Goal: Task Accomplishment & Management: Complete application form

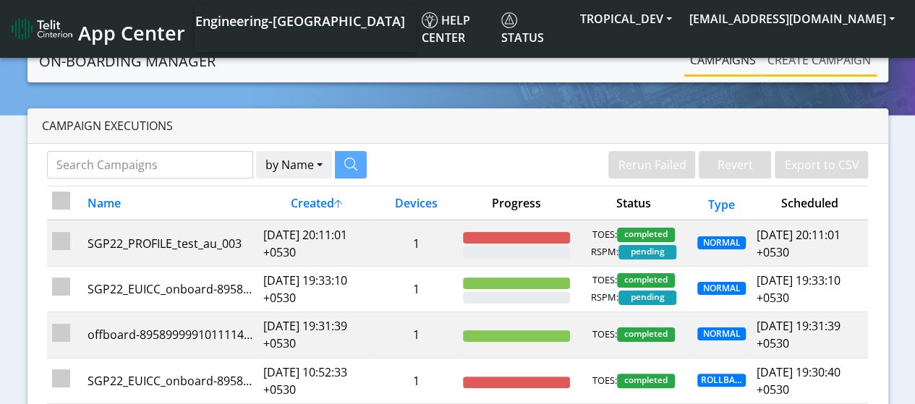
click at [782, 60] on link "Create campaign" at bounding box center [818, 60] width 115 height 29
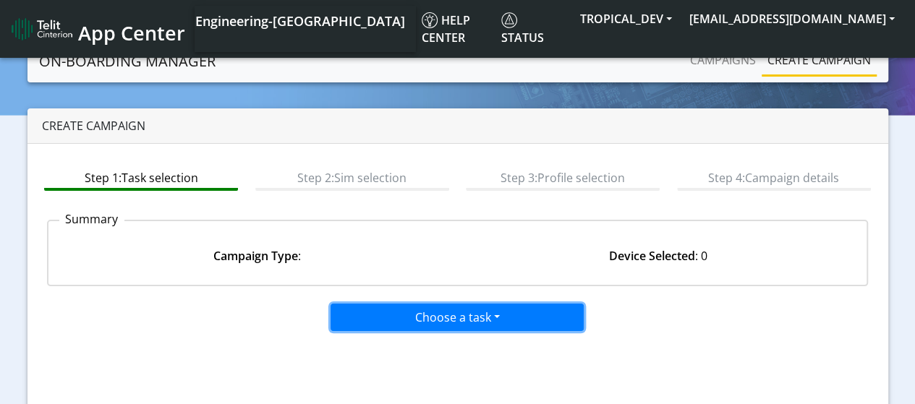
click at [406, 314] on button "Choose a task" at bounding box center [456, 317] width 253 height 27
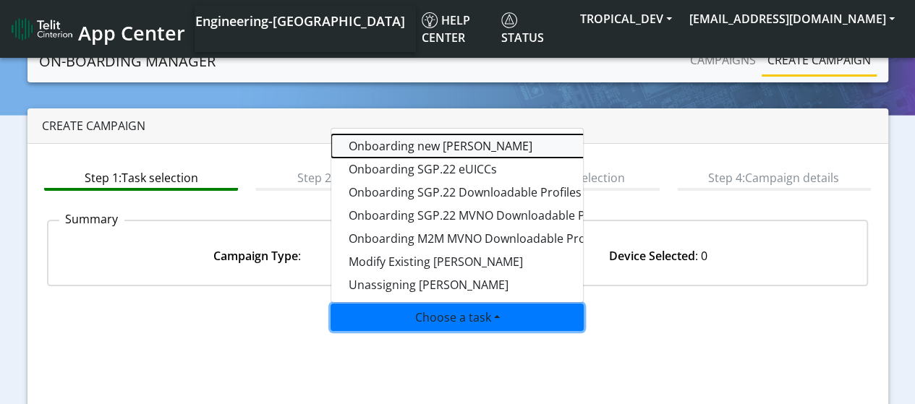
click at [417, 141] on tasktoes-dropdown "Onboarding new [PERSON_NAME]" at bounding box center [512, 145] width 362 height 23
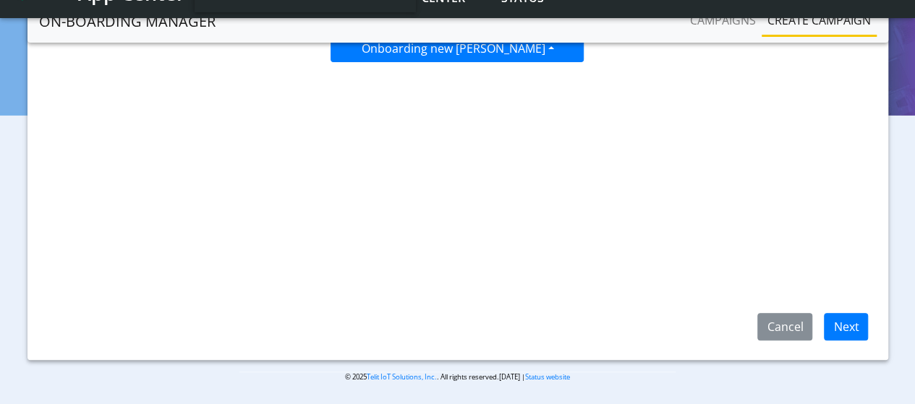
scroll to position [230, 0]
click at [842, 326] on button "Next" at bounding box center [846, 325] width 44 height 27
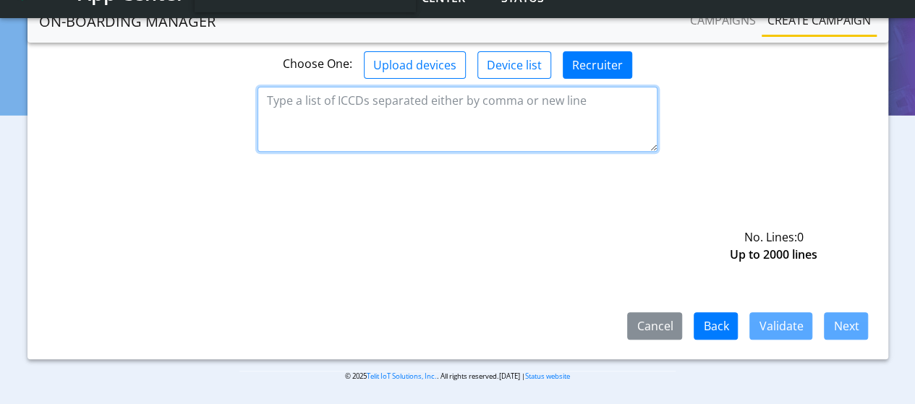
click at [346, 99] on textarea at bounding box center [457, 119] width 400 height 65
paste textarea "8901240204219490173 8901240204219490181 8901240204219490199"
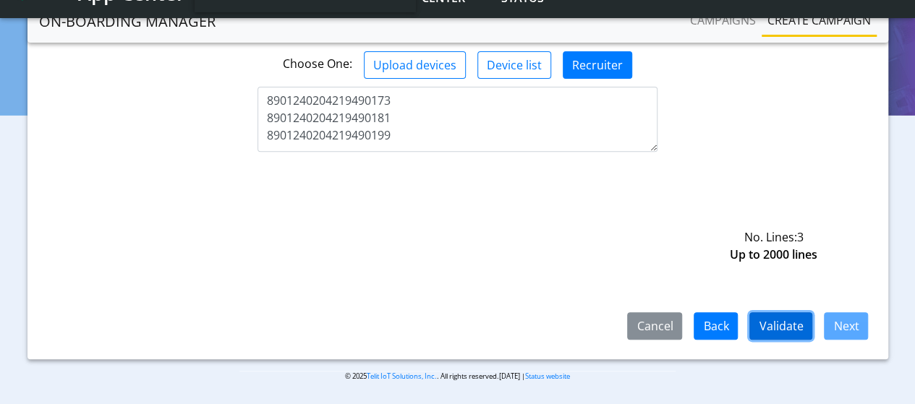
click at [780, 326] on button "Validate" at bounding box center [780, 325] width 63 height 27
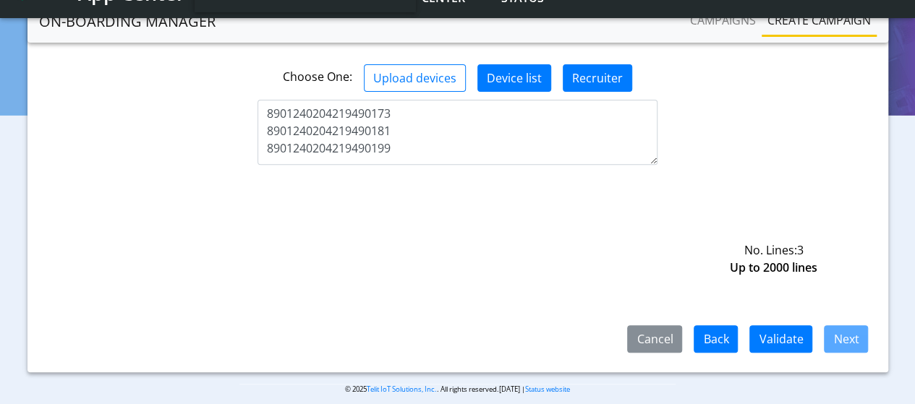
scroll to position [72, 0]
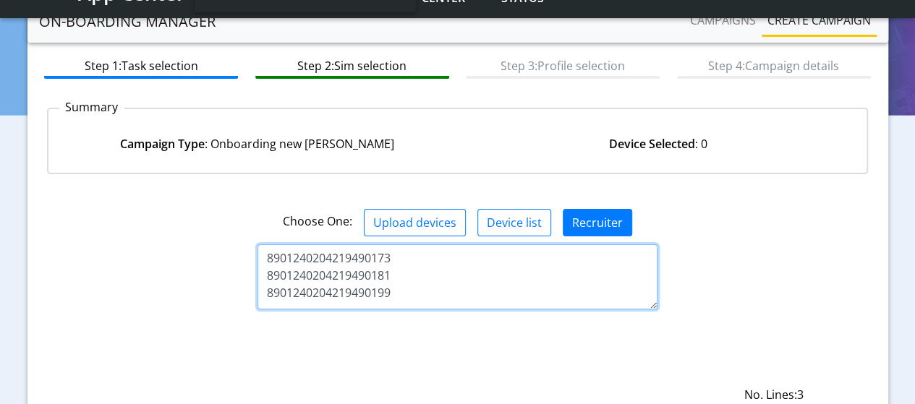
drag, startPoint x: 268, startPoint y: 257, endPoint x: 456, endPoint y: 301, distance: 193.7
click at [456, 301] on textarea "8901240204219490173 8901240204219490181 8901240204219490199" at bounding box center [457, 276] width 400 height 65
paste textarea "35711001000080120 8935711001000080121 8935711001000080122"
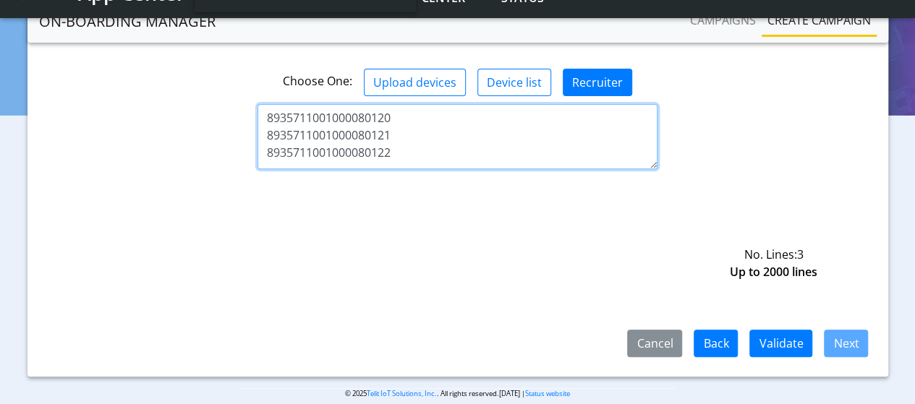
scroll to position [217, 0]
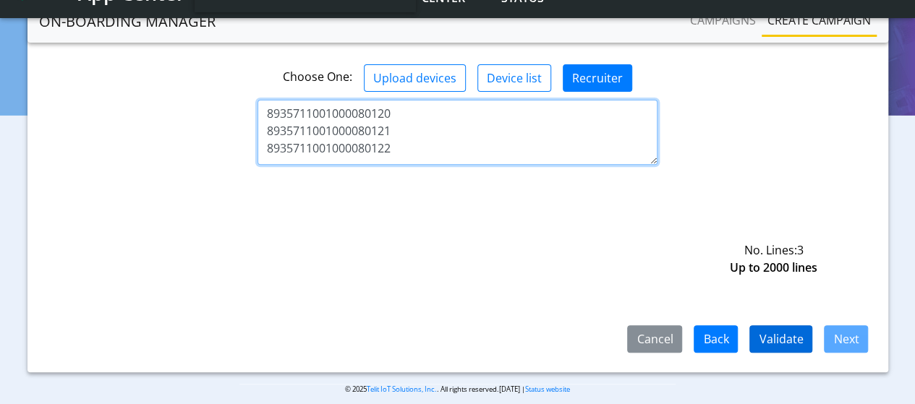
type textarea "8935711001000080120 8935711001000080121 8935711001000080122"
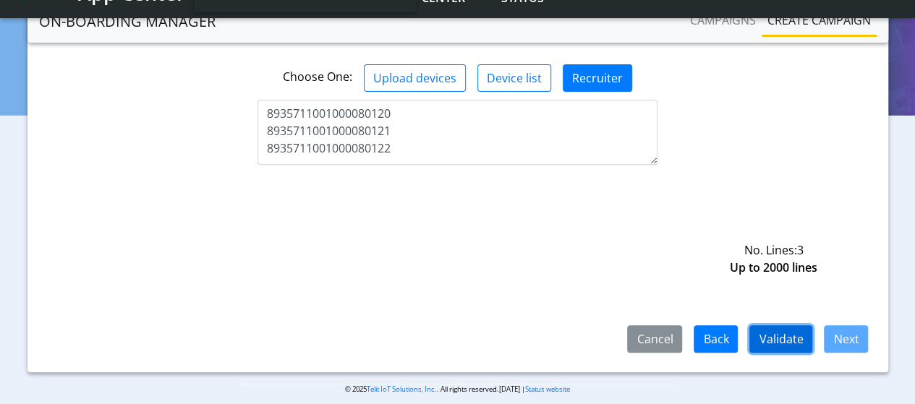
click at [794, 339] on button "Validate" at bounding box center [780, 338] width 63 height 27
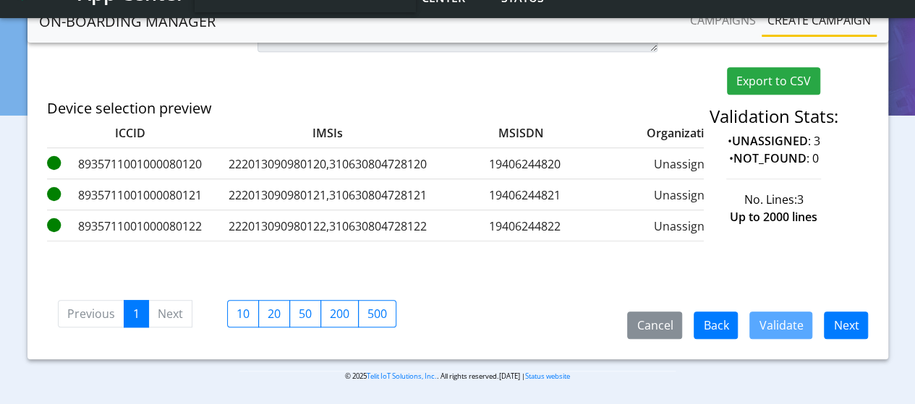
scroll to position [383, 0]
click at [848, 323] on button "Next" at bounding box center [846, 325] width 44 height 27
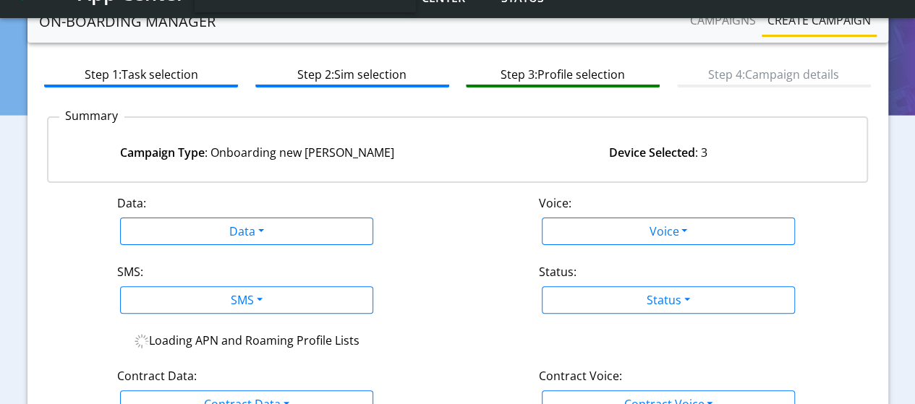
scroll to position [36, 0]
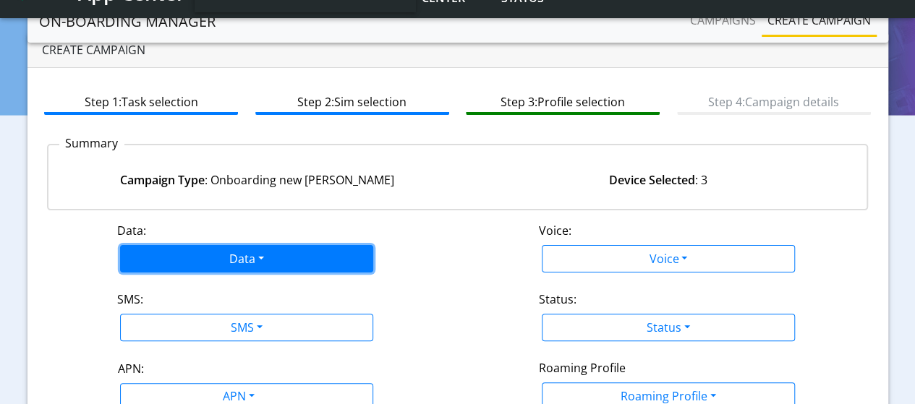
click at [193, 254] on button "Data" at bounding box center [246, 258] width 253 height 27
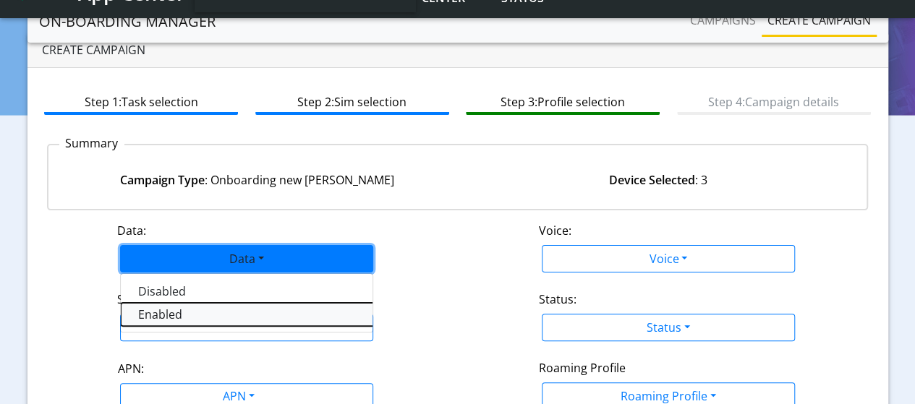
click at [178, 315] on button "Enabled" at bounding box center [302, 314] width 362 height 23
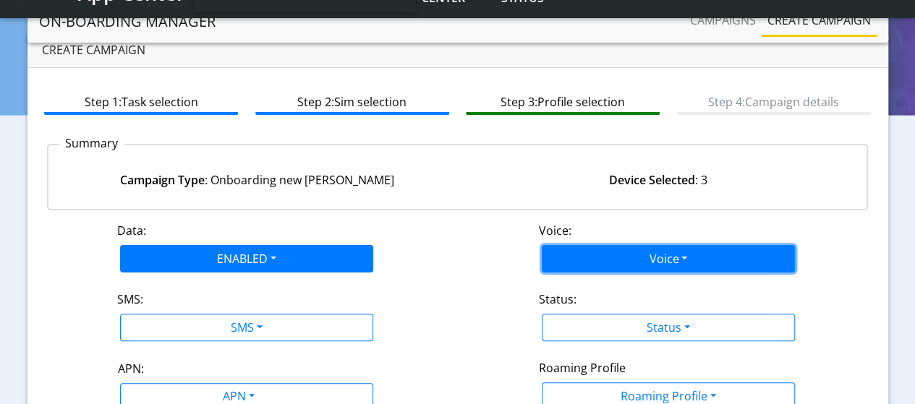
click at [589, 245] on button "Voice" at bounding box center [668, 258] width 253 height 27
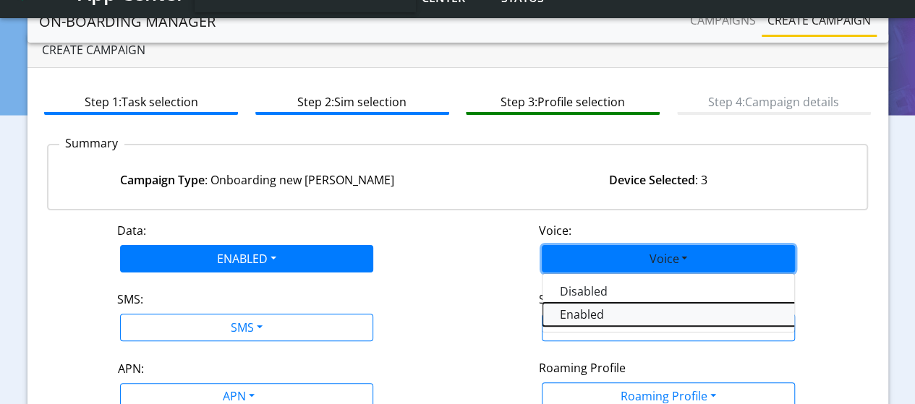
click at [583, 317] on button "Enabled" at bounding box center [723, 314] width 362 height 23
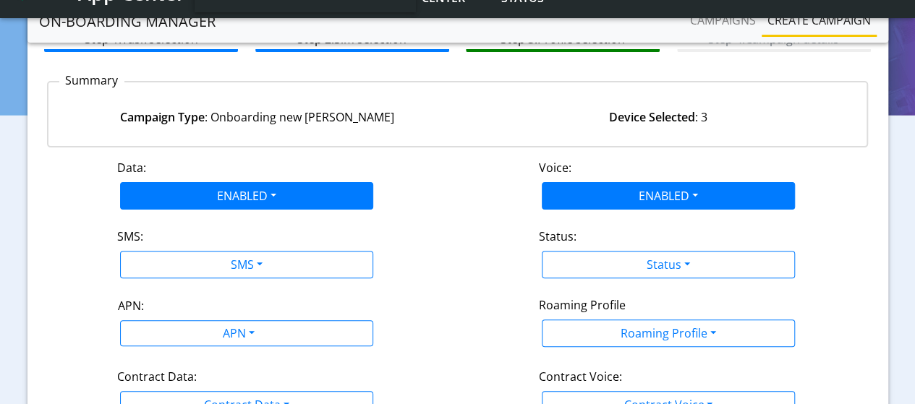
scroll to position [181, 0]
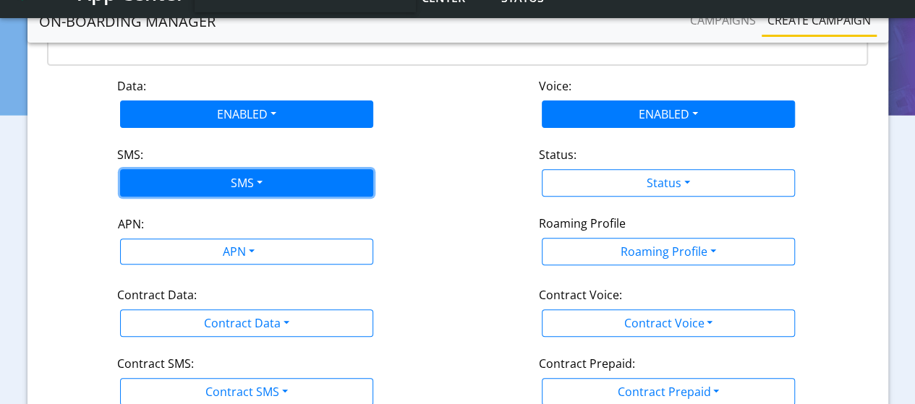
click at [223, 179] on button "SMS" at bounding box center [246, 182] width 253 height 27
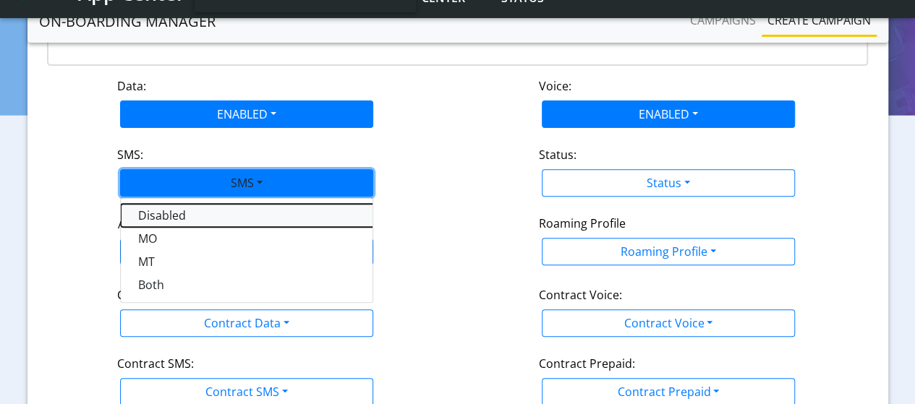
click at [166, 218] on button "Disabled" at bounding box center [302, 215] width 362 height 23
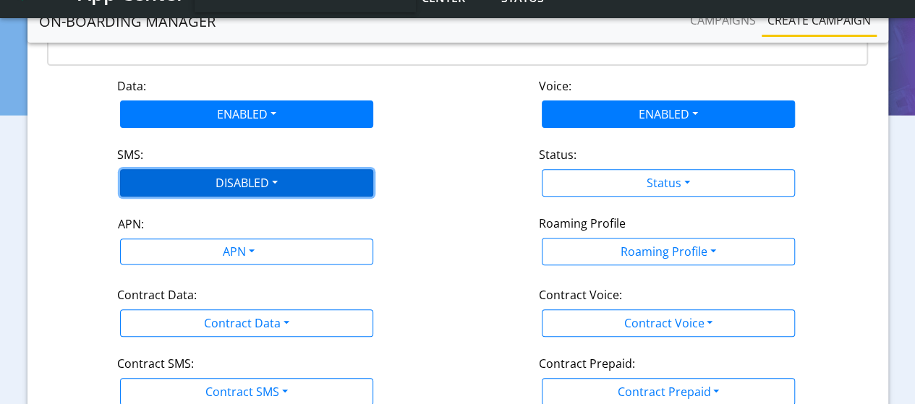
click at [252, 177] on button "DISABLED" at bounding box center [246, 182] width 253 height 27
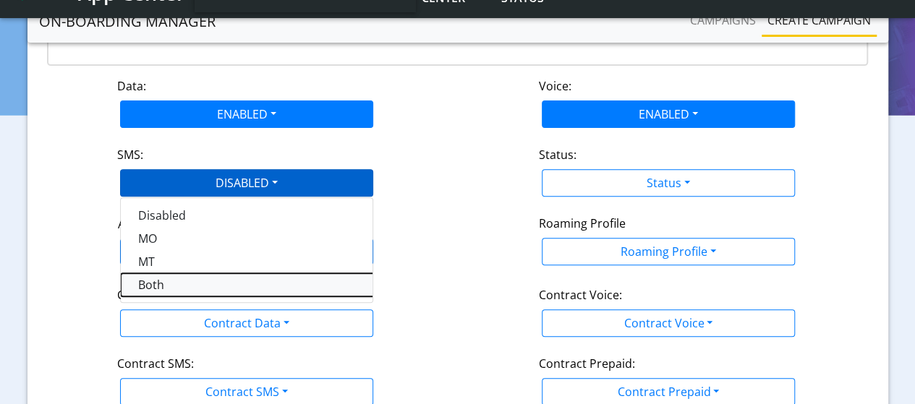
click at [155, 289] on button "Both" at bounding box center [302, 284] width 362 height 23
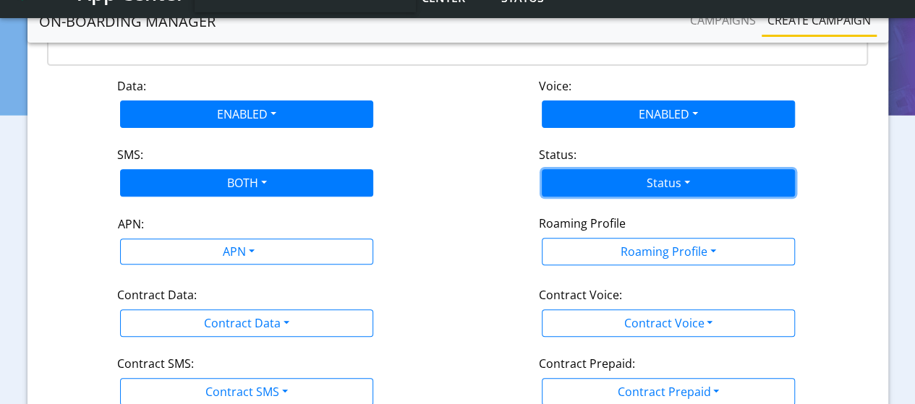
drag, startPoint x: 681, startPoint y: 184, endPoint x: 648, endPoint y: 204, distance: 38.6
click at [681, 184] on button "Status" at bounding box center [668, 182] width 253 height 27
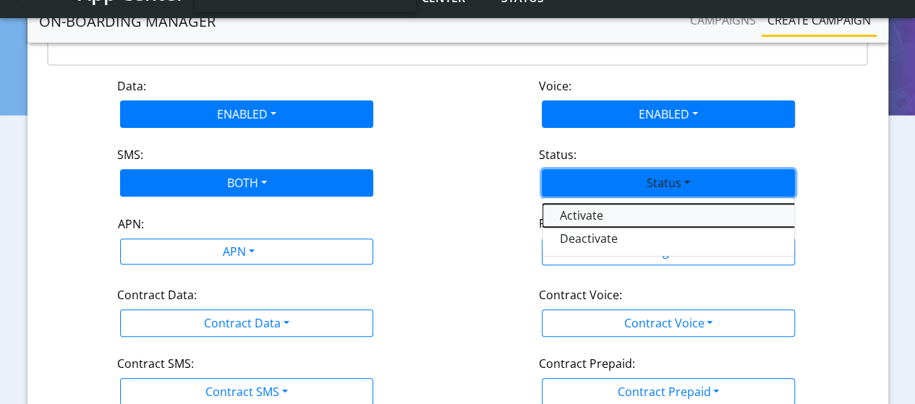
click at [622, 218] on button "Activate" at bounding box center [723, 215] width 362 height 23
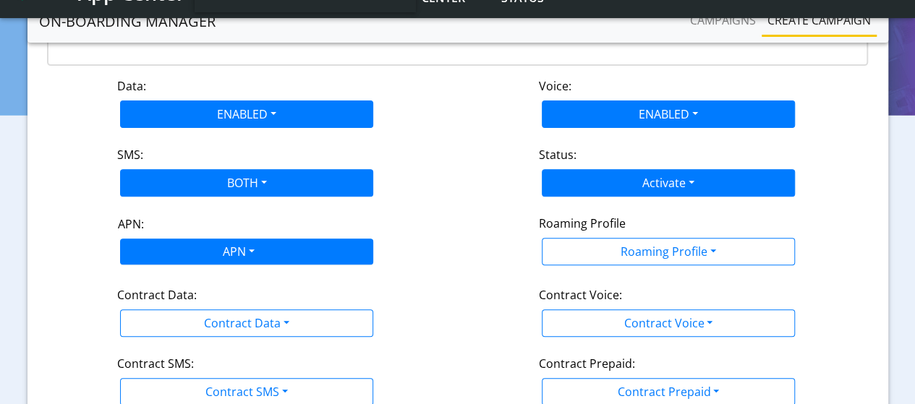
click at [229, 189] on body "App Center Engineering-US Help center Status TROPICAL_DEV sadminuser@example.com" at bounding box center [457, 4] width 915 height 370
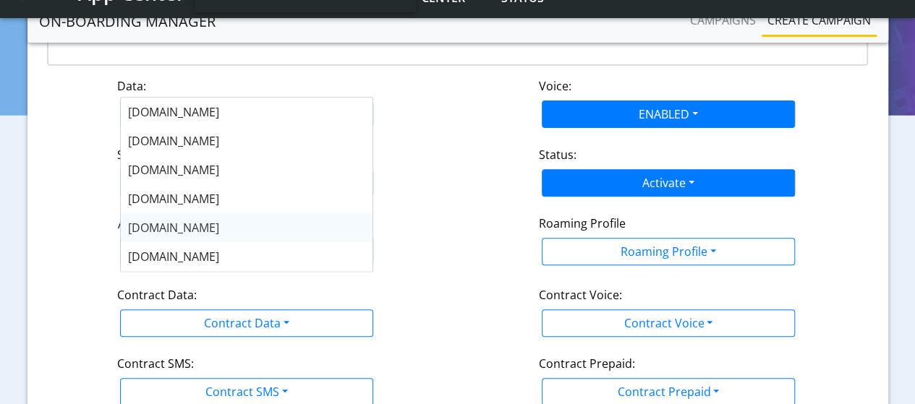
click at [161, 232] on span "nxt17.eu" at bounding box center [173, 228] width 91 height 16
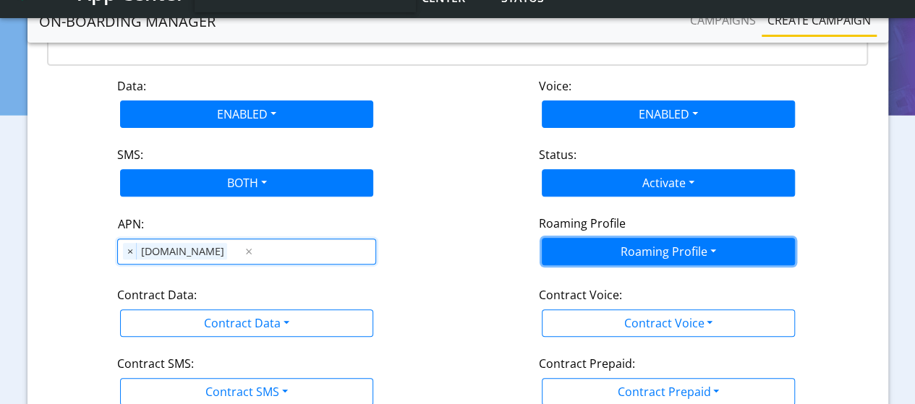
click at [694, 254] on button "Roaming Profile" at bounding box center [668, 251] width 253 height 27
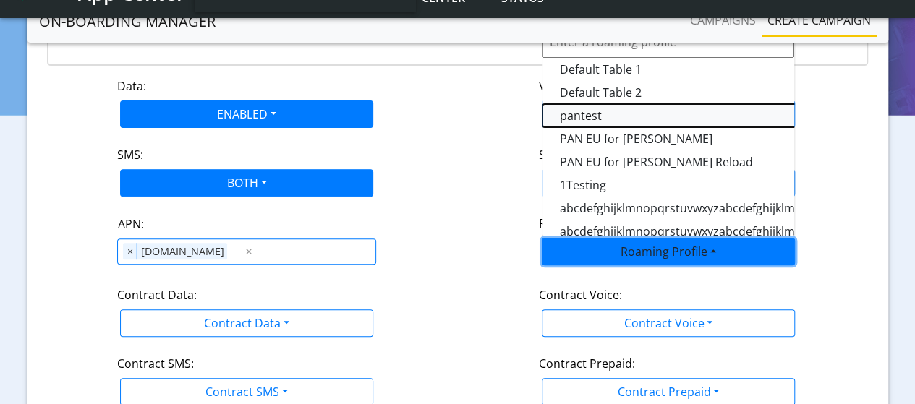
click at [597, 120] on Profile-dropdown "pantest" at bounding box center [723, 115] width 362 height 23
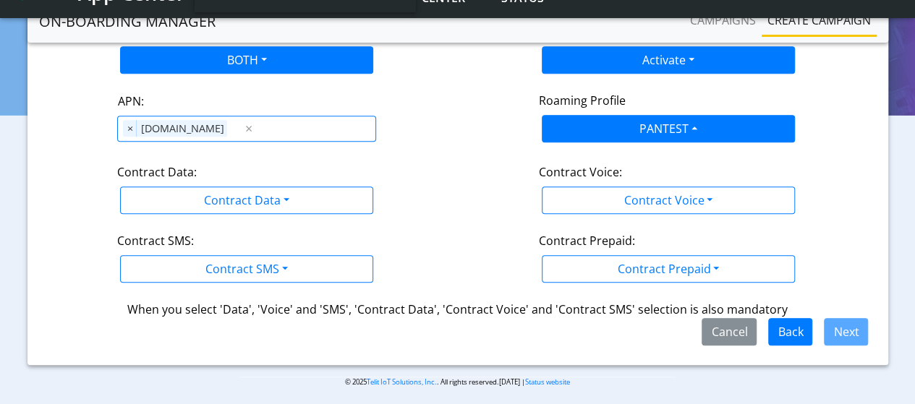
scroll to position [306, 0]
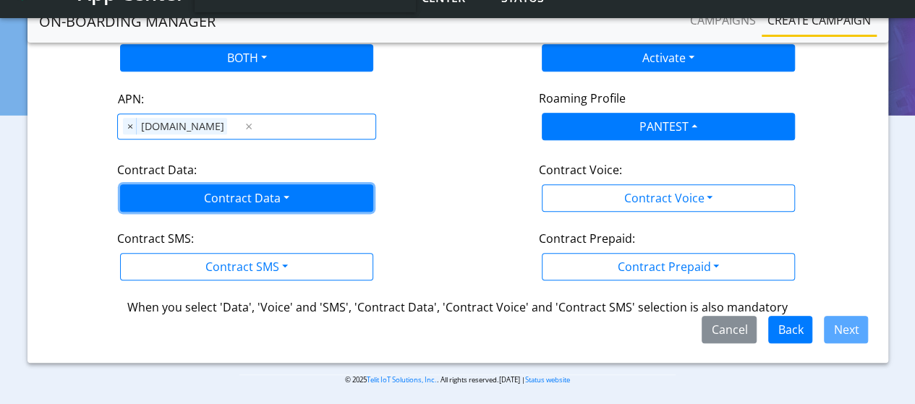
click at [254, 196] on button "Contract Data" at bounding box center [246, 197] width 253 height 27
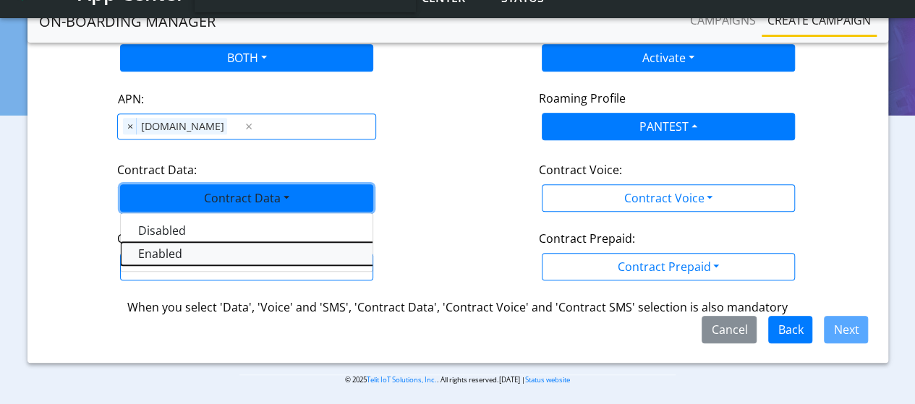
click at [171, 250] on Dataenabled-dropdown "Enabled" at bounding box center [302, 253] width 362 height 23
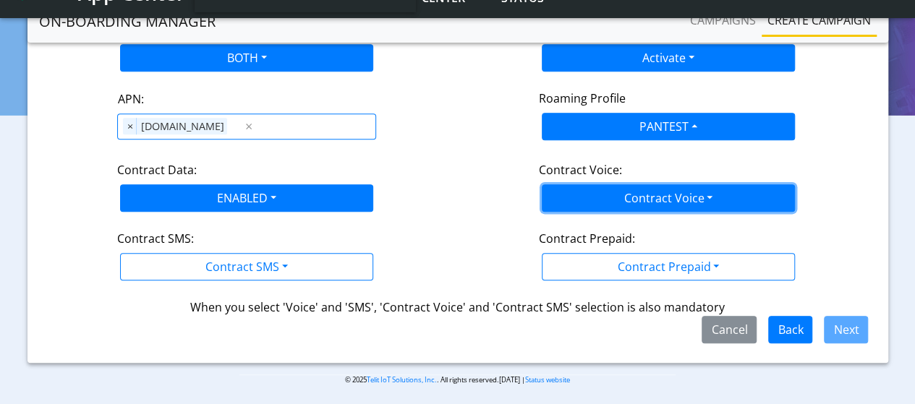
click at [665, 196] on button "Contract Voice" at bounding box center [668, 197] width 253 height 27
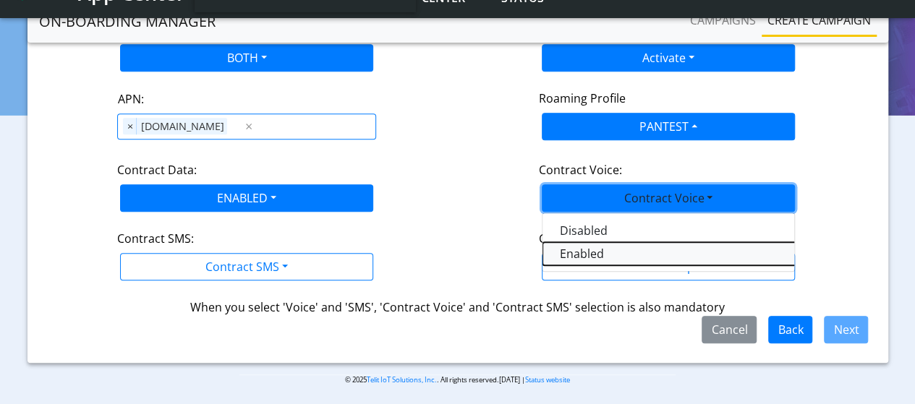
click at [602, 247] on Voiceenabled-dropdown "Enabled" at bounding box center [723, 253] width 362 height 23
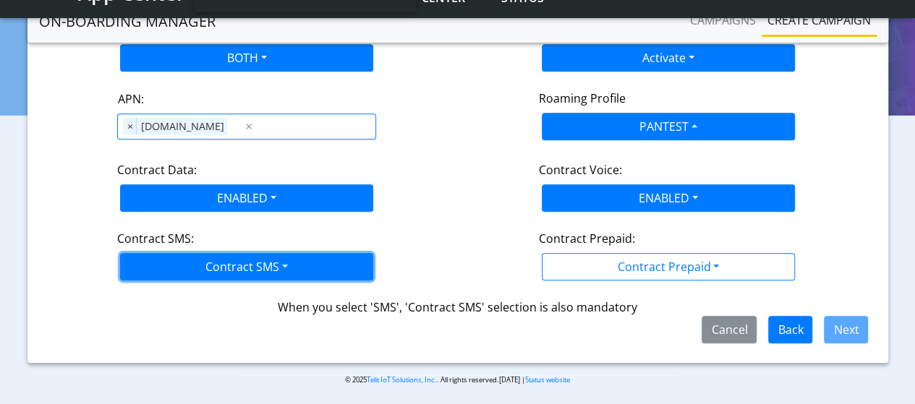
click at [250, 256] on button "Contract SMS" at bounding box center [246, 266] width 253 height 27
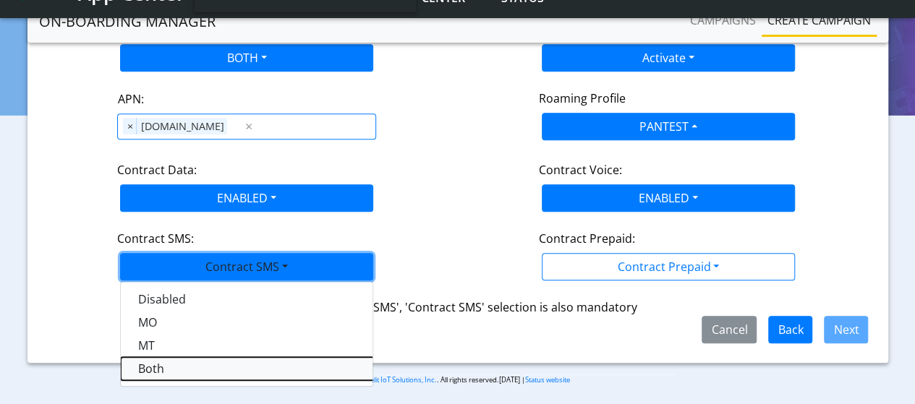
click at [174, 362] on SMSboth-dropdown "Both" at bounding box center [302, 368] width 362 height 23
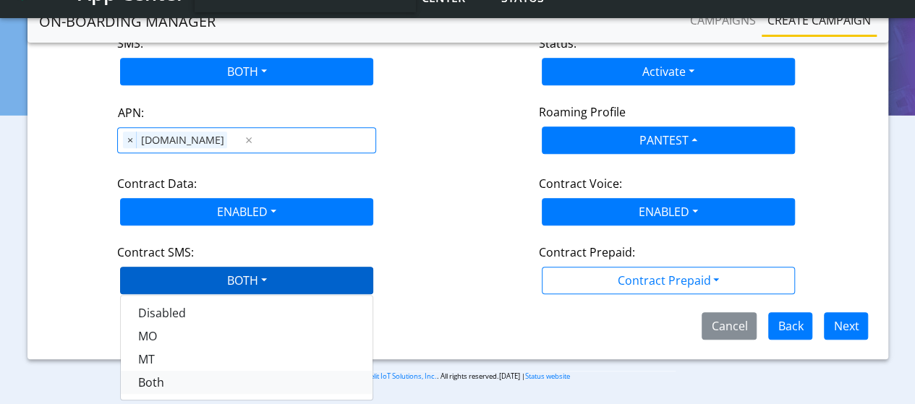
scroll to position [289, 0]
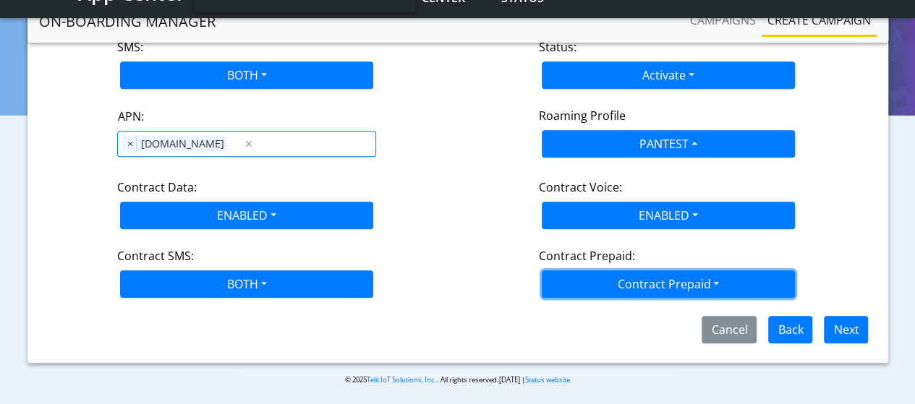
click at [605, 289] on button "Contract Prepaid" at bounding box center [668, 283] width 253 height 27
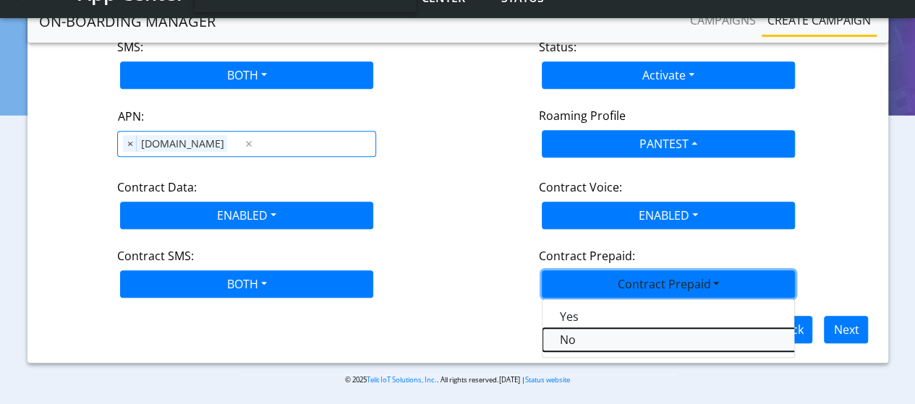
click at [567, 338] on Prepaidnotprepaid-dropdown "No" at bounding box center [723, 339] width 362 height 23
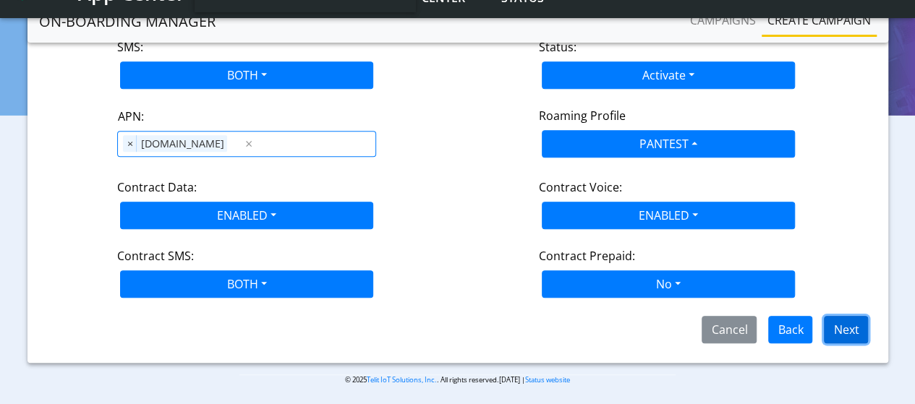
click at [856, 330] on button "Next" at bounding box center [846, 329] width 44 height 27
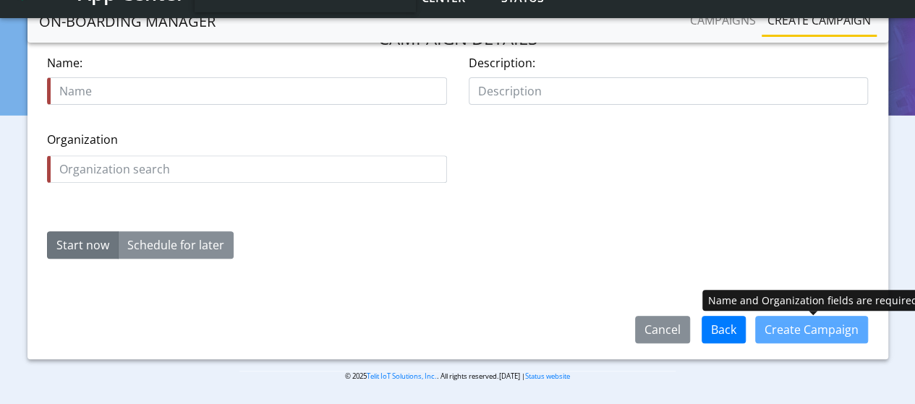
scroll to position [230, 0]
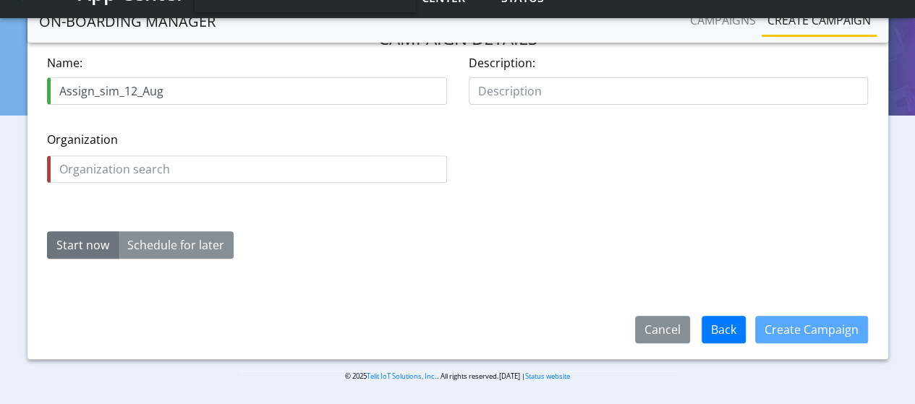
type input "Assign_sim_12_Aug"
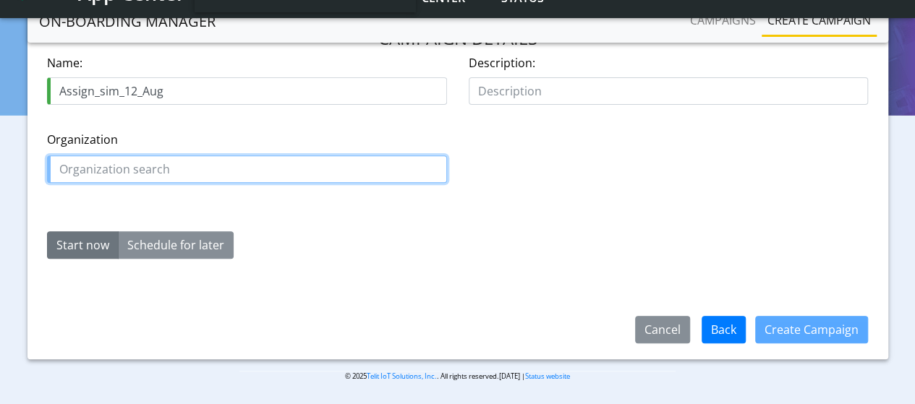
click at [145, 161] on input "text" at bounding box center [247, 168] width 400 height 27
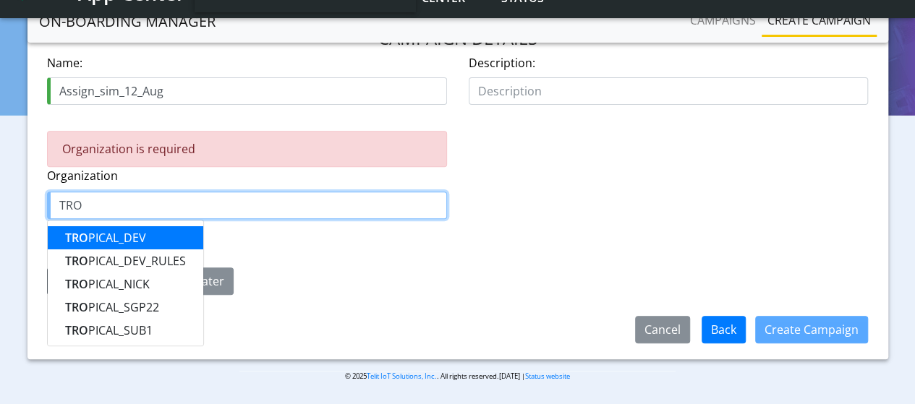
click at [117, 236] on ngb-highlight "TRO PICAL_DEV" at bounding box center [105, 238] width 81 height 16
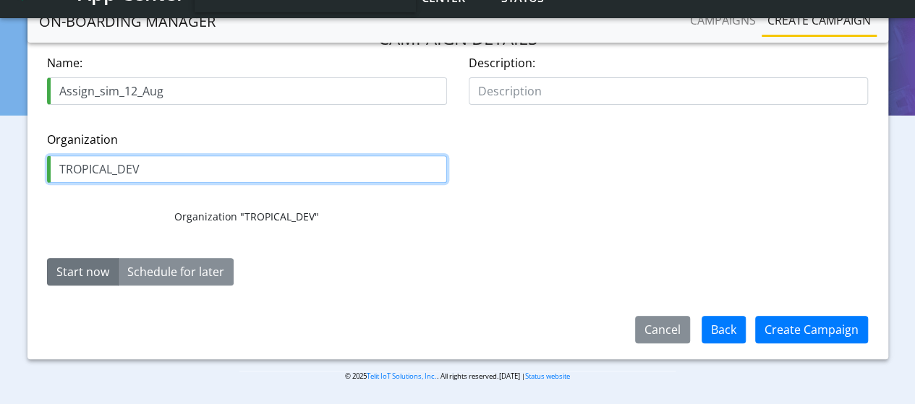
type input "TROPICAL_DEV"
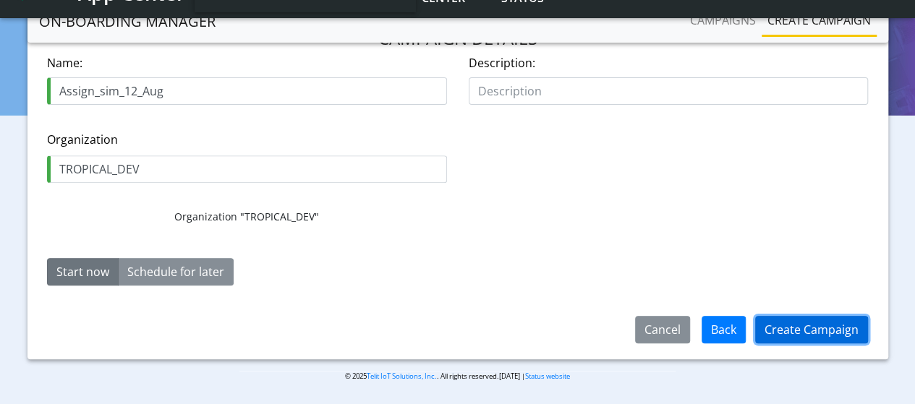
click at [823, 335] on button "Create Campaign" at bounding box center [811, 329] width 113 height 27
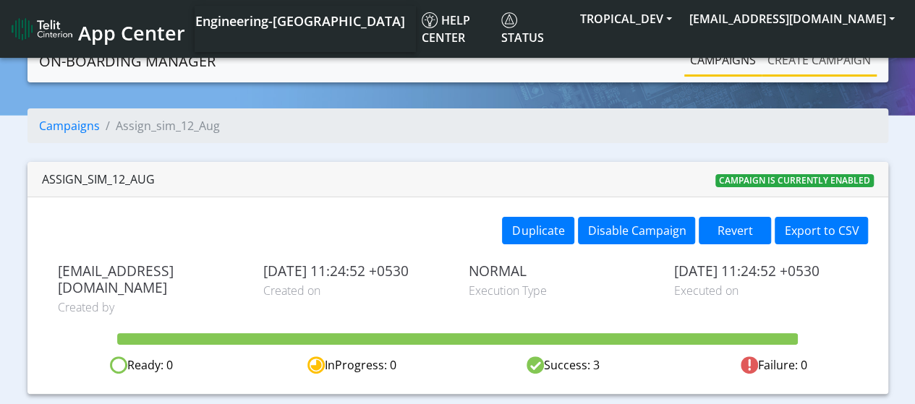
click at [804, 60] on link "Create campaign" at bounding box center [818, 60] width 115 height 29
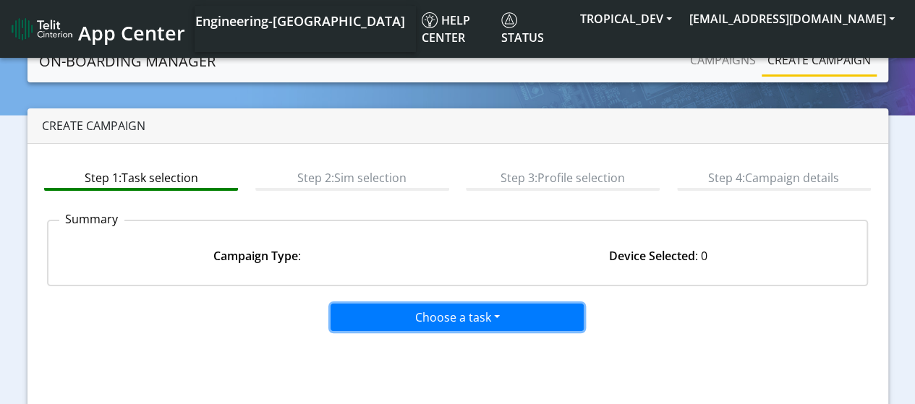
click at [372, 323] on button "Choose a task" at bounding box center [456, 317] width 253 height 27
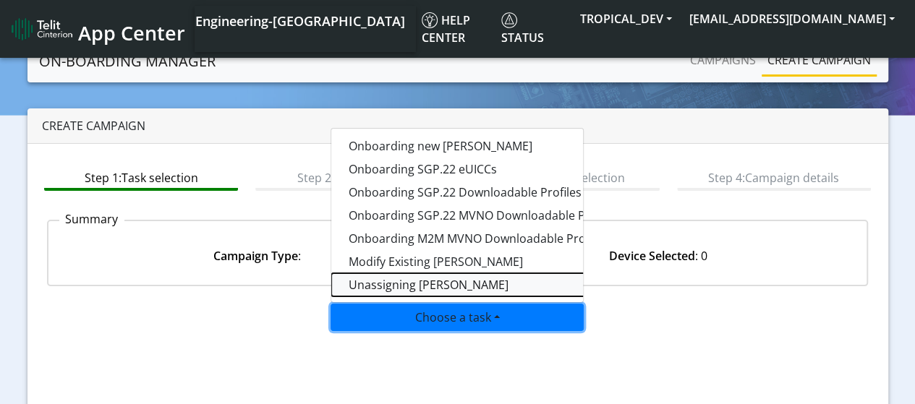
click at [390, 286] on taskunassign-dropdown "Unassigning SIMs" at bounding box center [512, 284] width 362 height 23
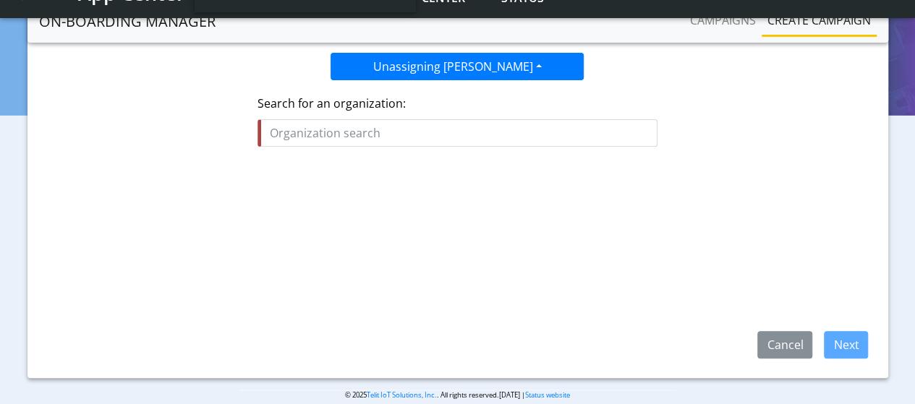
scroll to position [217, 0]
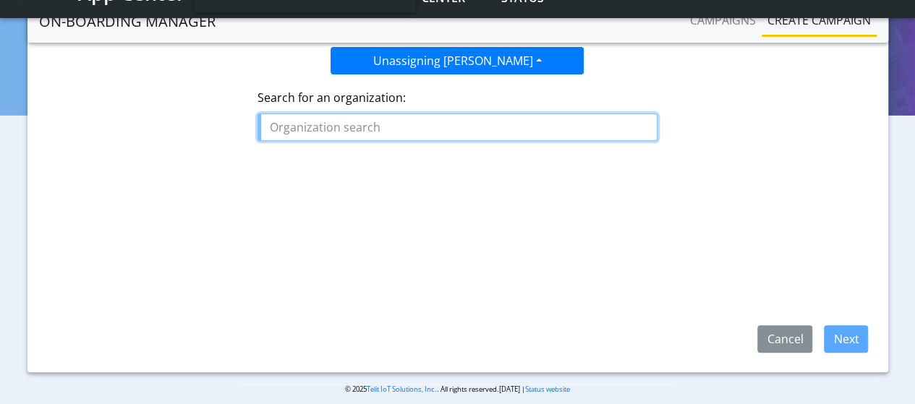
click at [368, 134] on input "text" at bounding box center [457, 127] width 400 height 27
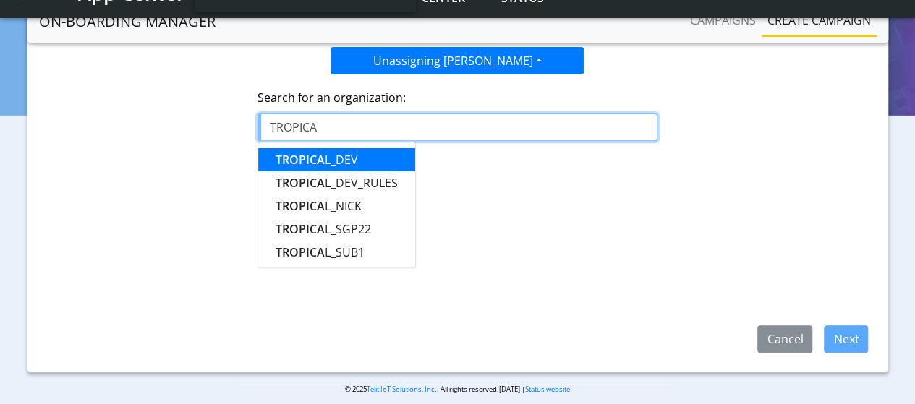
click at [355, 152] on ngb-highlight "TROPICA L_DEV" at bounding box center [317, 160] width 82 height 16
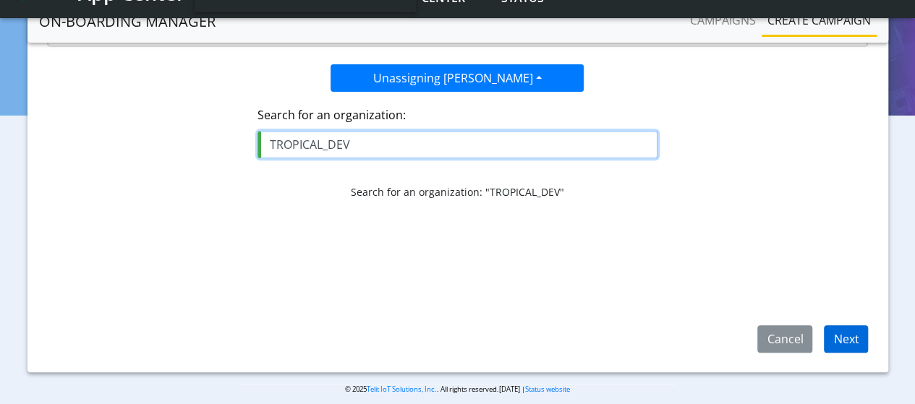
type input "TROPICAL_DEV"
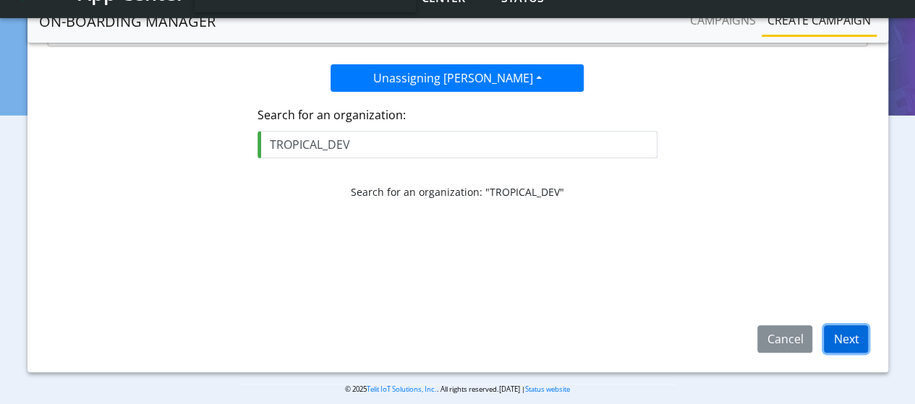
click at [840, 338] on button "Next" at bounding box center [846, 338] width 44 height 27
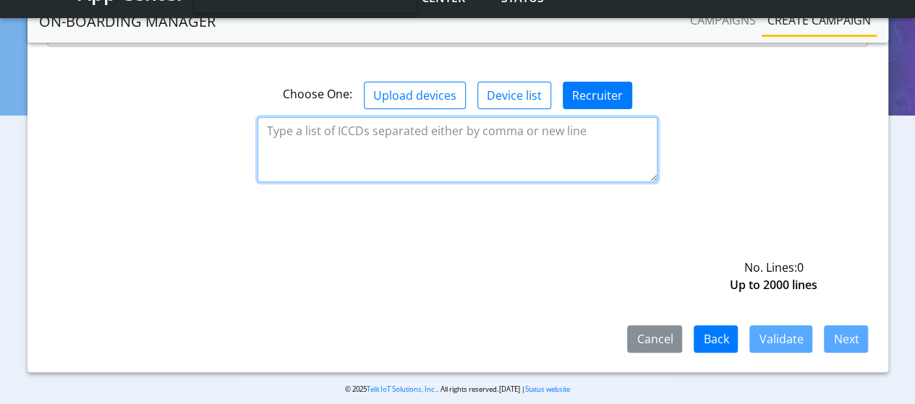
click at [323, 117] on textarea at bounding box center [457, 149] width 400 height 65
paste textarea "8935711001000080120 8935711001000080121 8935711001000080122"
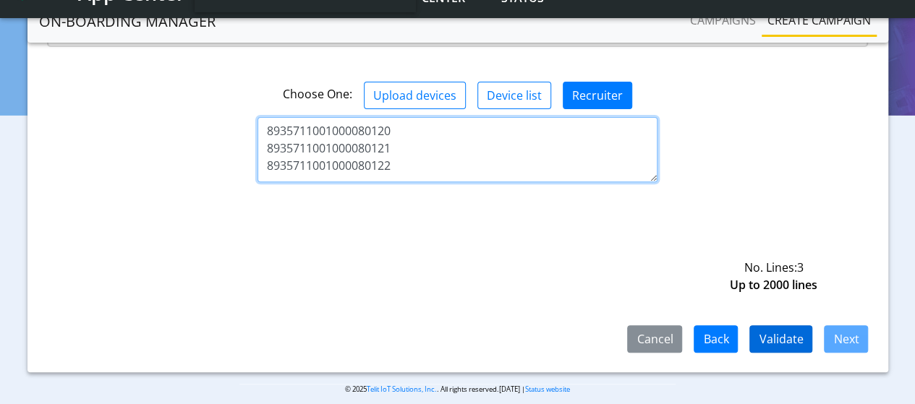
type textarea "8935711001000080120 8935711001000080121 8935711001000080122"
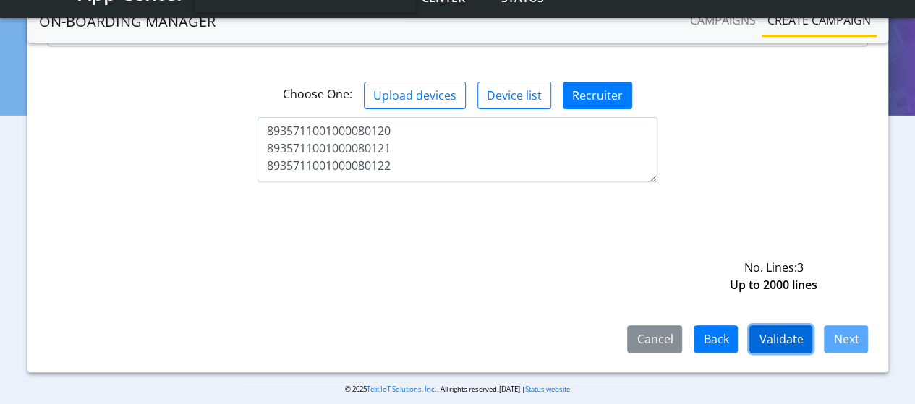
click at [770, 339] on button "Validate" at bounding box center [780, 338] width 63 height 27
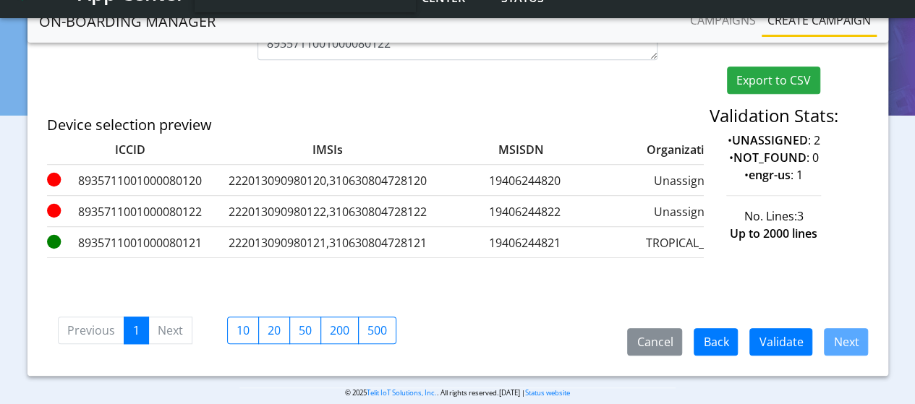
scroll to position [401, 0]
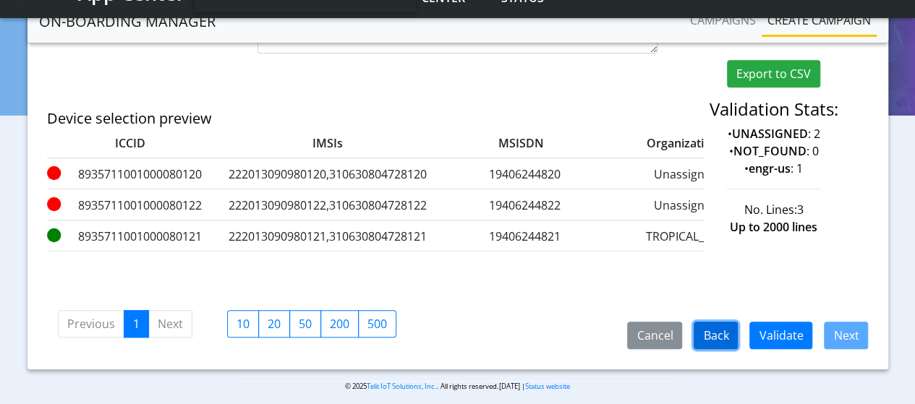
click at [710, 325] on button "Back" at bounding box center [715, 335] width 44 height 27
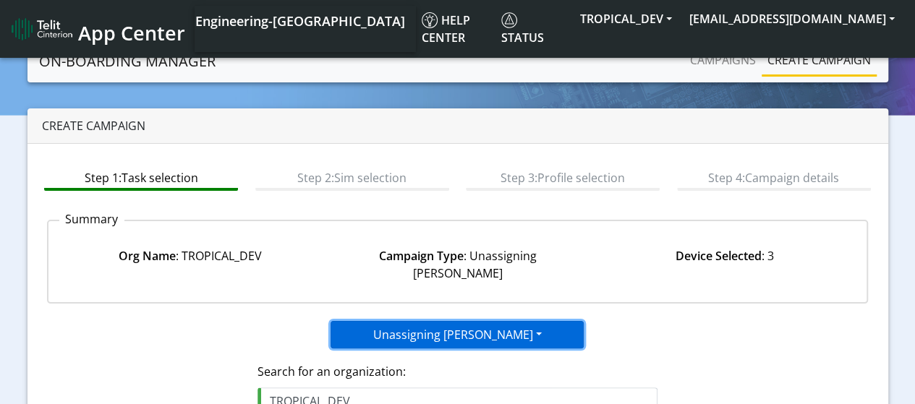
click at [456, 321] on button "Unassigning [PERSON_NAME]" at bounding box center [456, 334] width 253 height 27
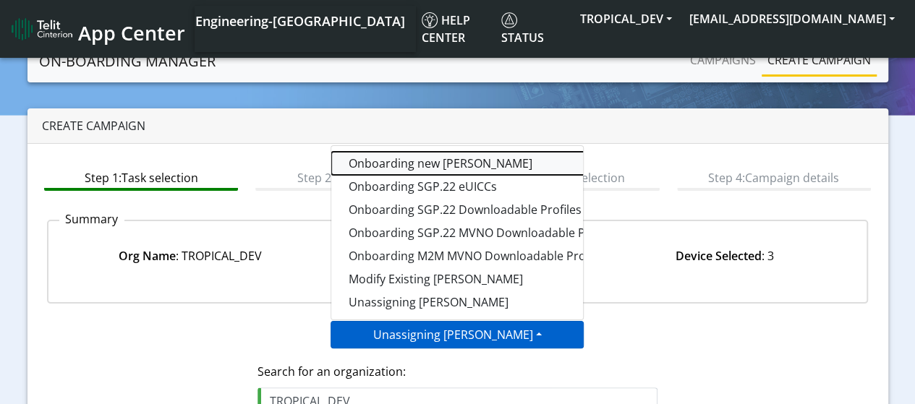
click at [427, 152] on tasktoes-dropdown "Onboarding new [PERSON_NAME]" at bounding box center [512, 163] width 362 height 23
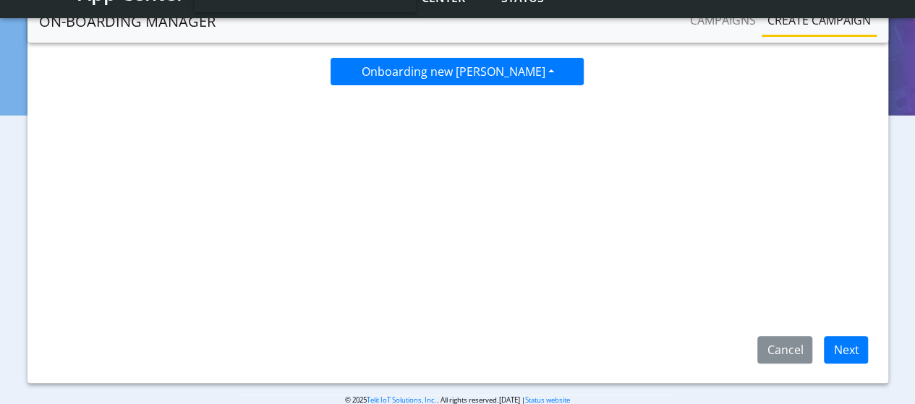
scroll to position [230, 0]
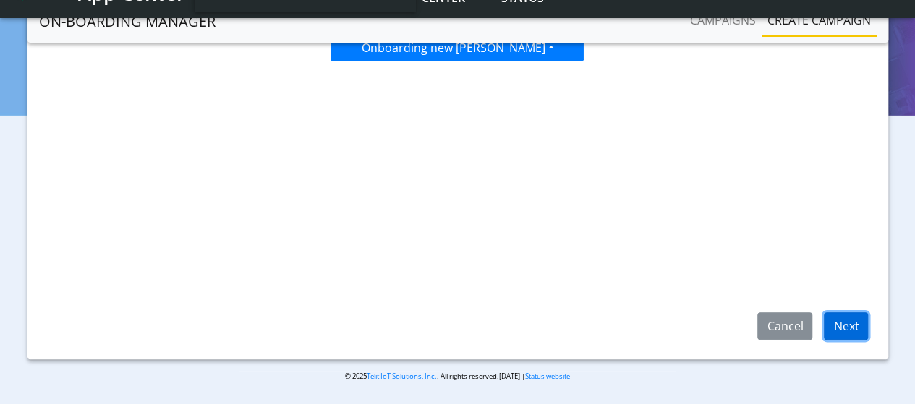
click at [855, 322] on button "Next" at bounding box center [846, 325] width 44 height 27
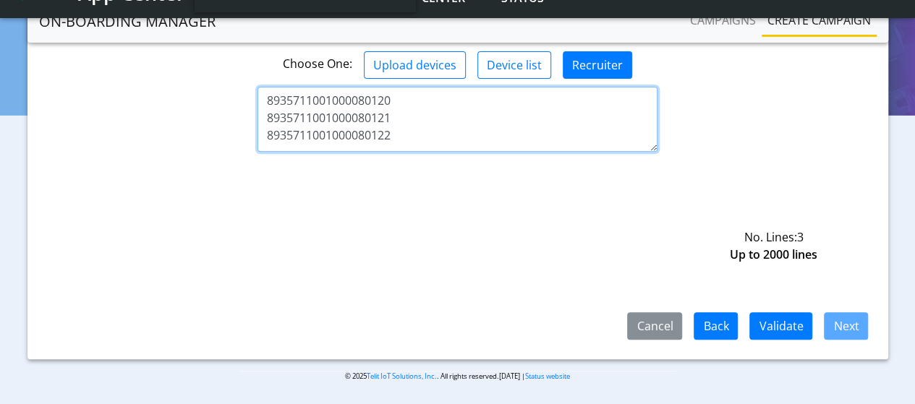
drag, startPoint x: 403, startPoint y: 134, endPoint x: 237, endPoint y: 127, distance: 166.5
click at [237, 127] on div "8935711001000080120 8935711001000080121 8935711001000080122 No. Lines: 3 Up to …" at bounding box center [457, 119] width 843 height 65
drag, startPoint x: 266, startPoint y: 118, endPoint x: 477, endPoint y: 120, distance: 211.2
click at [477, 120] on textarea "8935711001000080120 8935711001000080121 8935711001000080122" at bounding box center [457, 119] width 400 height 65
type textarea "8935711001000080120 8935711001000080122"
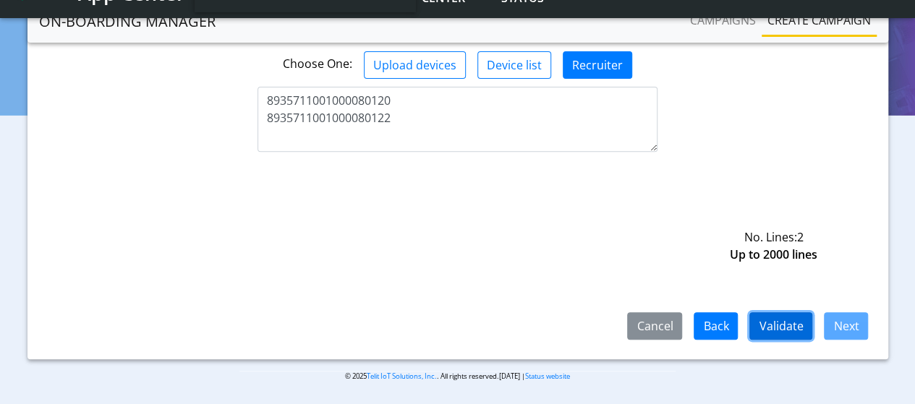
click at [769, 326] on button "Validate" at bounding box center [780, 325] width 63 height 27
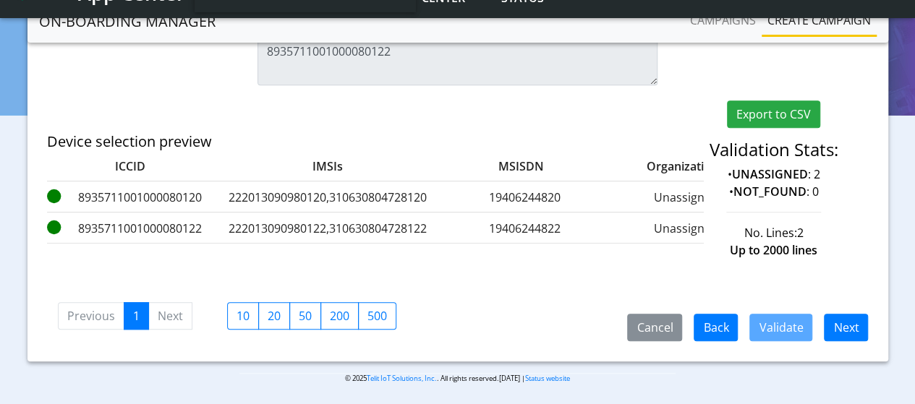
scroll to position [353, 0]
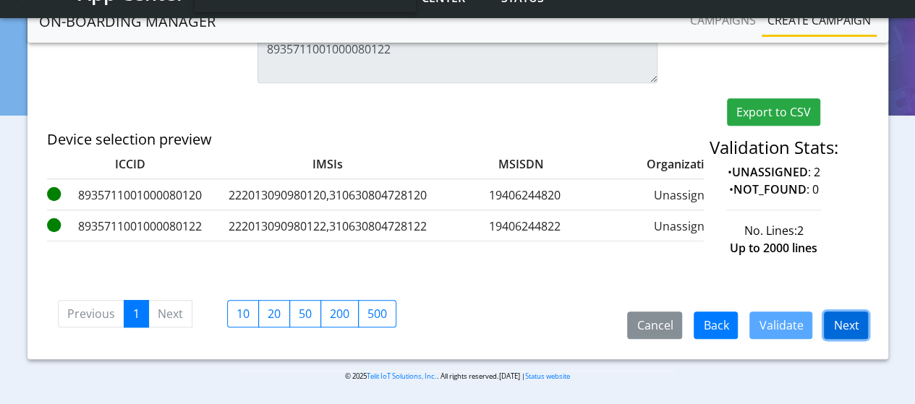
click at [855, 328] on button "Next" at bounding box center [846, 325] width 44 height 27
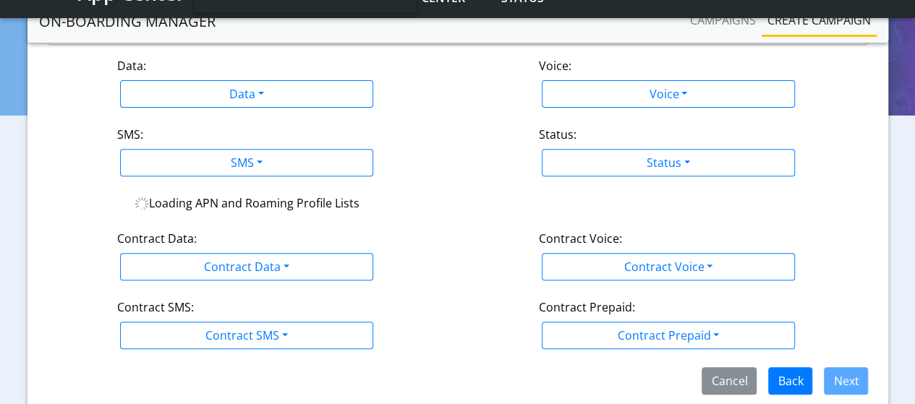
scroll to position [108, 0]
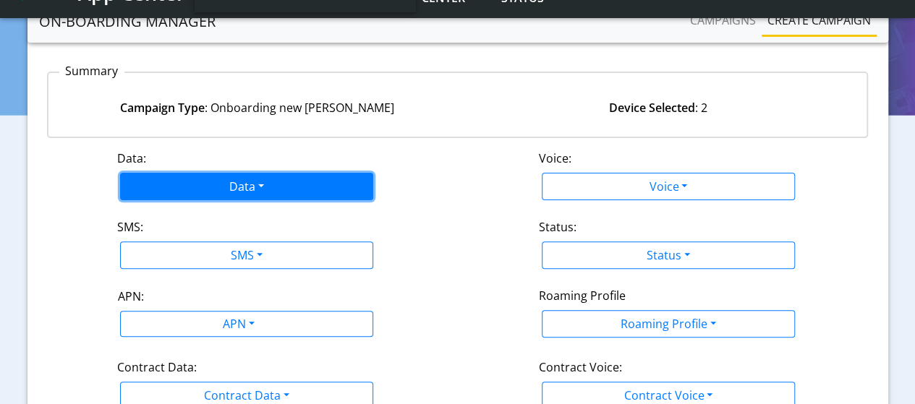
click at [223, 181] on button "Data" at bounding box center [246, 186] width 253 height 27
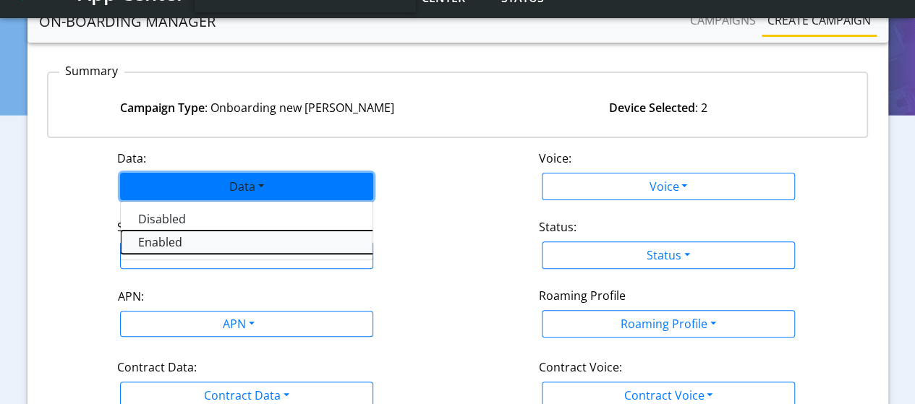
click at [164, 242] on button "Enabled" at bounding box center [302, 242] width 362 height 23
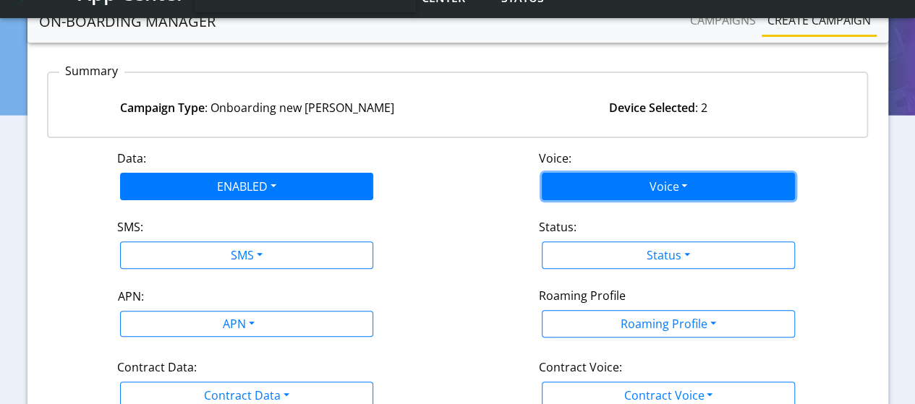
click at [599, 188] on button "Voice" at bounding box center [668, 186] width 253 height 27
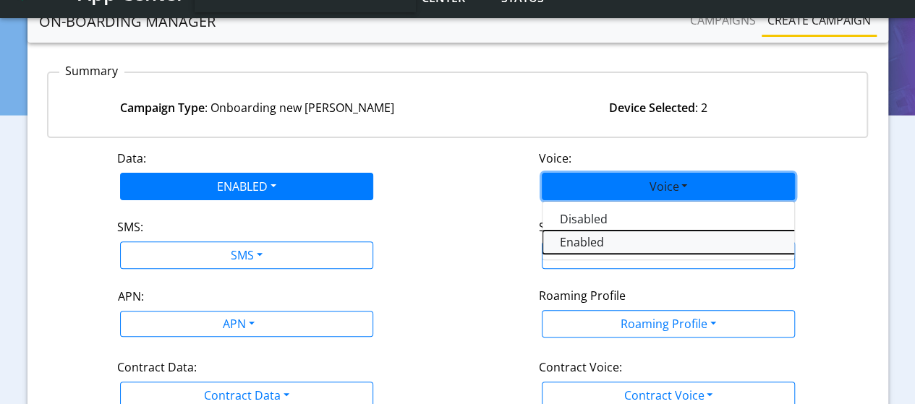
click at [565, 236] on button "Enabled" at bounding box center [723, 242] width 362 height 23
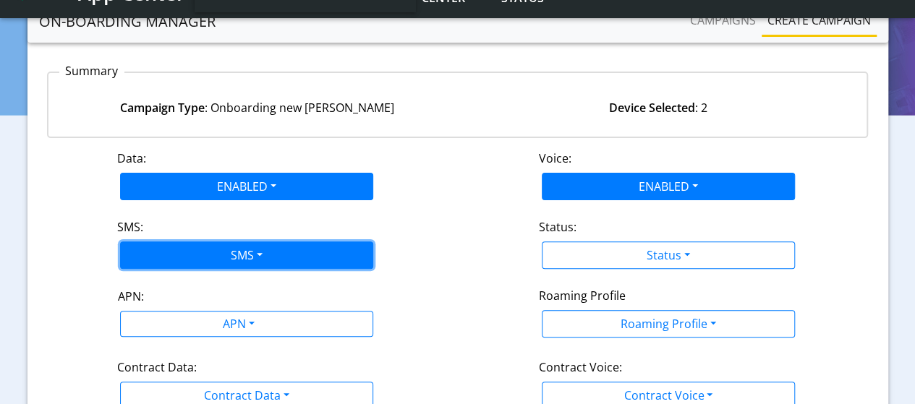
click at [237, 248] on button "SMS" at bounding box center [246, 255] width 253 height 27
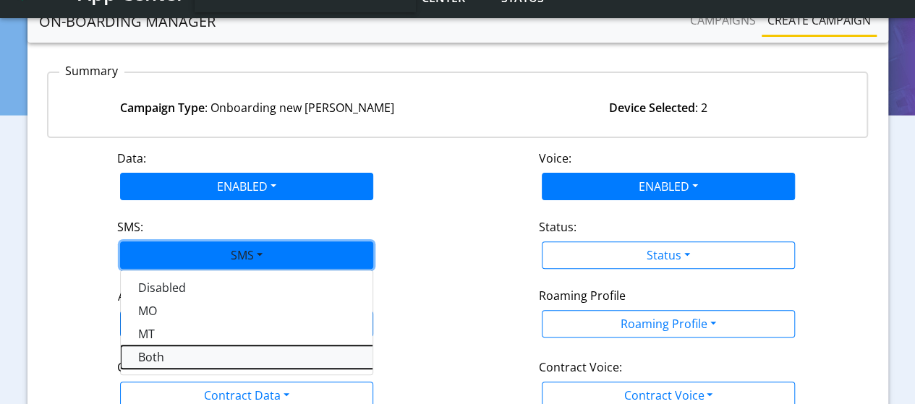
click at [153, 358] on button "Both" at bounding box center [302, 357] width 362 height 23
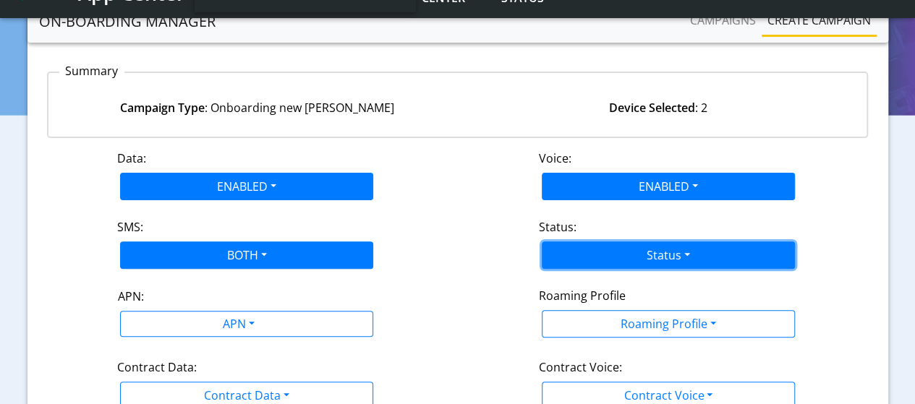
click at [594, 261] on button "Status" at bounding box center [668, 255] width 253 height 27
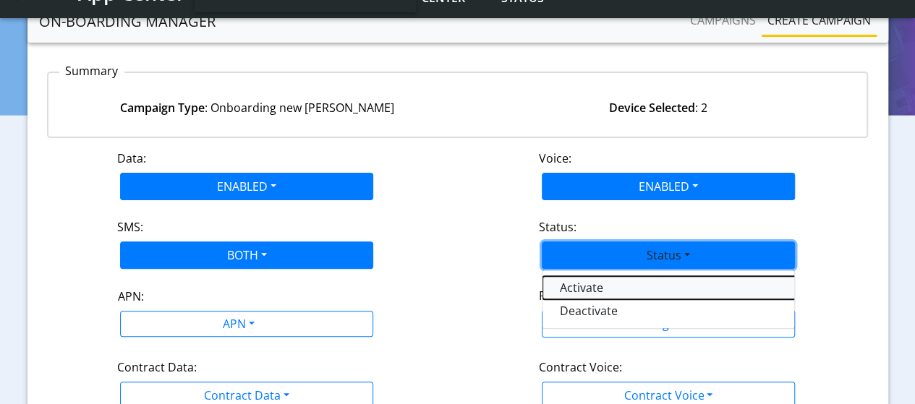
click at [581, 285] on button "Activate" at bounding box center [723, 287] width 362 height 23
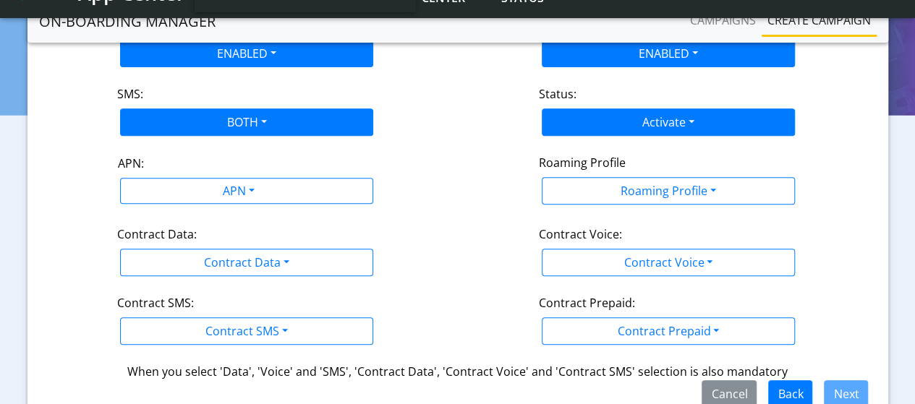
scroll to position [253, 0]
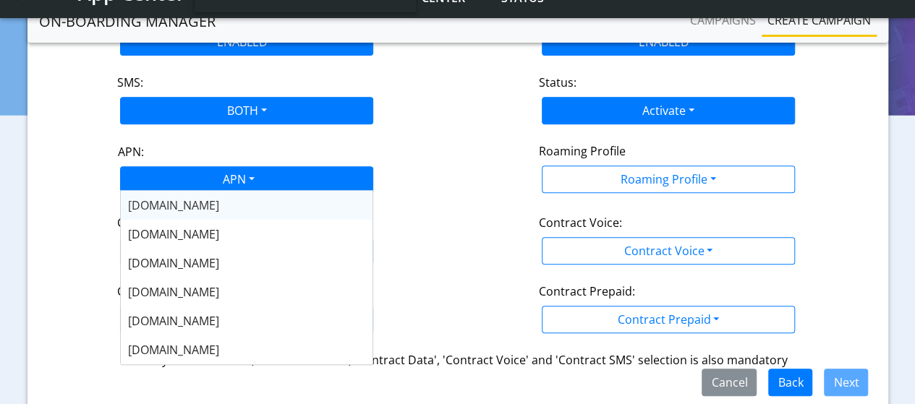
click at [234, 176] on div "APN" at bounding box center [237, 181] width 267 height 28
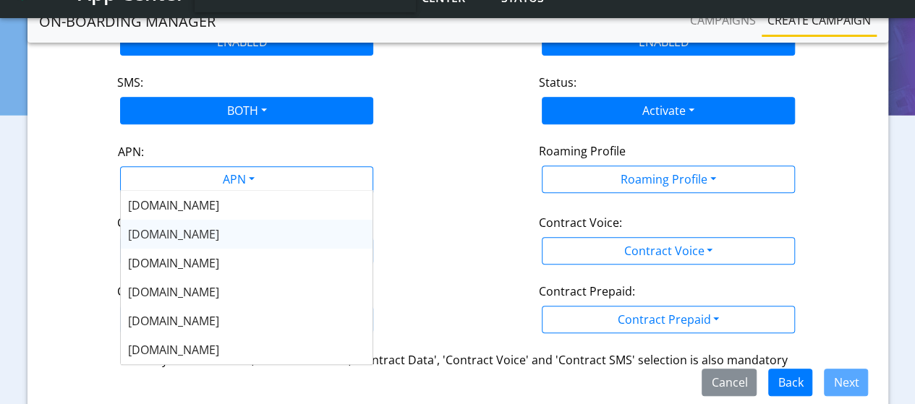
click at [152, 237] on span "m2m.tele2.com" at bounding box center [173, 234] width 91 height 16
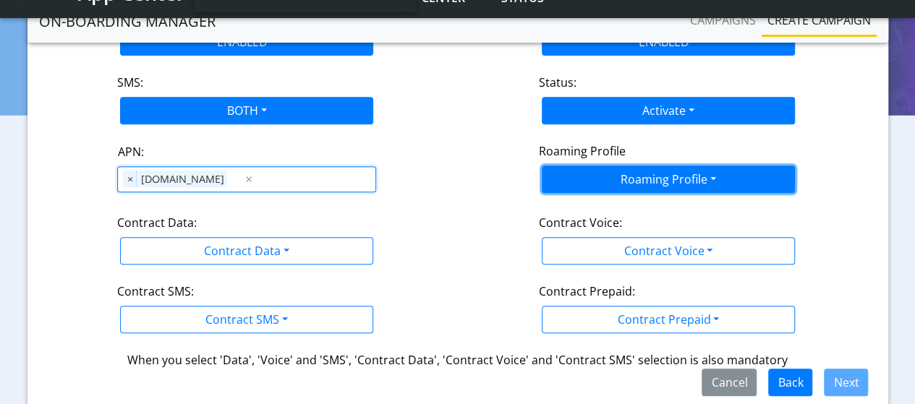
click at [667, 171] on button "Roaming Profile" at bounding box center [668, 179] width 253 height 27
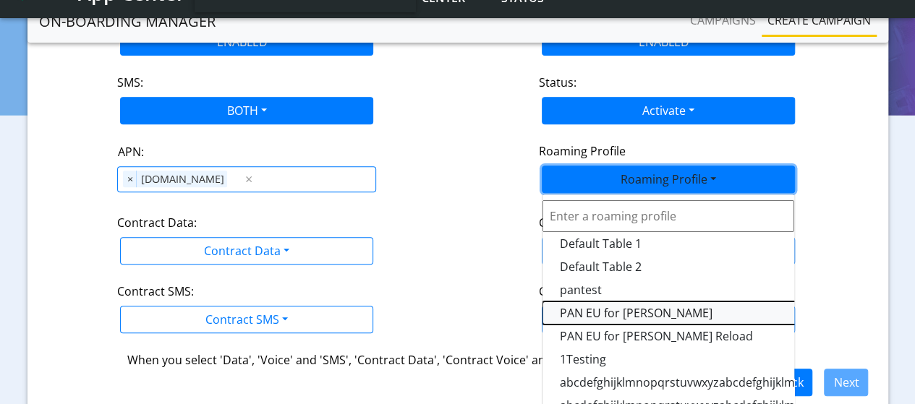
click at [623, 309] on Profile-dropdown "PAN EU for [PERSON_NAME]" at bounding box center [723, 313] width 362 height 23
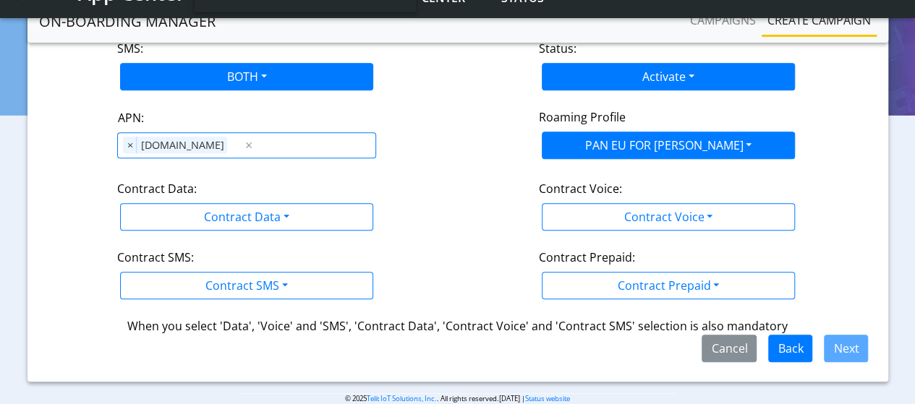
scroll to position [306, 0]
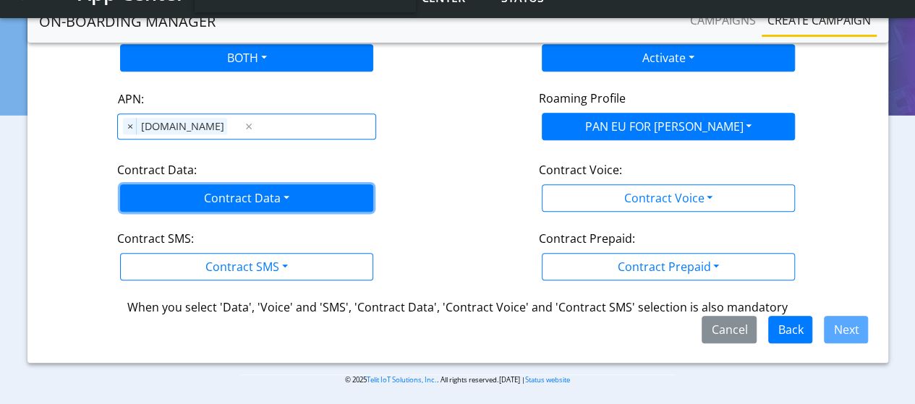
click at [231, 194] on button "Contract Data" at bounding box center [246, 197] width 253 height 27
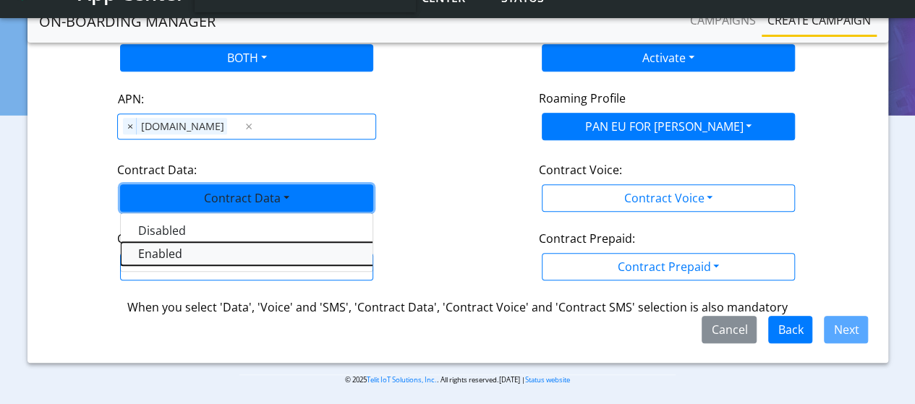
click at [156, 255] on Dataenabled-dropdown "Enabled" at bounding box center [302, 253] width 362 height 23
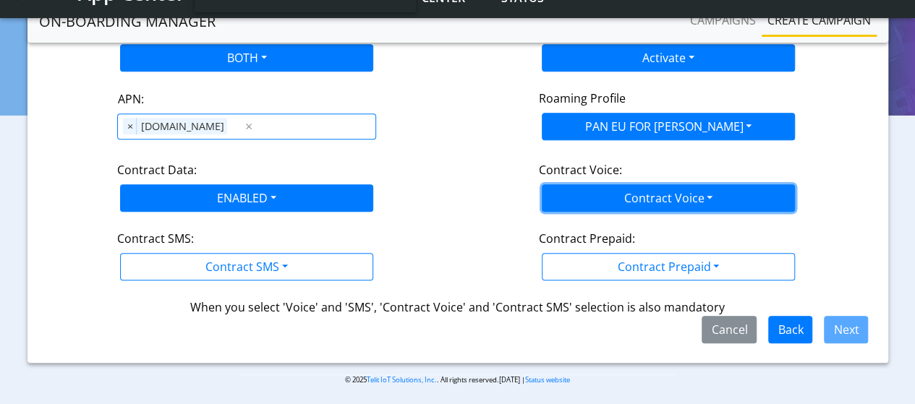
click at [629, 189] on button "Contract Voice" at bounding box center [668, 197] width 253 height 27
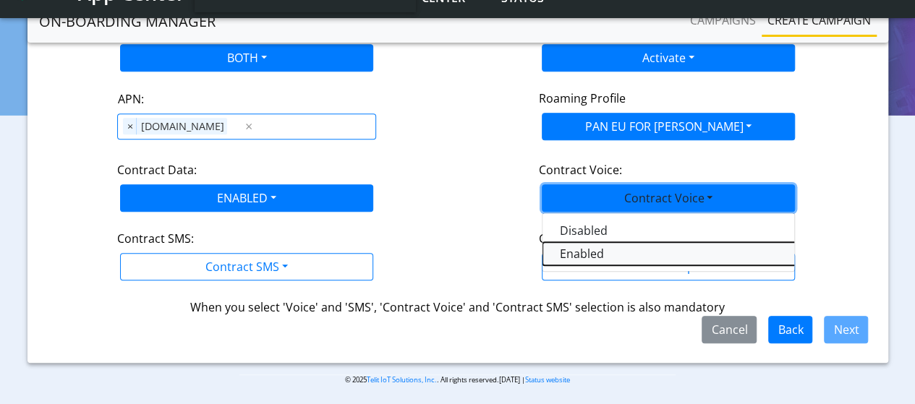
click at [586, 250] on Voiceenabled-dropdown "Enabled" at bounding box center [723, 253] width 362 height 23
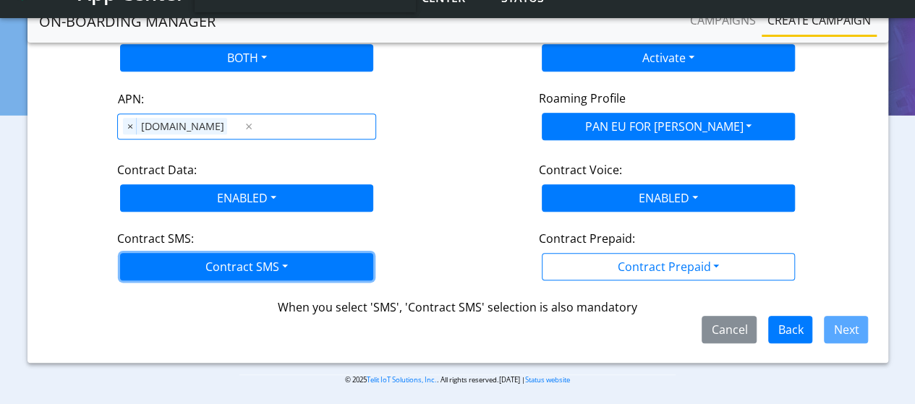
click at [252, 254] on button "Contract SMS" at bounding box center [246, 266] width 253 height 27
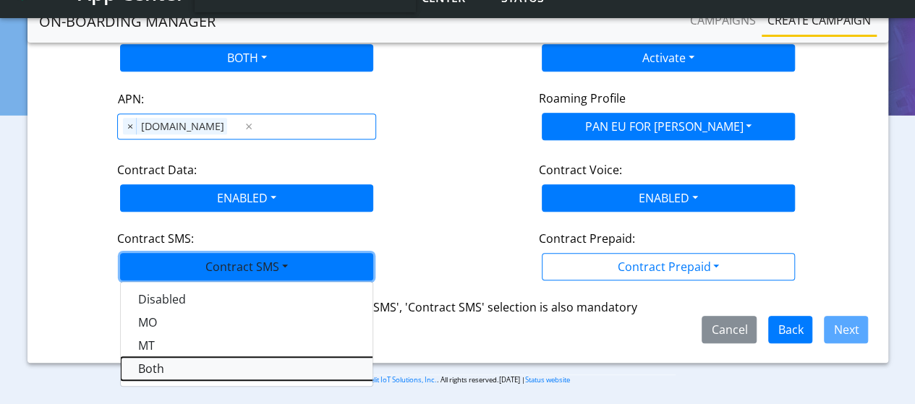
click at [148, 362] on SMSboth-dropdown "Both" at bounding box center [302, 368] width 362 height 23
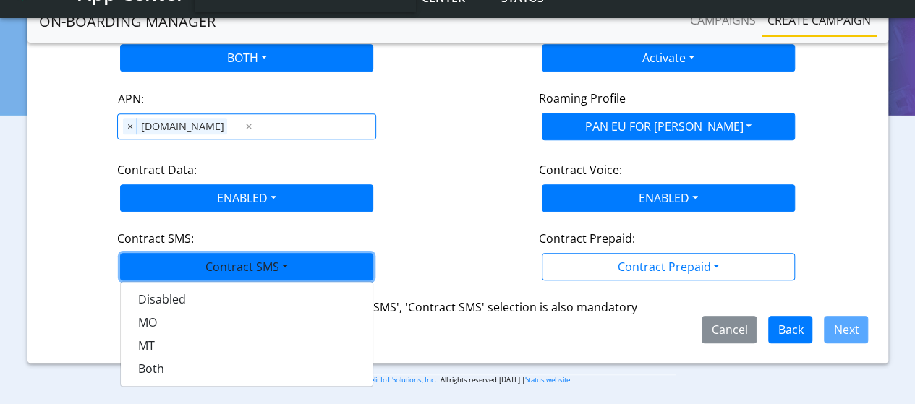
scroll to position [289, 0]
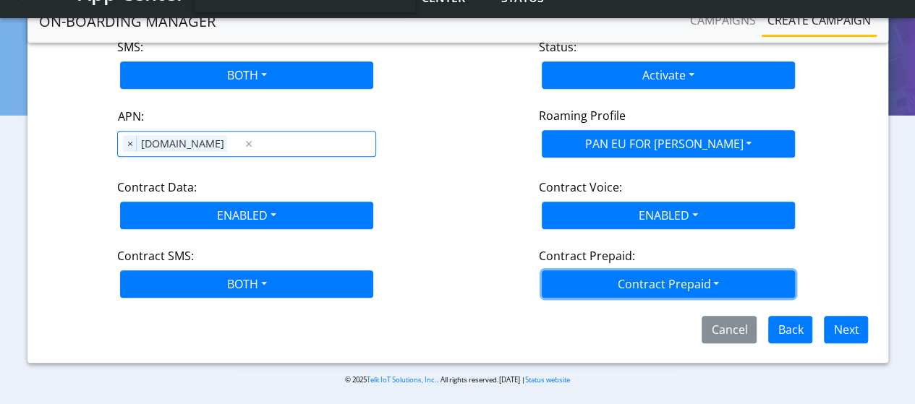
click at [646, 278] on button "Contract Prepaid" at bounding box center [668, 283] width 253 height 27
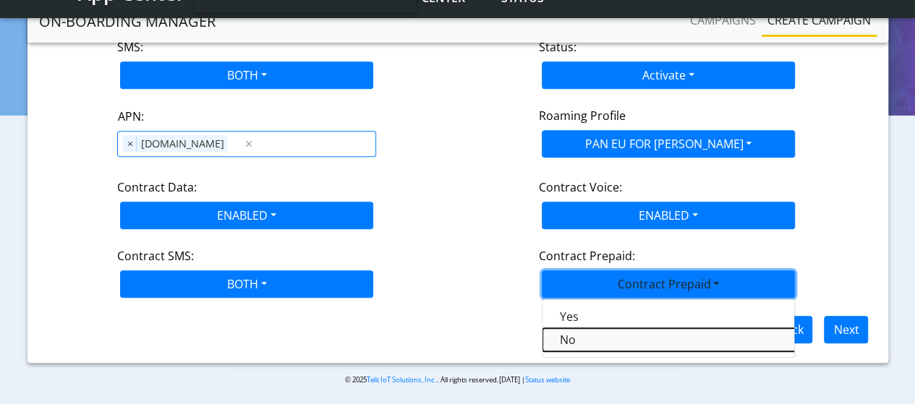
click at [602, 329] on Prepaidnotprepaid-dropdown "No" at bounding box center [723, 339] width 362 height 23
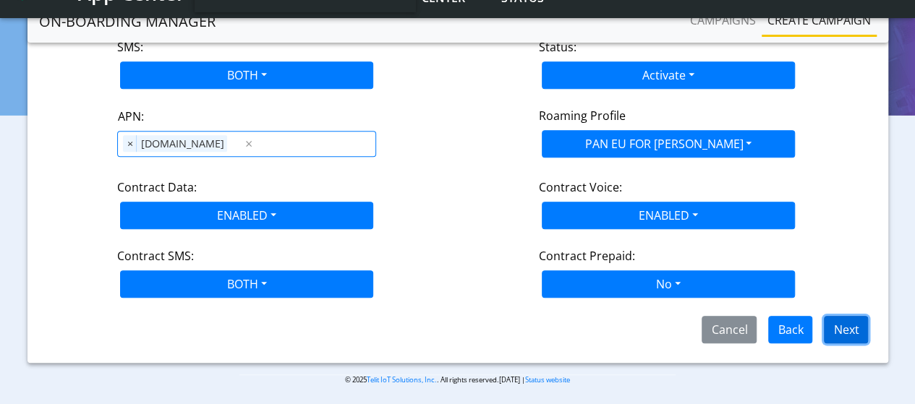
click at [835, 323] on button "Next" at bounding box center [846, 329] width 44 height 27
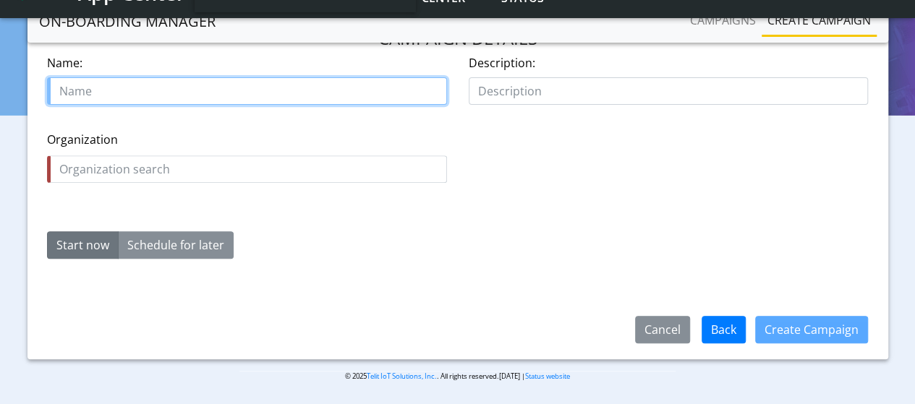
click at [232, 102] on input "text" at bounding box center [247, 90] width 400 height 27
type input "Add_sim_1_rec_12Aug"
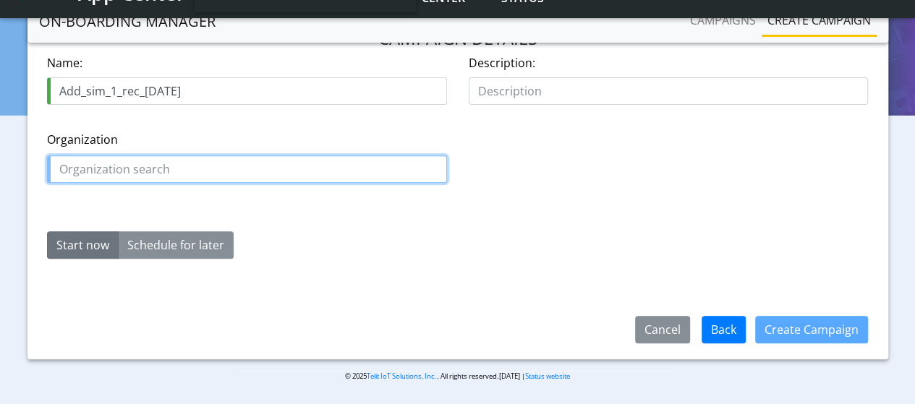
click input "text"
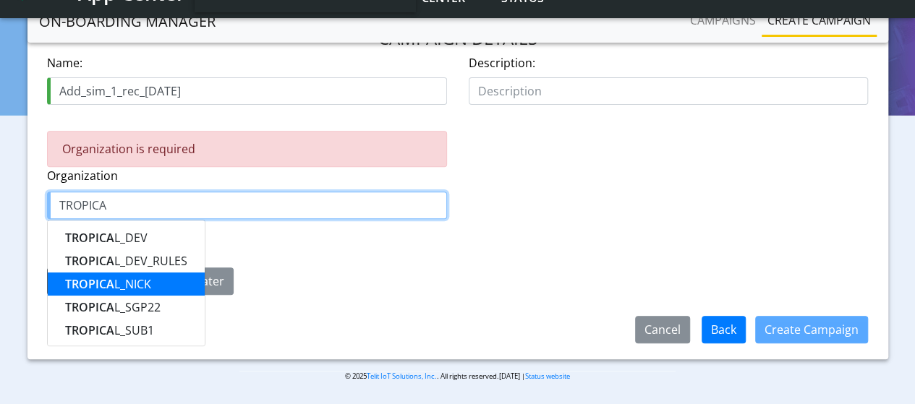
click ngb-highlight "TROPICA L_NICK"
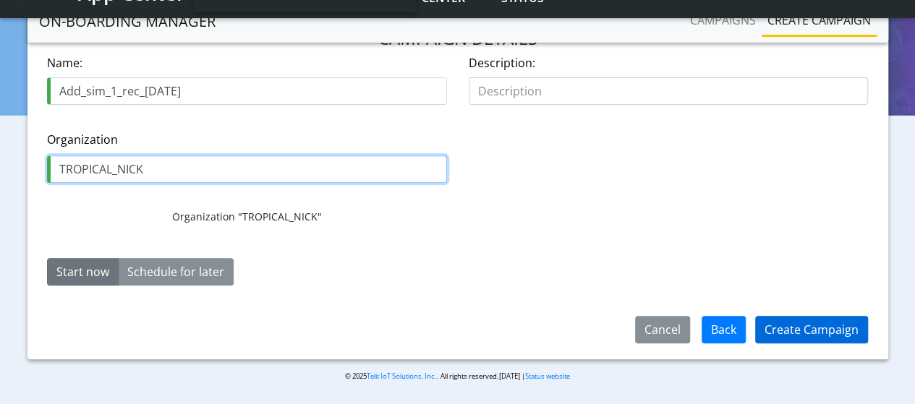
type input "TROPICAL_NICK"
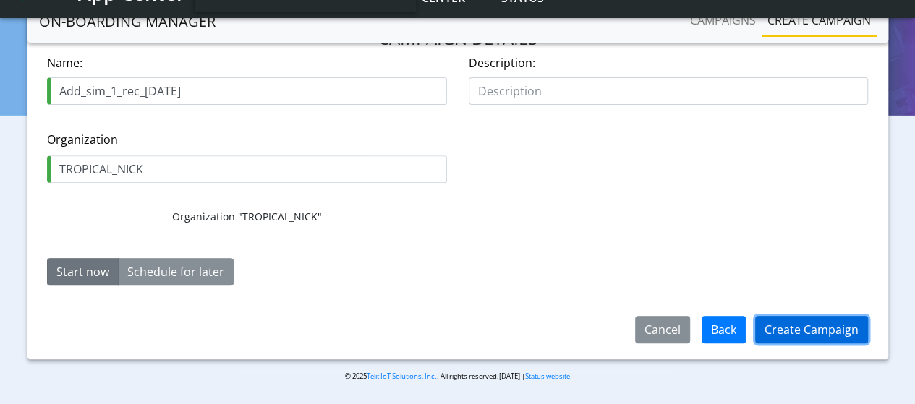
click button "Create Campaign"
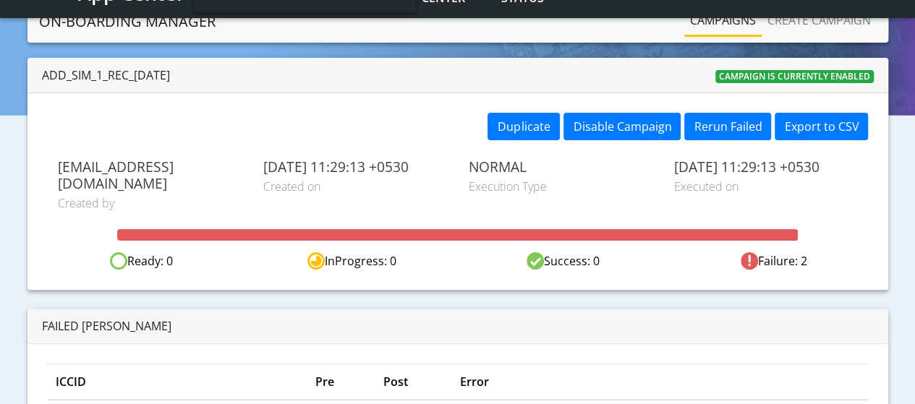
scroll to position [188, 0]
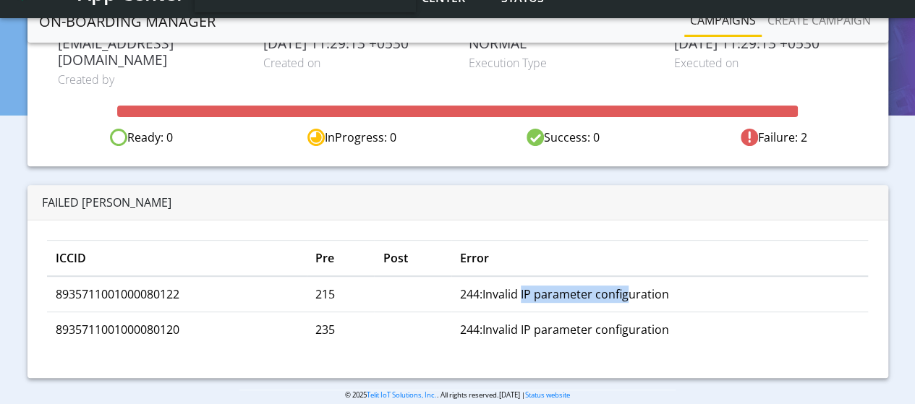
drag, startPoint x: 524, startPoint y: 283, endPoint x: 629, endPoint y: 281, distance: 105.6
click at [629, 281] on td "244:Invalid IP parameter configuration" at bounding box center [659, 294] width 417 height 36
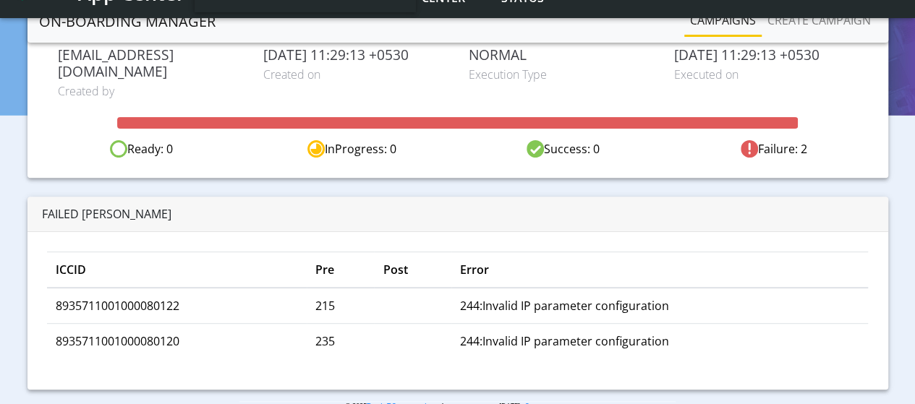
scroll to position [0, 0]
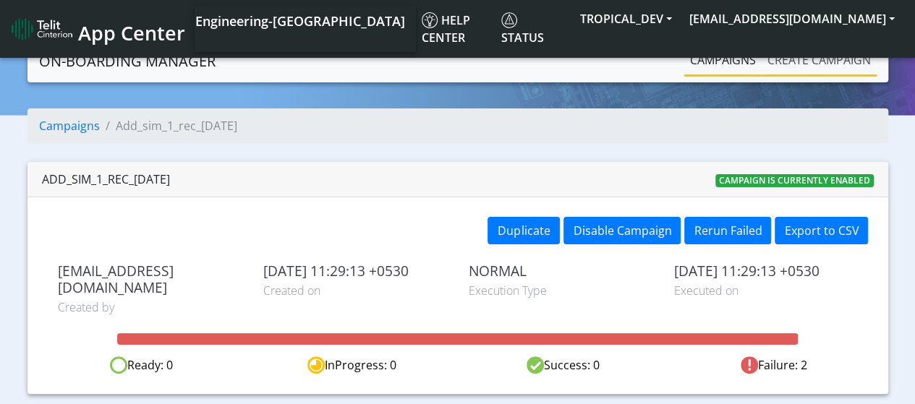
click at [806, 54] on link "Create campaign" at bounding box center [818, 60] width 115 height 29
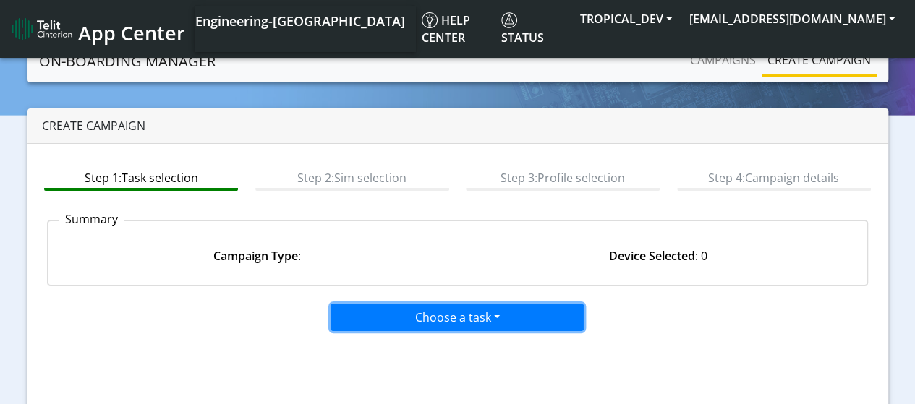
click at [370, 316] on button "Choose a task" at bounding box center [456, 317] width 253 height 27
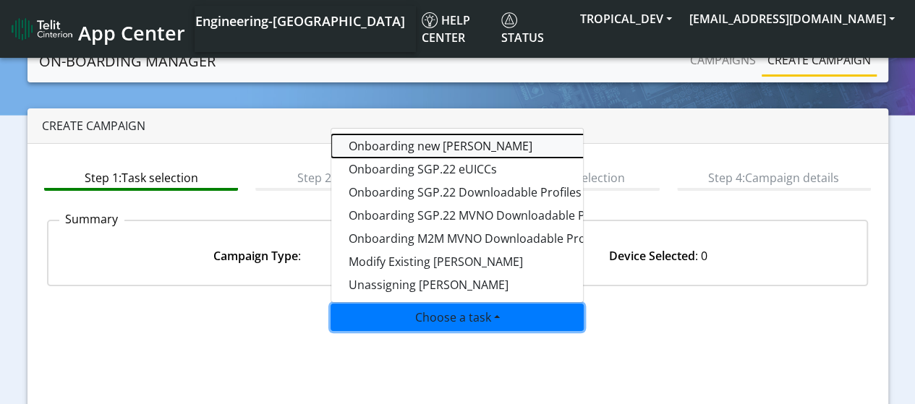
click at [388, 151] on tasktoes-dropdown "Onboarding new [PERSON_NAME]" at bounding box center [512, 145] width 362 height 23
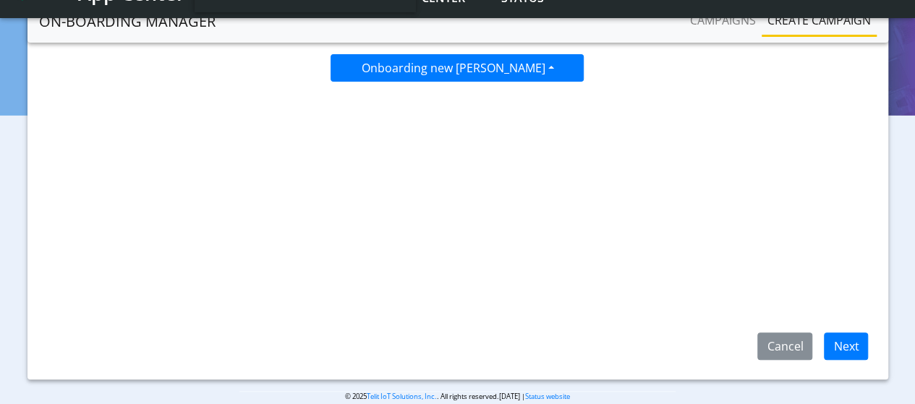
scroll to position [230, 0]
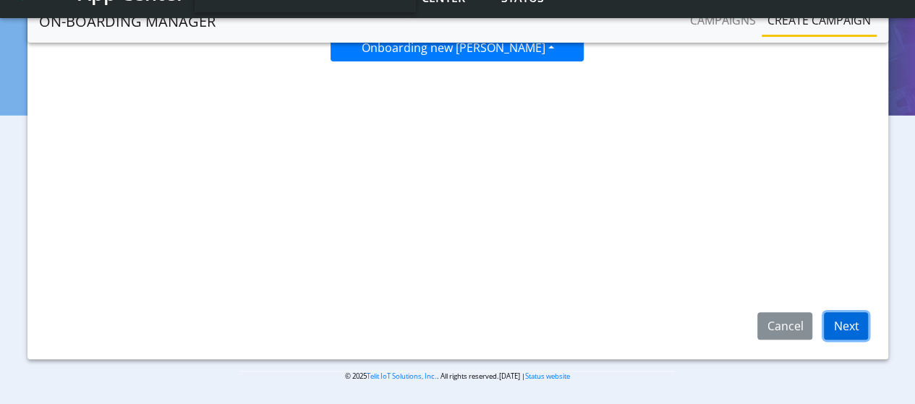
click at [852, 330] on button "Next" at bounding box center [846, 325] width 44 height 27
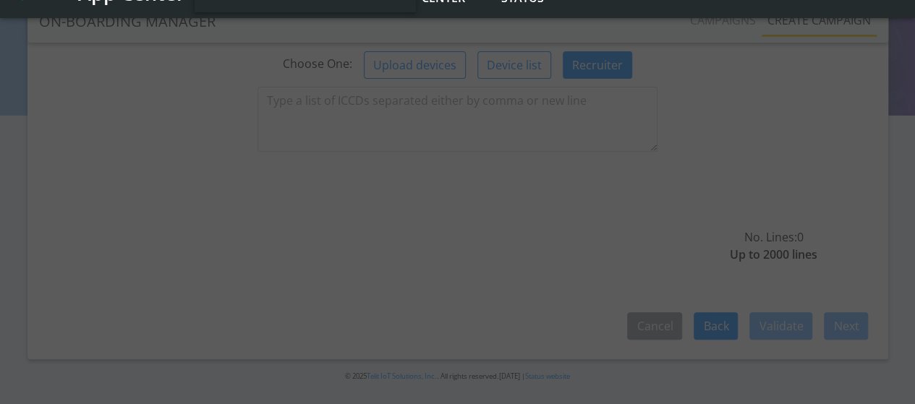
click at [351, 106] on div at bounding box center [457, 202] width 915 height 404
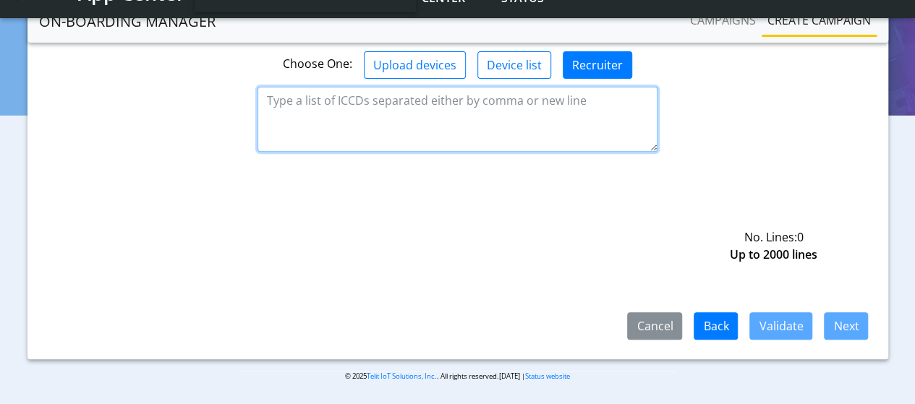
click at [309, 103] on textarea at bounding box center [457, 119] width 400 height 65
paste textarea "8935711001000080120 8935711001000080121 8935711001000080122"
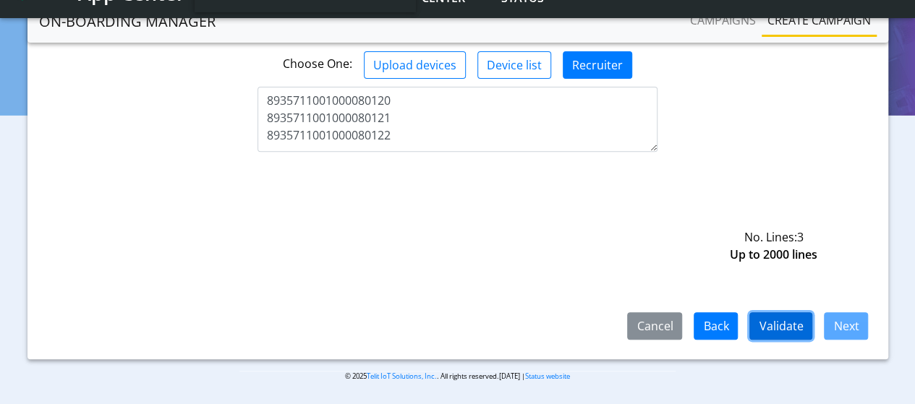
click at [766, 324] on button "Validate" at bounding box center [780, 325] width 63 height 27
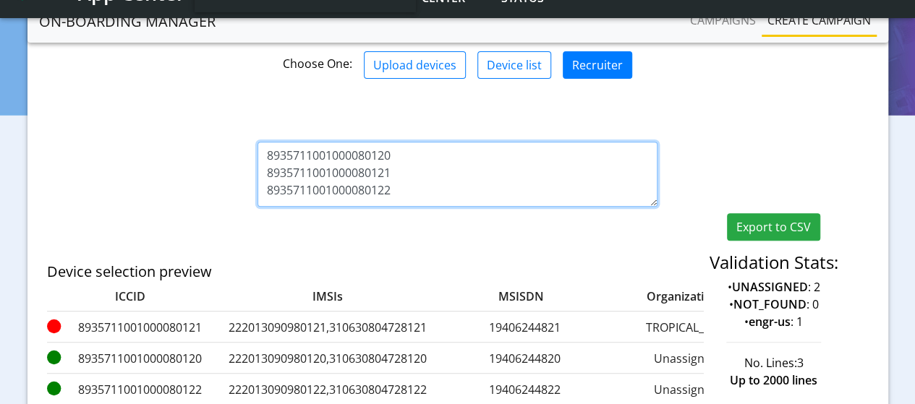
drag, startPoint x: 396, startPoint y: 171, endPoint x: 224, endPoint y: 173, distance: 171.4
click at [224, 173] on div "8935711001000080120 8935711001000080121 8935711001000080122 Export to CSV Valid…" at bounding box center [457, 175] width 843 height 176
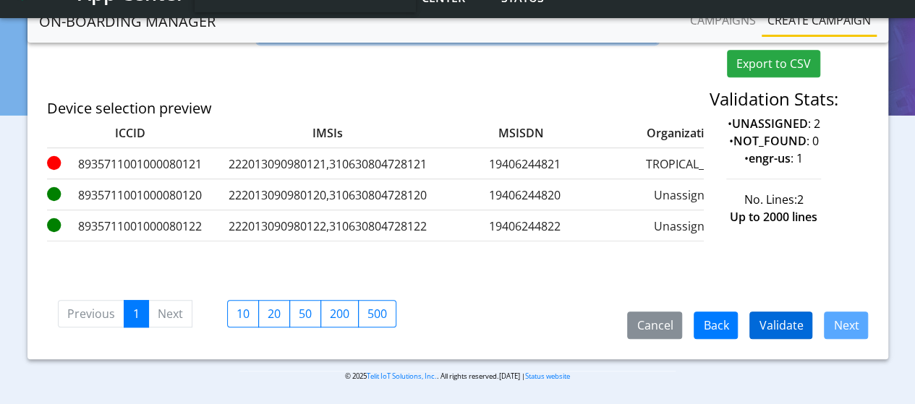
type textarea "8935711001000080120 8935711001000080122"
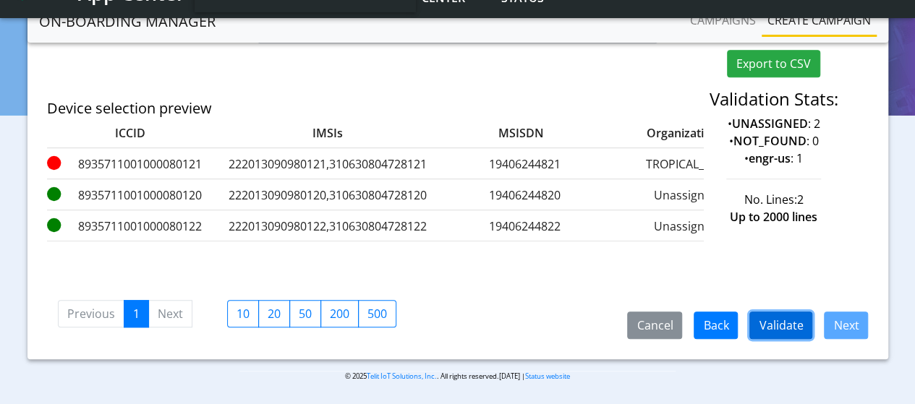
click at [781, 333] on button "Validate" at bounding box center [780, 325] width 63 height 27
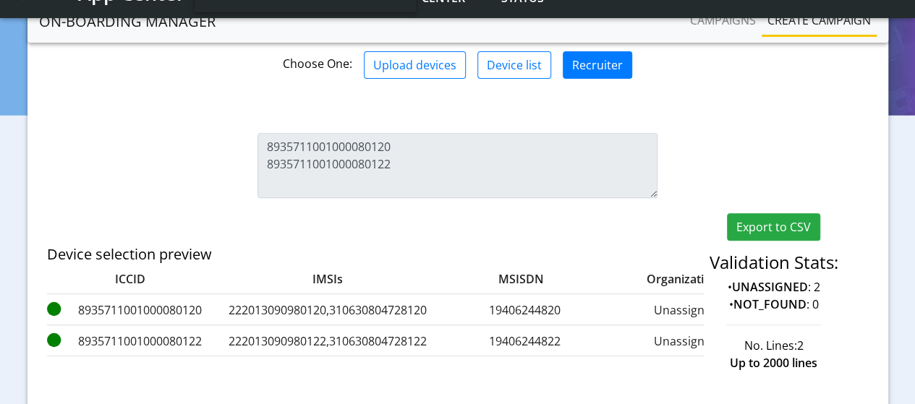
scroll to position [353, 0]
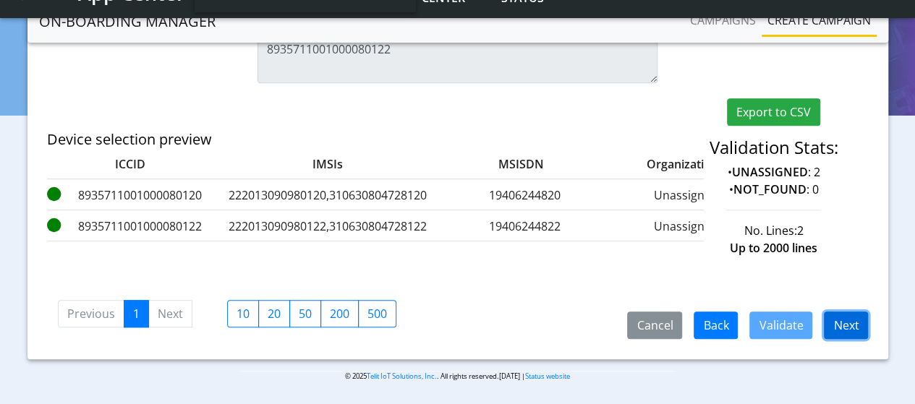
click at [839, 332] on button "Next" at bounding box center [846, 325] width 44 height 27
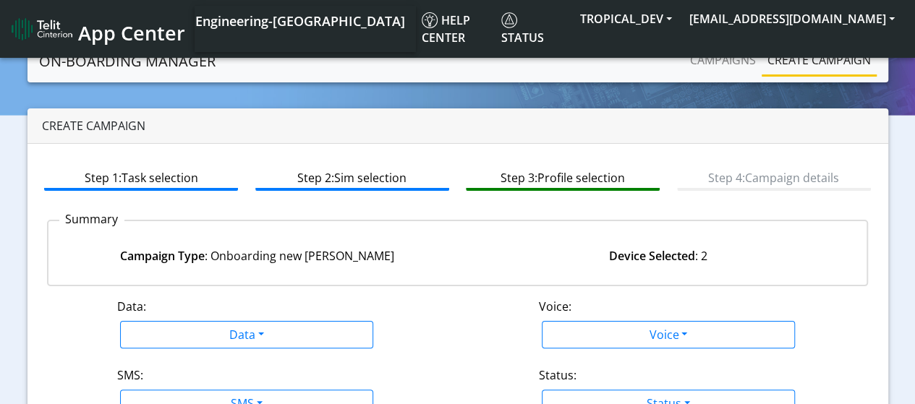
click at [119, 29] on span "App Center" at bounding box center [131, 33] width 107 height 27
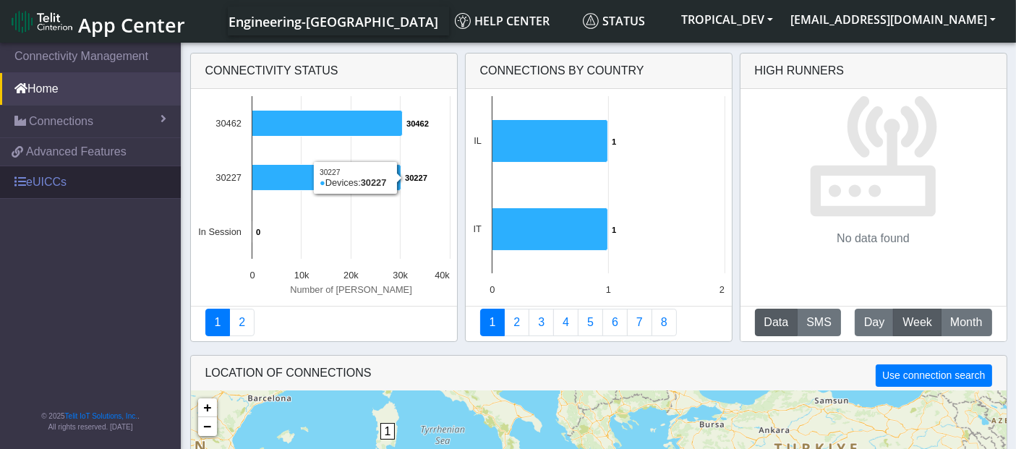
click at [72, 184] on link "eUICCs" at bounding box center [90, 182] width 181 height 32
click at [46, 172] on link "eUICCs" at bounding box center [90, 182] width 181 height 32
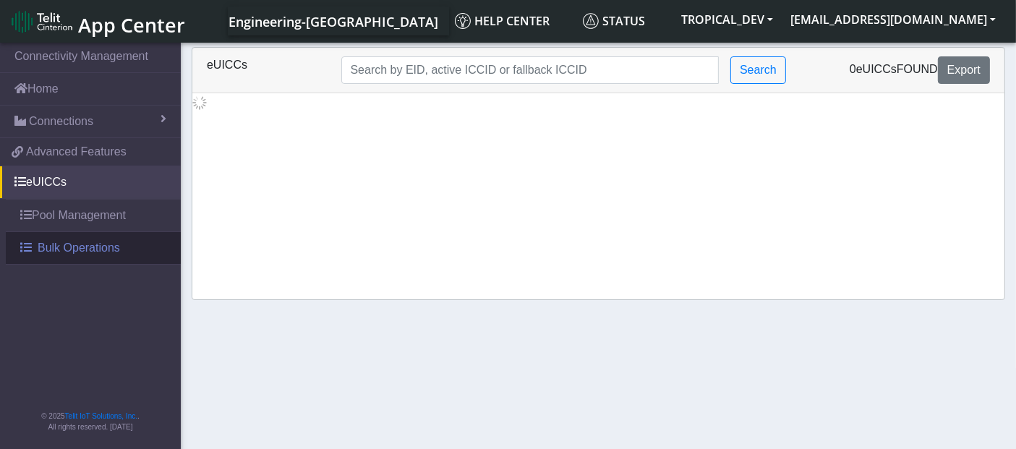
click at [70, 251] on span "Bulk Operations" at bounding box center [79, 247] width 82 height 17
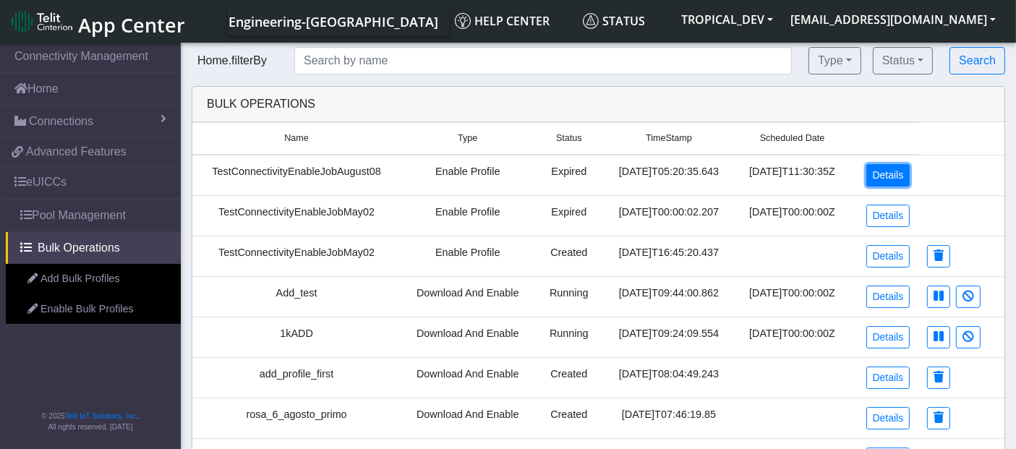
click at [881, 179] on link "Details" at bounding box center [888, 175] width 44 height 22
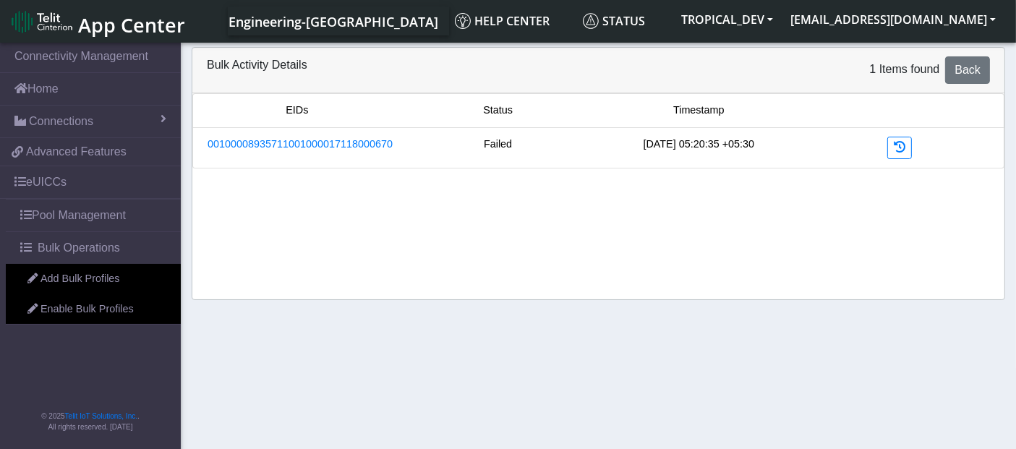
click at [56, 15] on img at bounding box center [42, 21] width 61 height 23
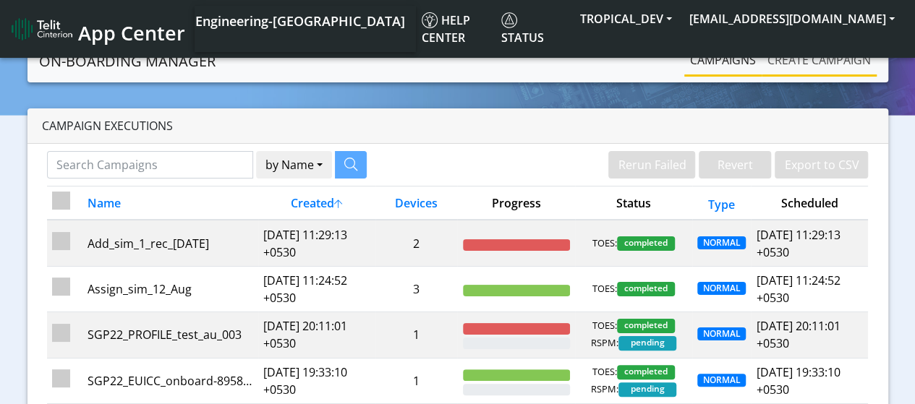
click at [789, 56] on link "Create campaign" at bounding box center [818, 60] width 115 height 29
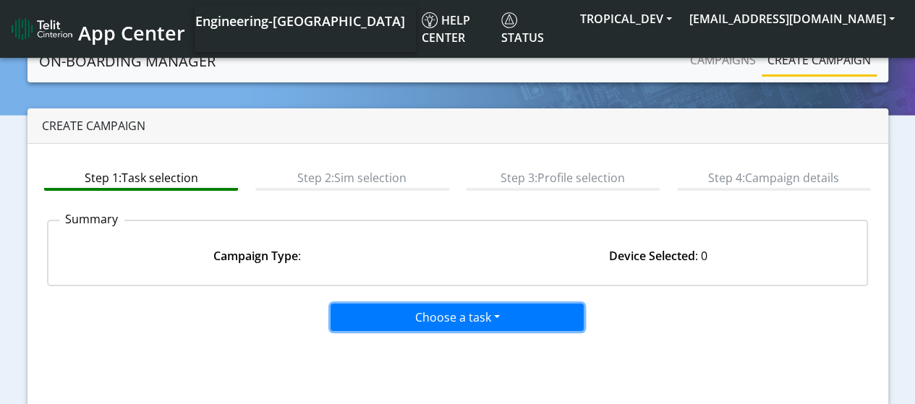
click at [398, 312] on button "Choose a task" at bounding box center [456, 317] width 253 height 27
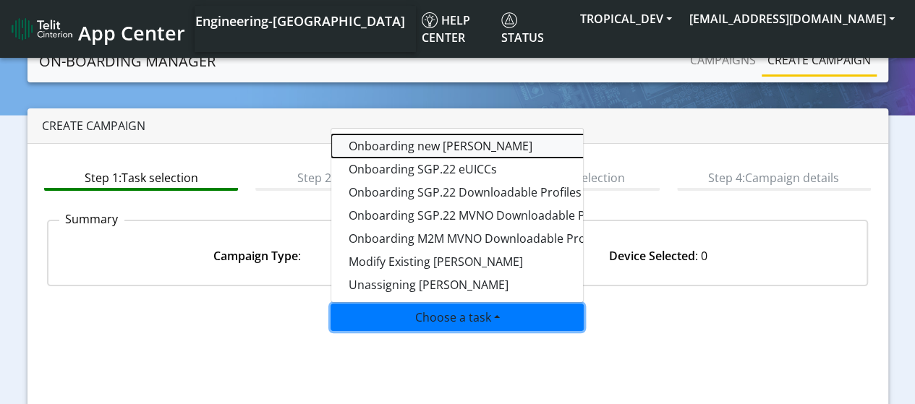
click at [414, 152] on tasktoes-dropdown "Onboarding new [PERSON_NAME]" at bounding box center [512, 145] width 362 height 23
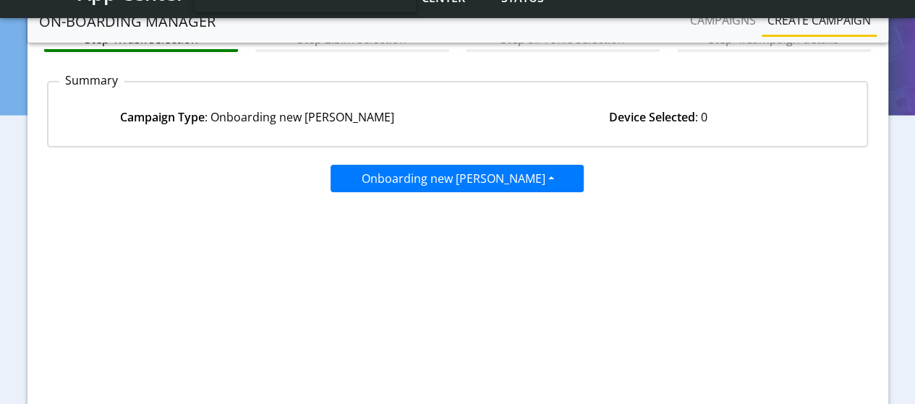
scroll to position [230, 0]
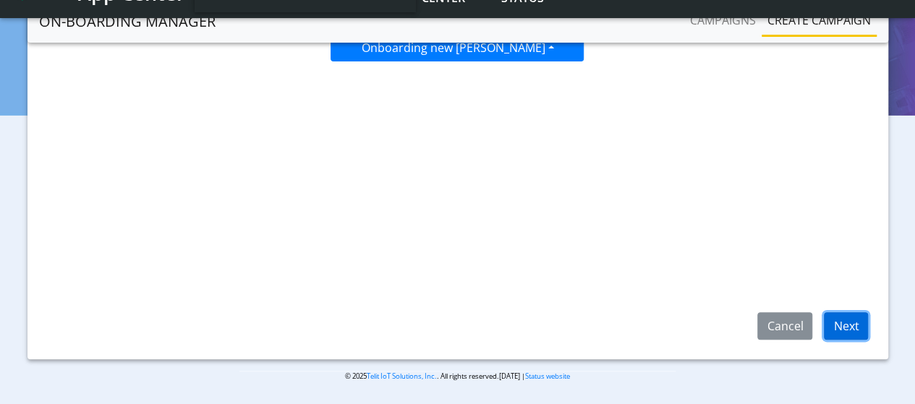
click at [846, 326] on button "Next" at bounding box center [846, 325] width 44 height 27
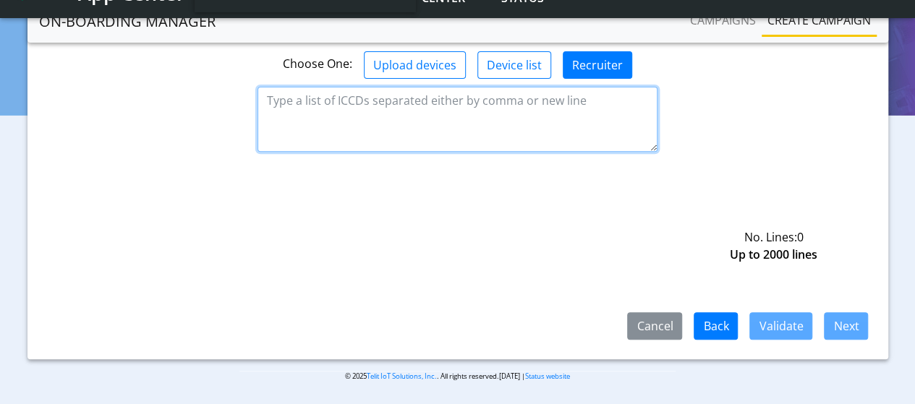
click at [499, 93] on textarea at bounding box center [457, 119] width 400 height 65
paste textarea "8935711001000080120"
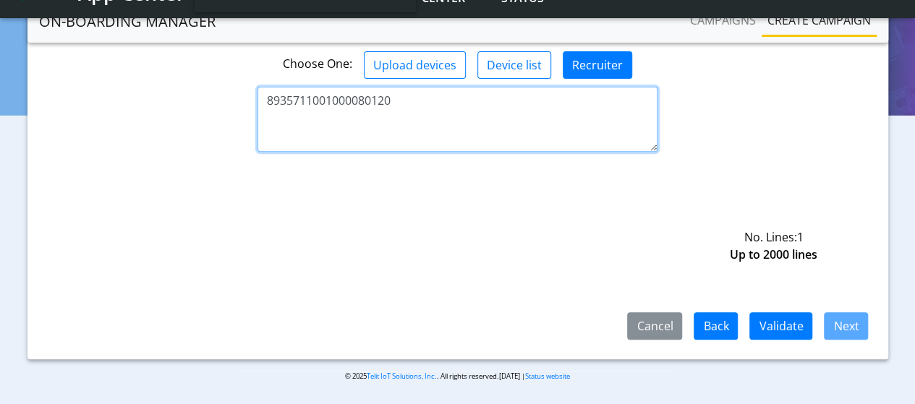
paste textarea "8935711001000080120"
type textarea "8935711001000080120 8935711001000080122"
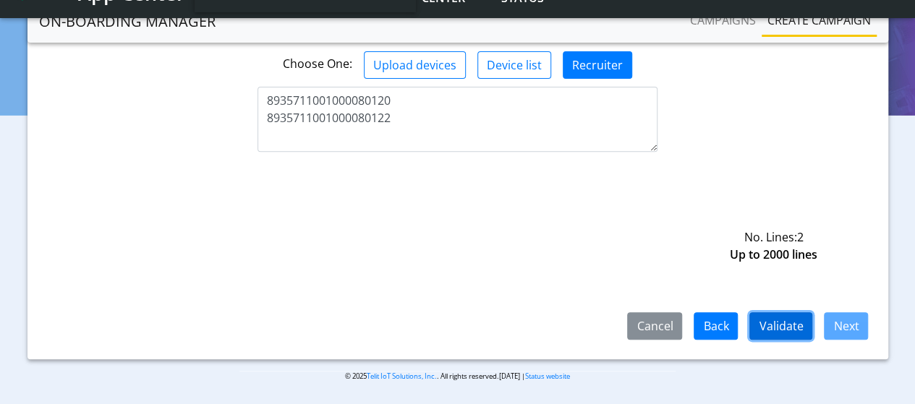
click at [793, 328] on button "Validate" at bounding box center [780, 325] width 63 height 27
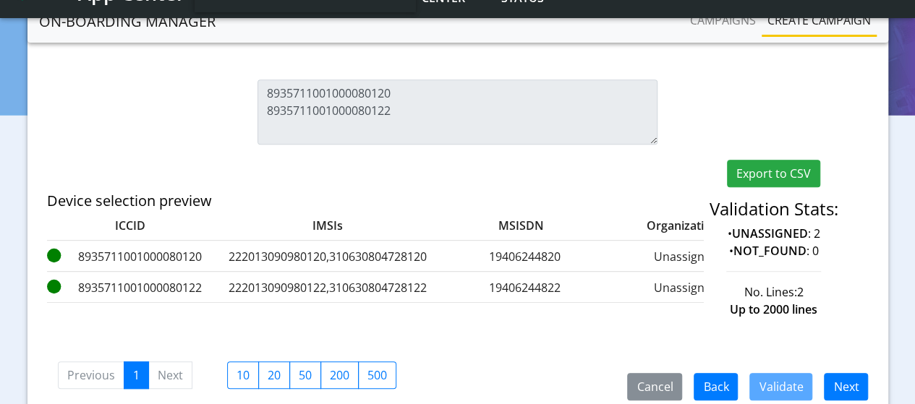
scroll to position [353, 0]
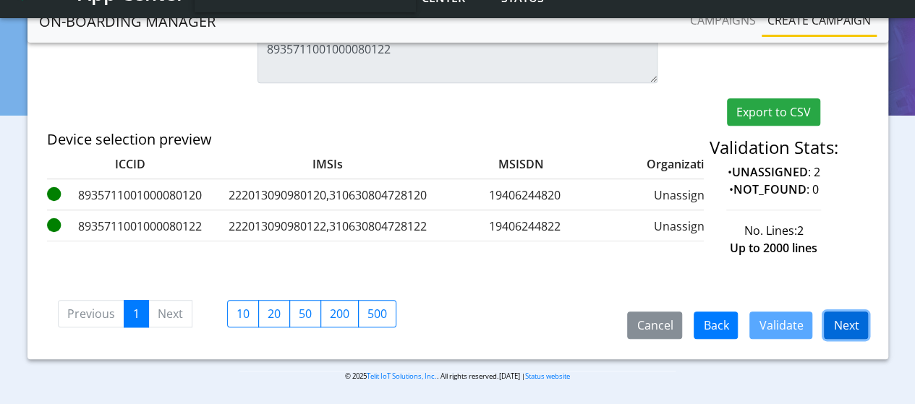
click at [846, 323] on button "Next" at bounding box center [846, 325] width 44 height 27
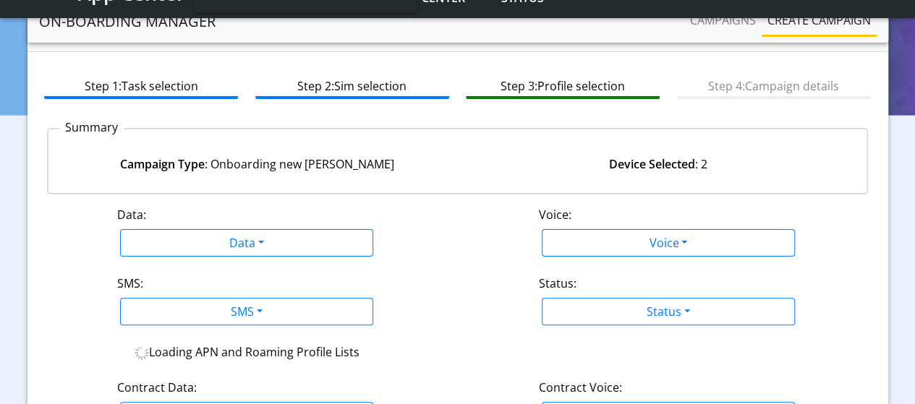
scroll to position [36, 0]
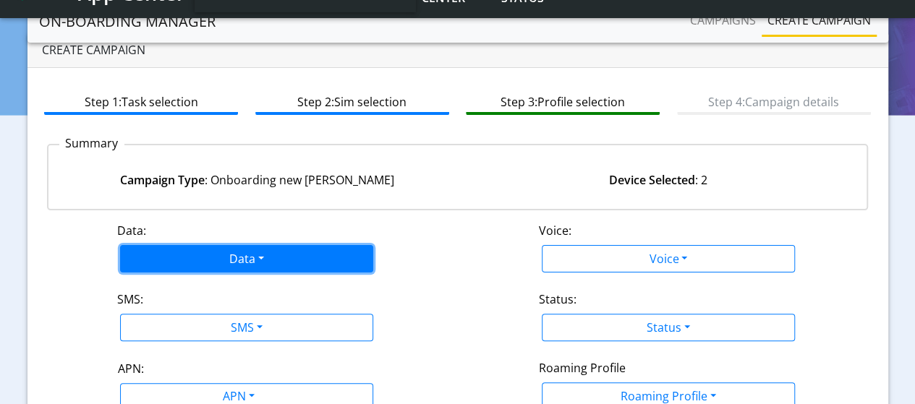
click at [227, 254] on button "Data" at bounding box center [246, 258] width 253 height 27
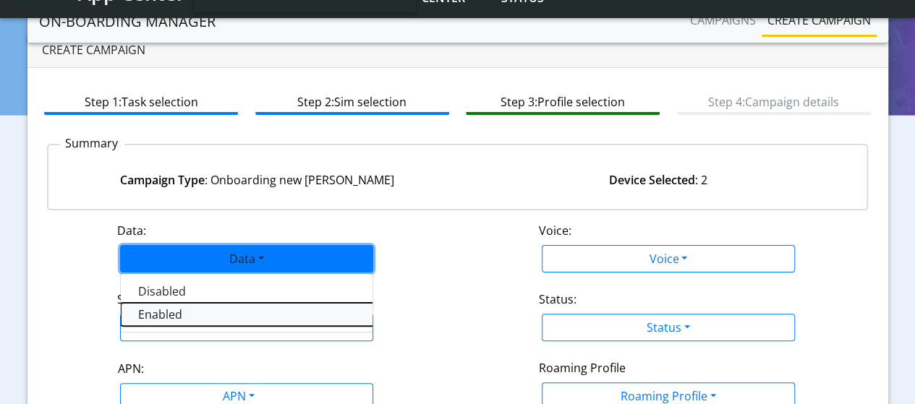
click at [161, 312] on button "Enabled" at bounding box center [302, 314] width 362 height 23
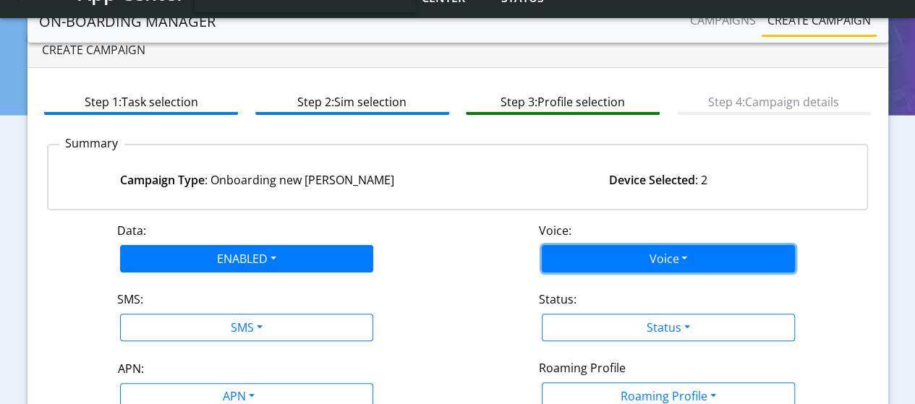
click at [620, 258] on button "Voice" at bounding box center [668, 258] width 253 height 27
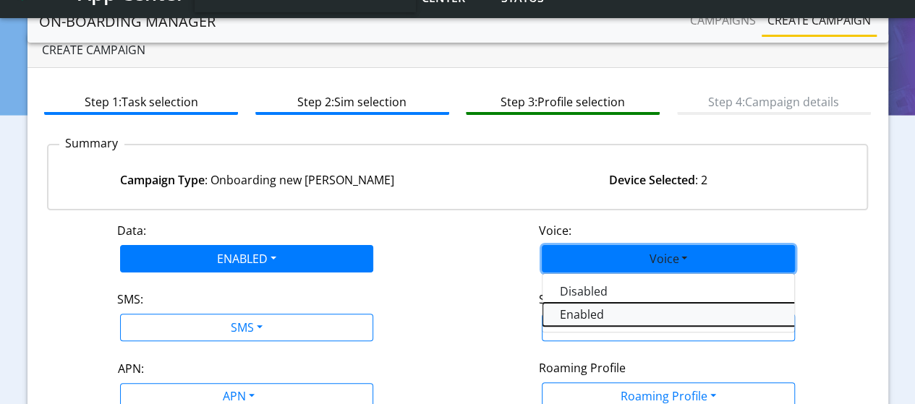
click at [597, 310] on button "Enabled" at bounding box center [723, 314] width 362 height 23
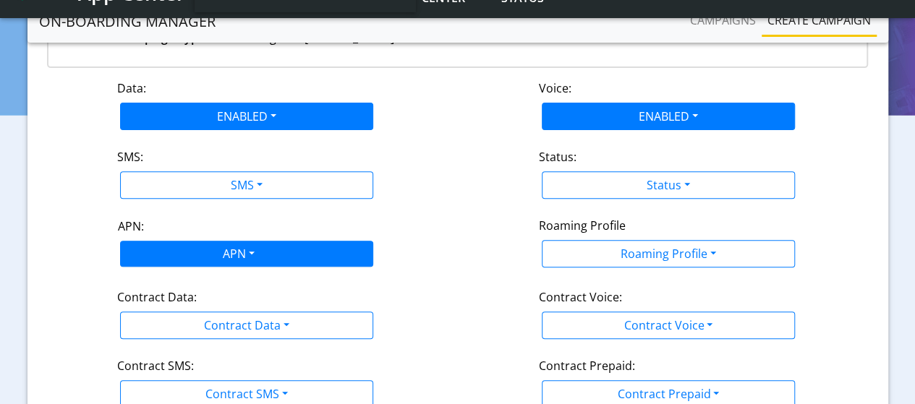
scroll to position [181, 0]
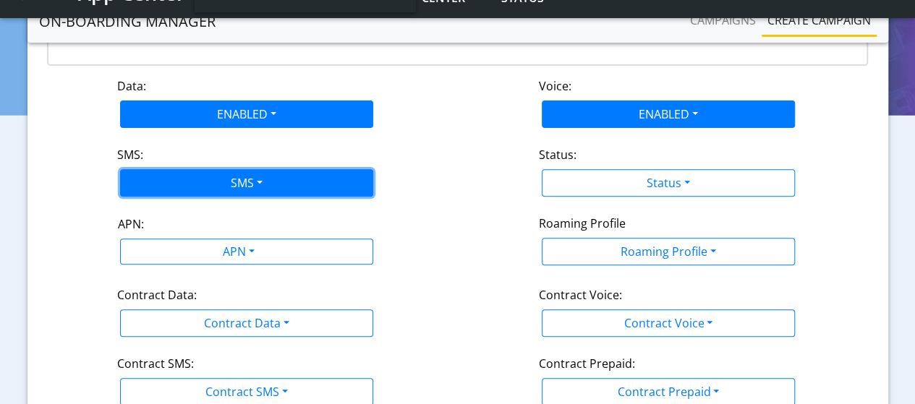
click at [220, 189] on button "SMS" at bounding box center [246, 182] width 253 height 27
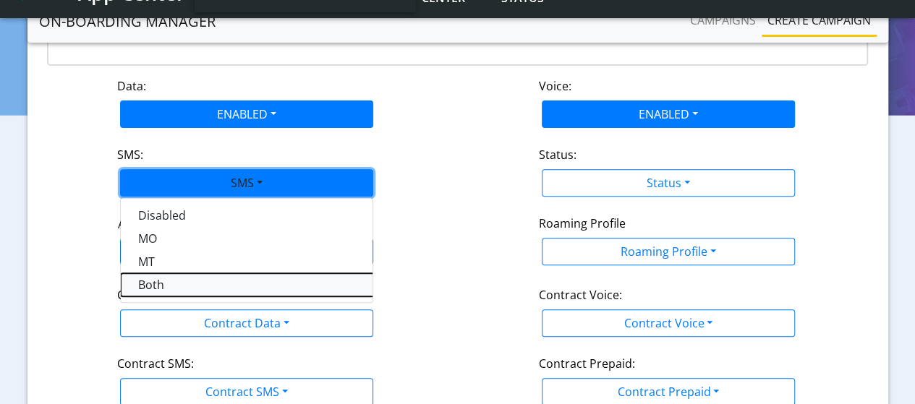
click at [186, 281] on button "Both" at bounding box center [302, 284] width 362 height 23
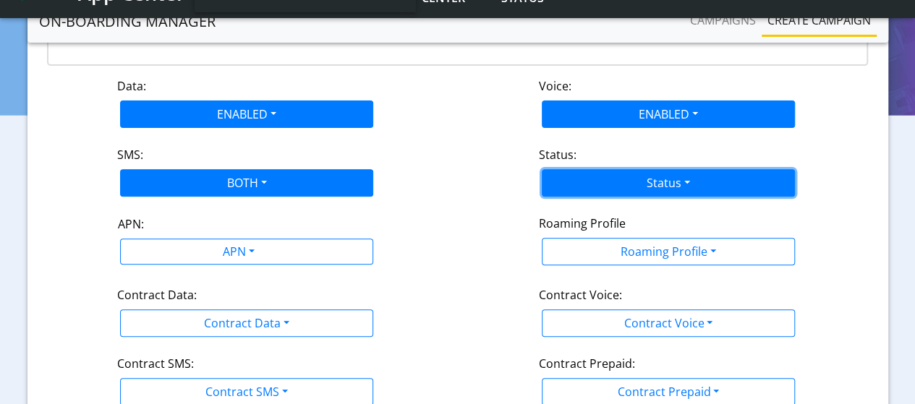
click at [641, 187] on button "Status" at bounding box center [668, 182] width 253 height 27
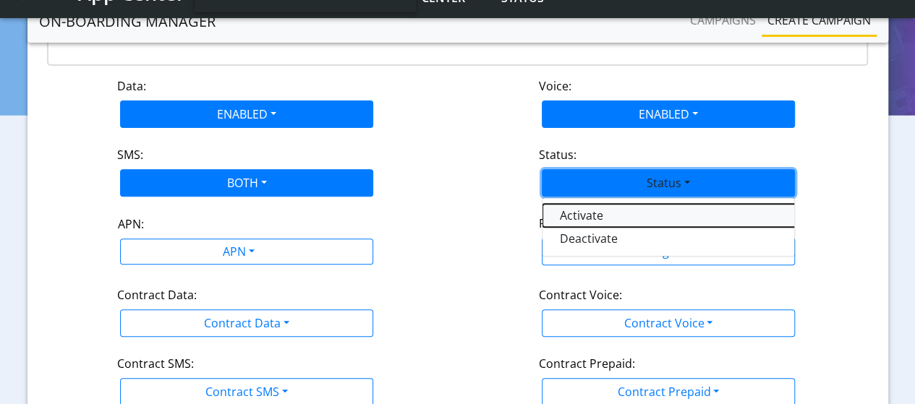
click at [580, 218] on button "Activate" at bounding box center [723, 215] width 362 height 23
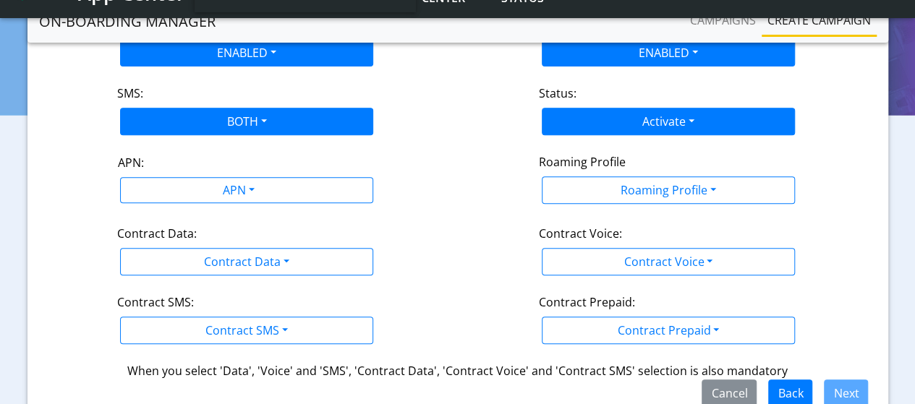
scroll to position [253, 0]
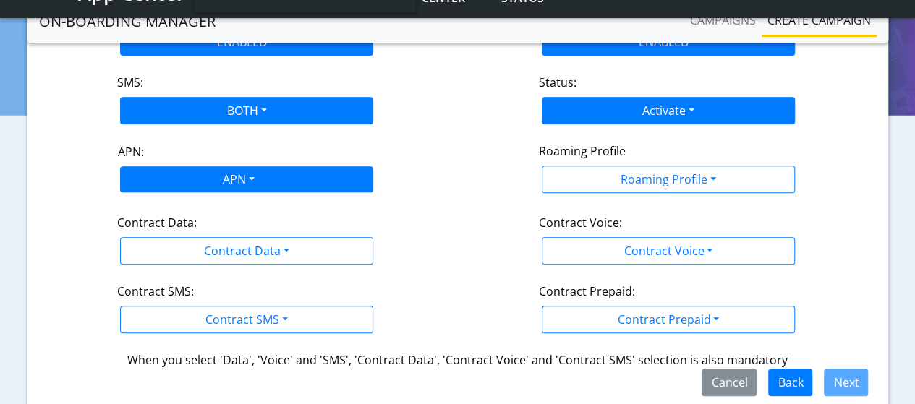
click at [221, 174] on div "APN" at bounding box center [237, 181] width 267 height 28
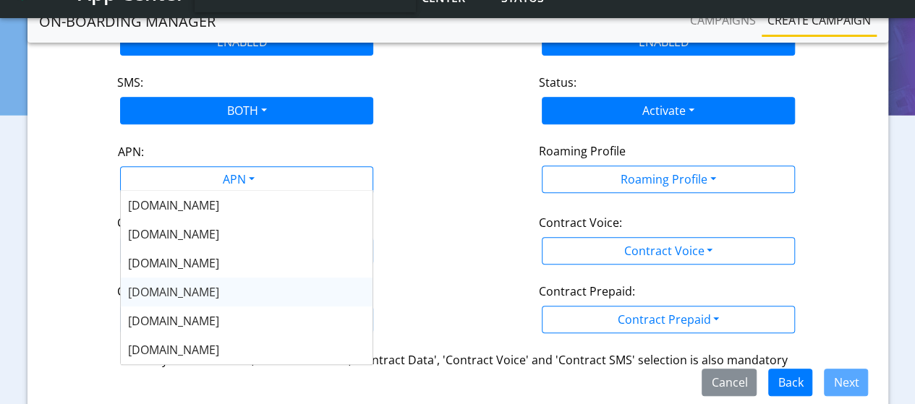
click at [165, 294] on span "NXT17.NET" at bounding box center [173, 292] width 91 height 16
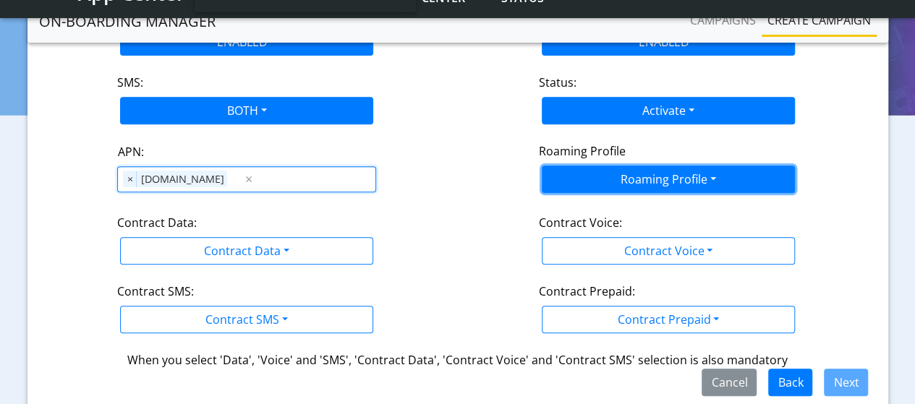
drag, startPoint x: 665, startPoint y: 185, endPoint x: 651, endPoint y: 185, distance: 13.7
click at [664, 185] on button "Roaming Profile" at bounding box center [668, 179] width 253 height 27
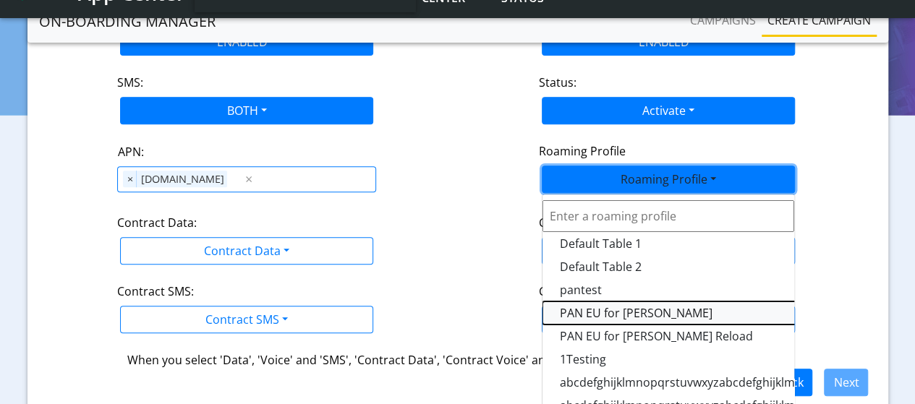
click at [608, 309] on Profile-dropdown "PAN EU for Yulian Oifa" at bounding box center [723, 313] width 362 height 23
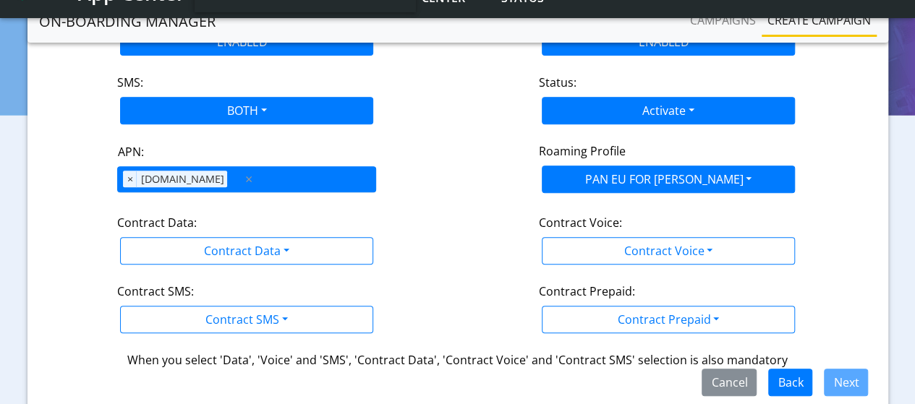
scroll to position [306, 0]
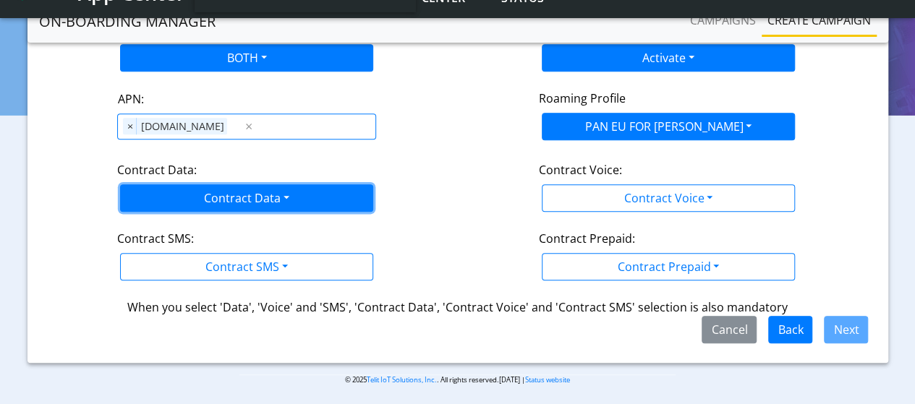
click at [246, 197] on button "Contract Data" at bounding box center [246, 197] width 253 height 27
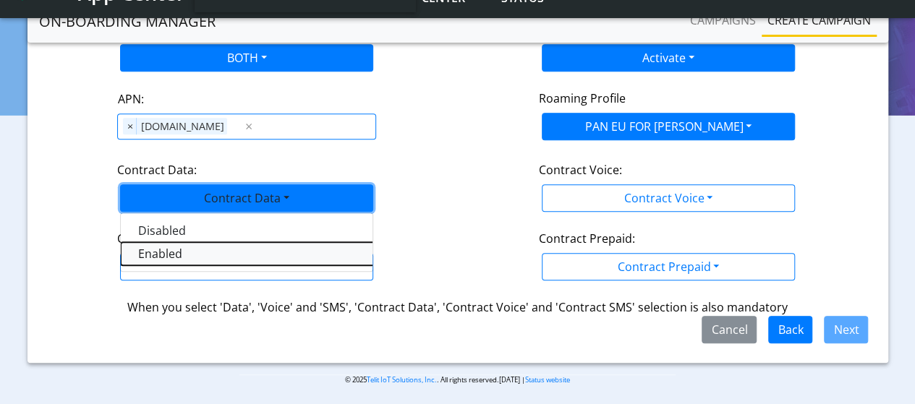
click at [174, 252] on Dataenabled-dropdown "Enabled" at bounding box center [302, 253] width 362 height 23
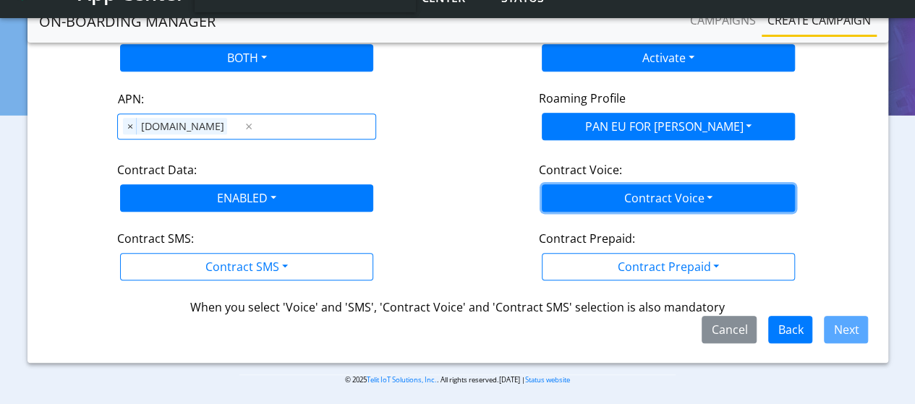
click at [696, 202] on button "Contract Voice" at bounding box center [668, 197] width 253 height 27
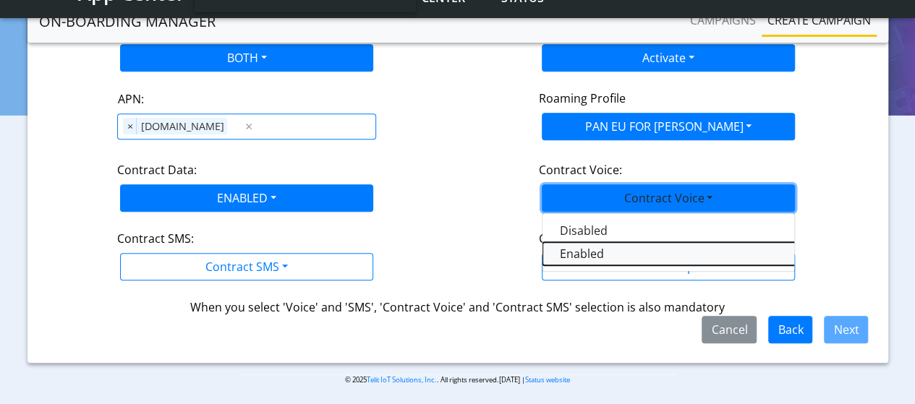
click at [610, 254] on Voiceenabled-dropdown "Enabled" at bounding box center [723, 253] width 362 height 23
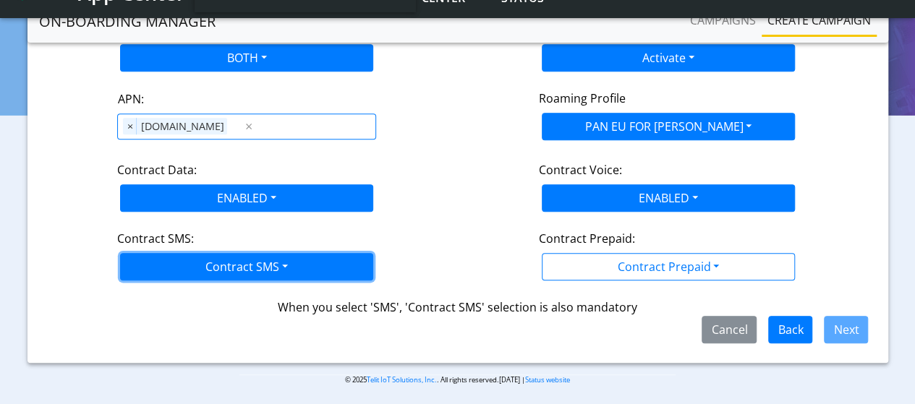
click at [287, 264] on button "Contract SMS" at bounding box center [246, 266] width 253 height 27
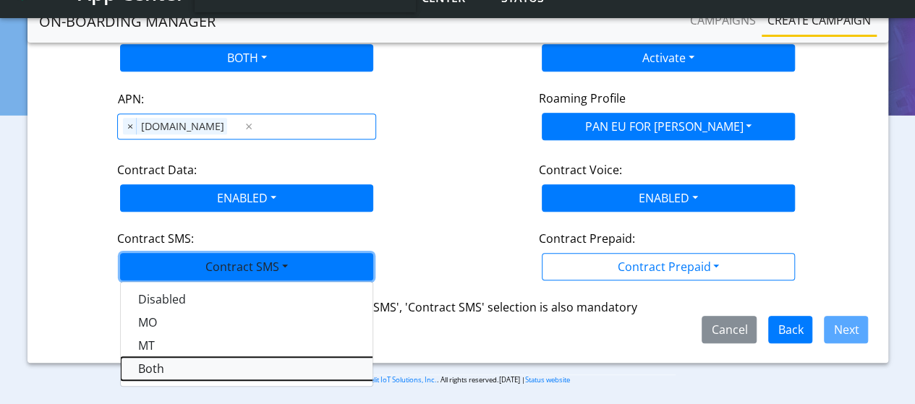
click at [150, 365] on SMSboth-dropdown "Both" at bounding box center [302, 368] width 362 height 23
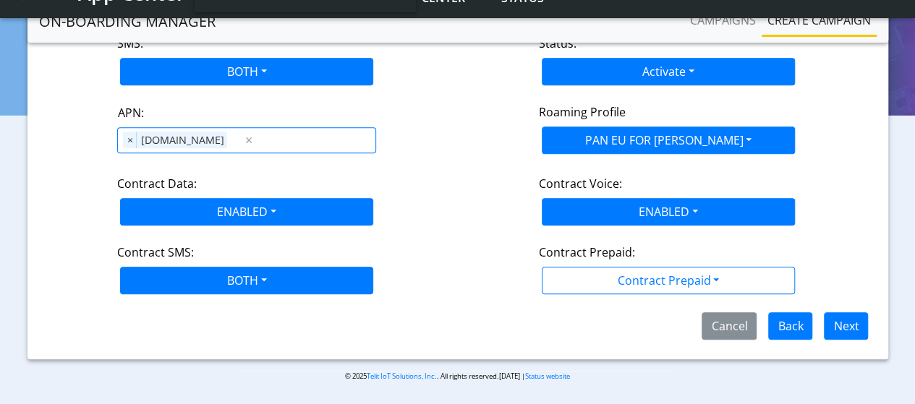
scroll to position [289, 0]
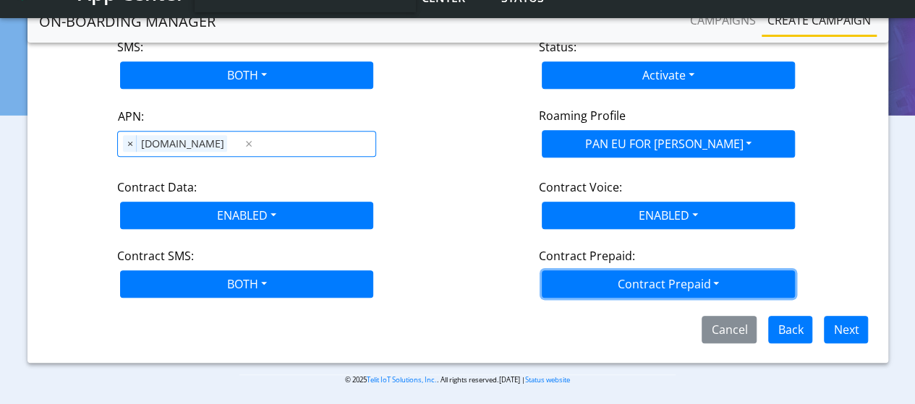
click at [650, 281] on button "Contract Prepaid" at bounding box center [668, 283] width 253 height 27
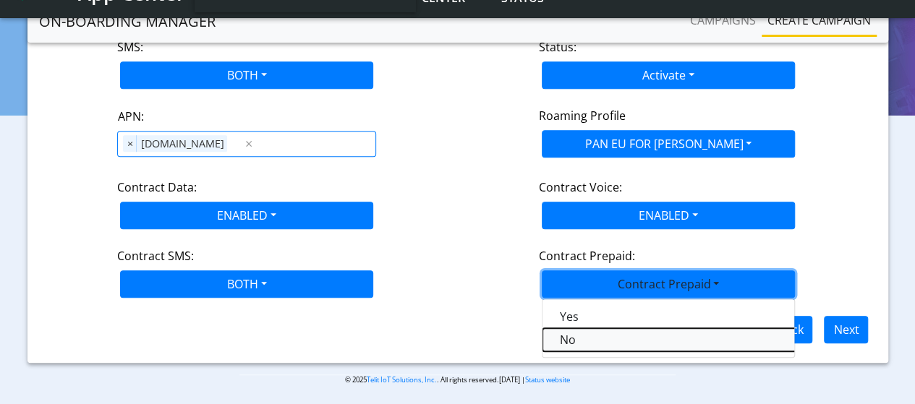
click at [624, 341] on Prepaidnotprepaid-dropdown "No" at bounding box center [723, 339] width 362 height 23
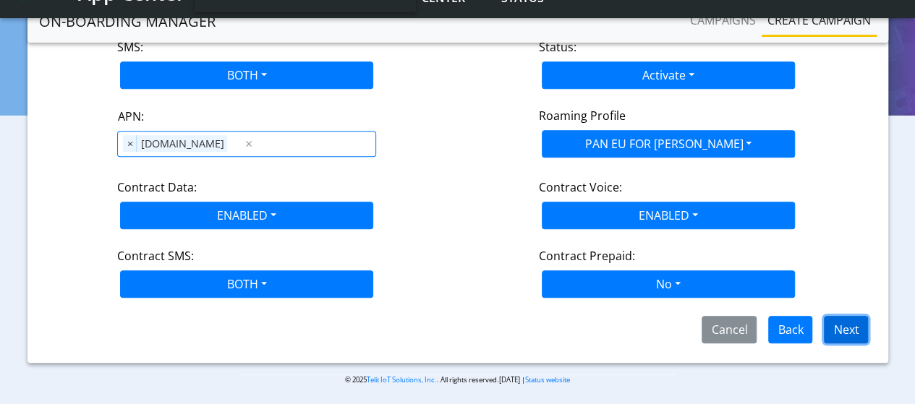
click at [852, 324] on button "Next" at bounding box center [846, 329] width 44 height 27
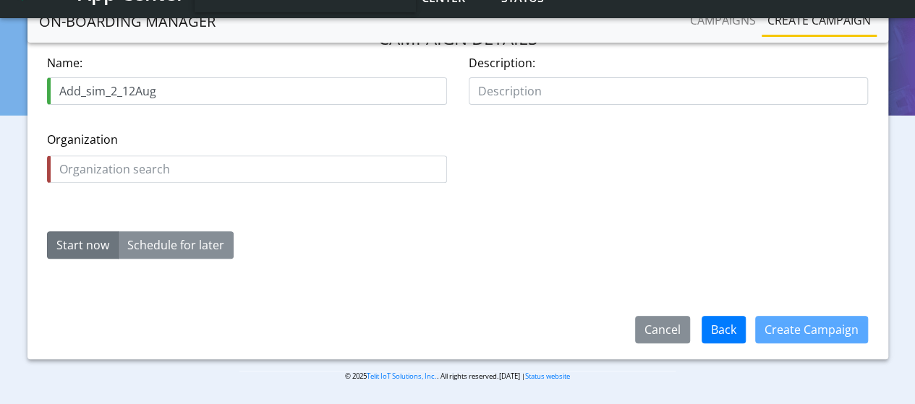
type input "Add_sim_2_12Aug"
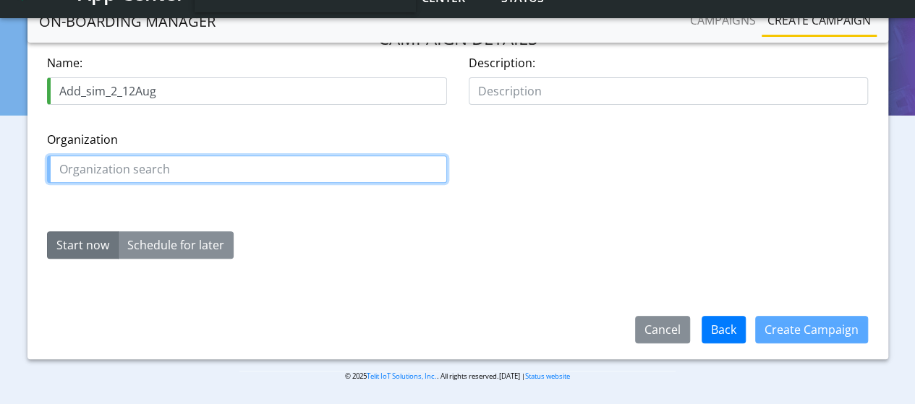
click at [186, 171] on input "text" at bounding box center [247, 168] width 400 height 27
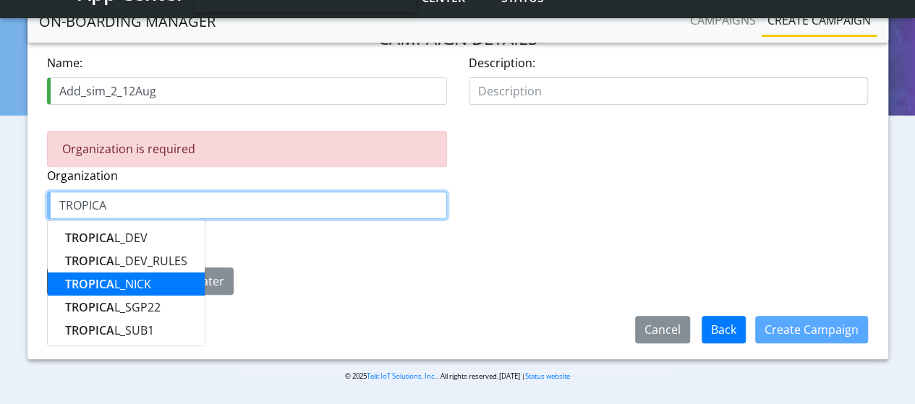
click at [132, 278] on ngb-highlight "TROPICA L_NICK" at bounding box center [108, 284] width 86 height 16
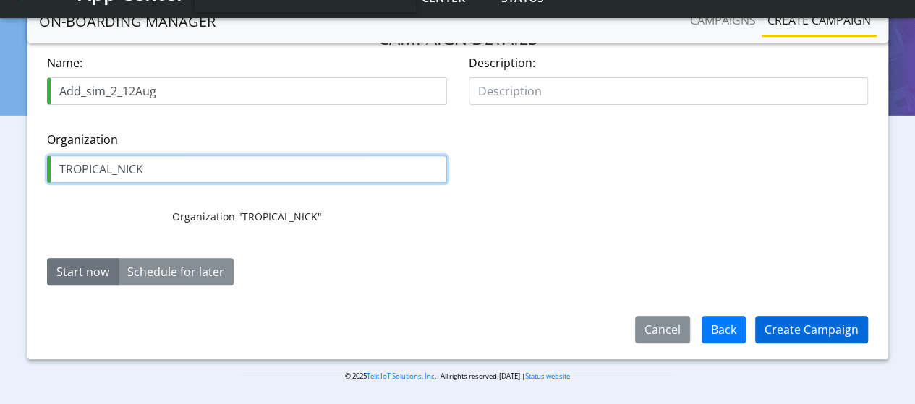
type input "TROPICAL_NICK"
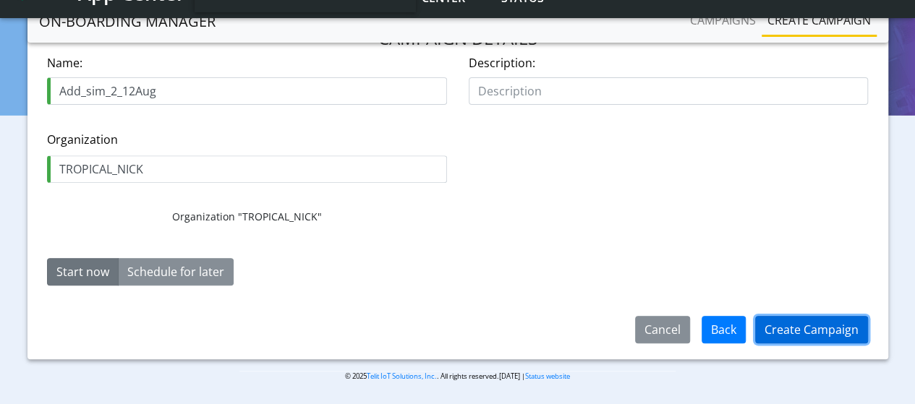
click at [821, 329] on button "Create Campaign" at bounding box center [811, 329] width 113 height 27
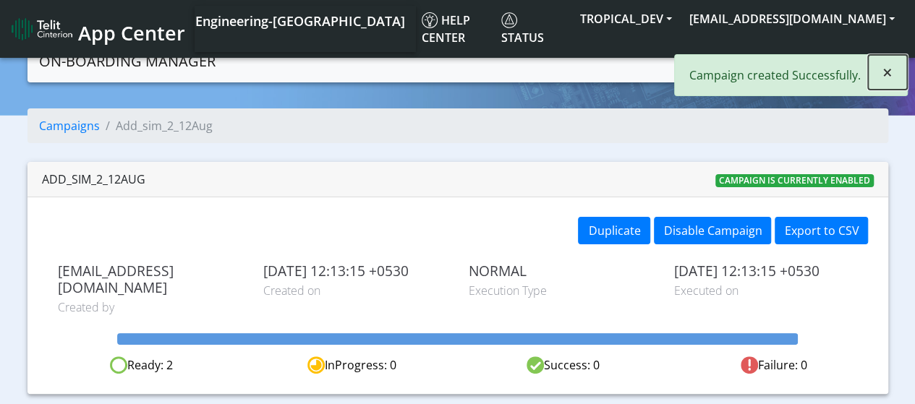
click at [889, 73] on span "×" at bounding box center [887, 72] width 10 height 24
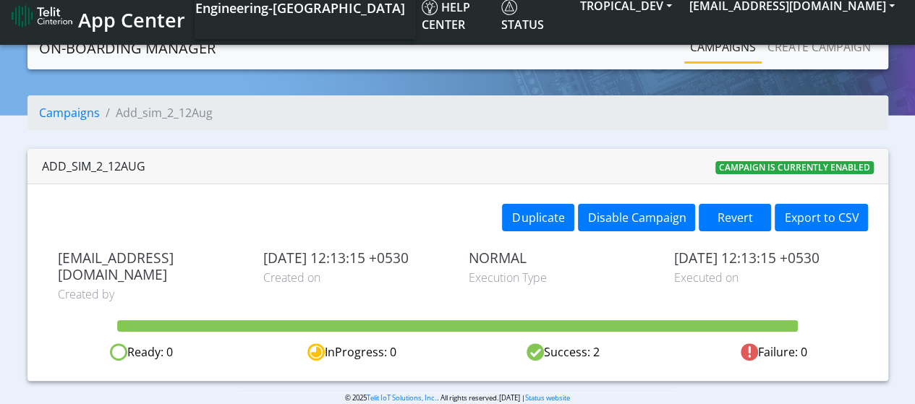
scroll to position [17, 0]
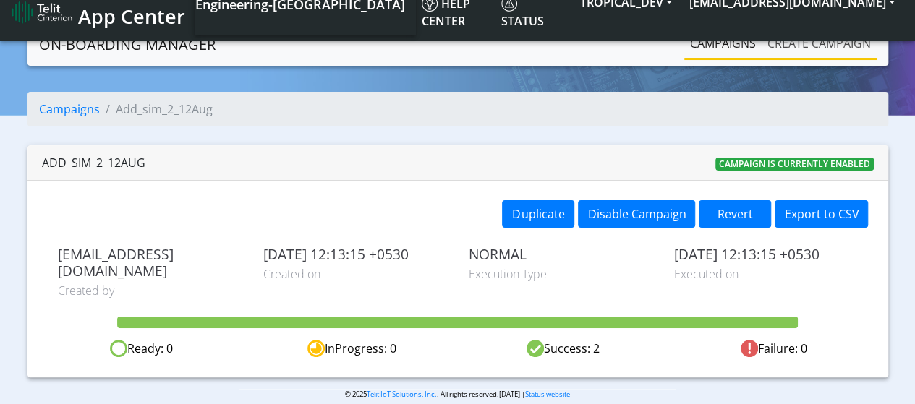
click at [798, 46] on link "Create campaign" at bounding box center [818, 43] width 115 height 29
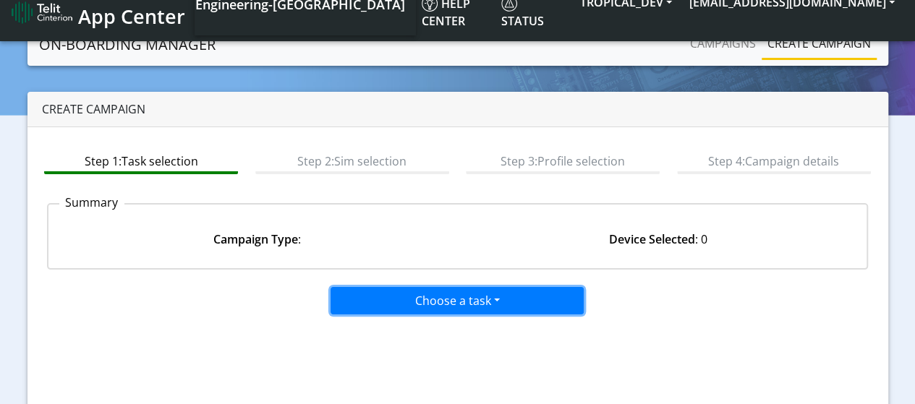
click at [393, 303] on button "Choose a task" at bounding box center [456, 300] width 253 height 27
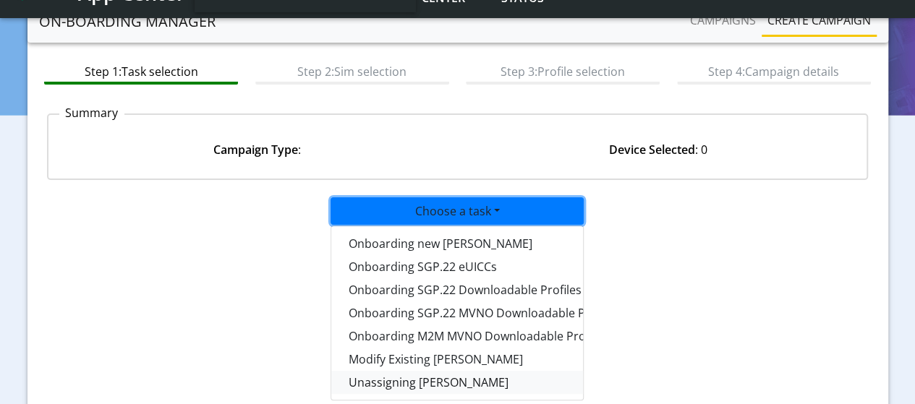
scroll to position [89, 0]
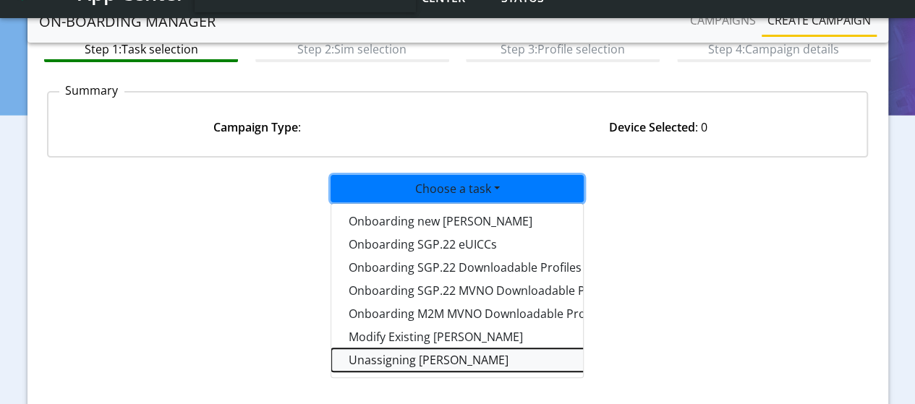
click at [399, 364] on taskunassign-dropdown "Unassigning [PERSON_NAME]" at bounding box center [512, 360] width 362 height 23
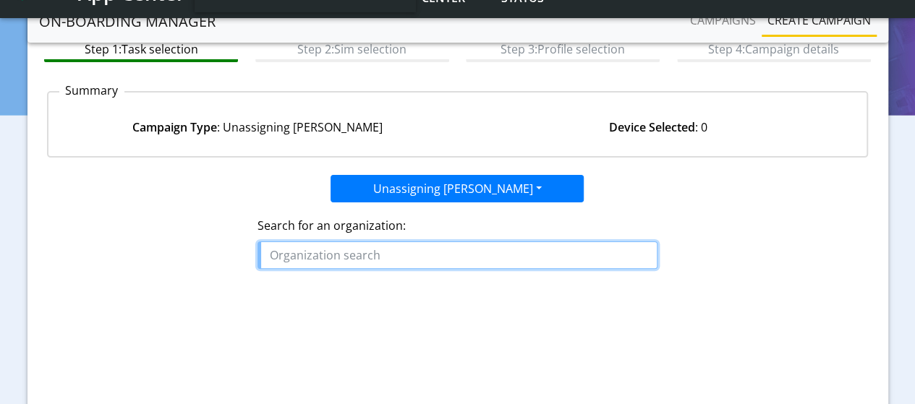
click at [405, 257] on input "text" at bounding box center [457, 255] width 400 height 27
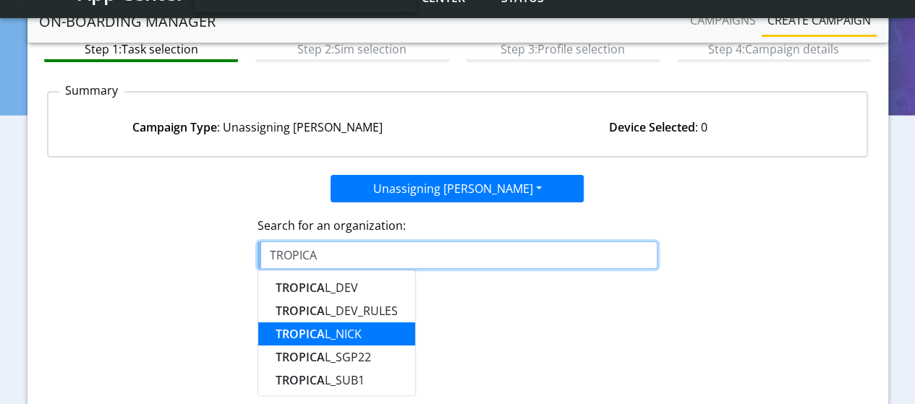
click at [349, 326] on ngb-highlight "TROPICA L_NICK" at bounding box center [319, 334] width 86 height 16
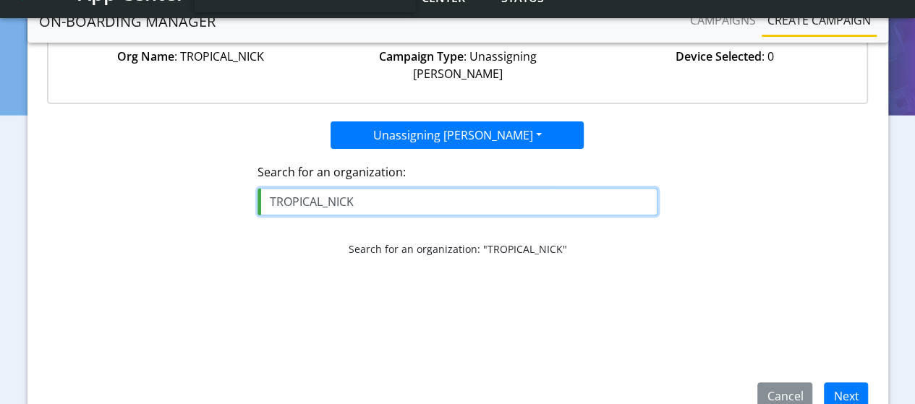
scroll to position [230, 0]
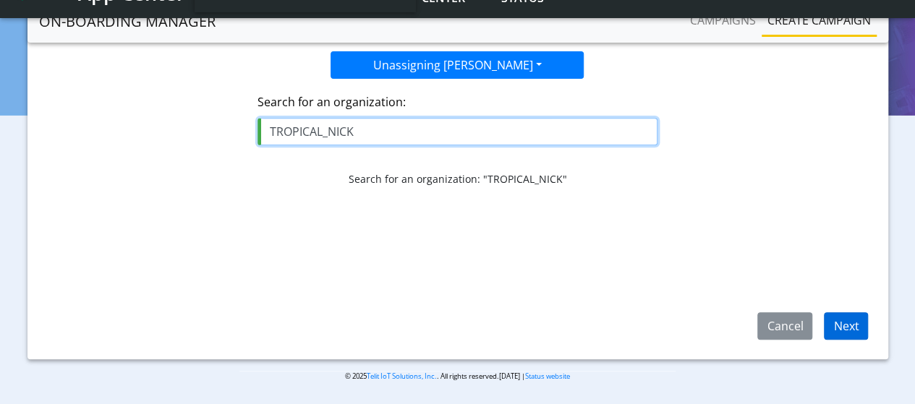
type input "TROPICAL_NICK"
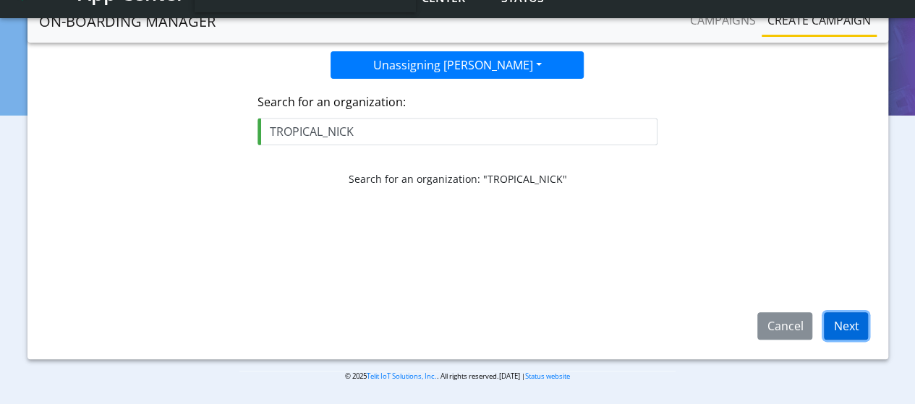
click at [845, 319] on button "Next" at bounding box center [846, 325] width 44 height 27
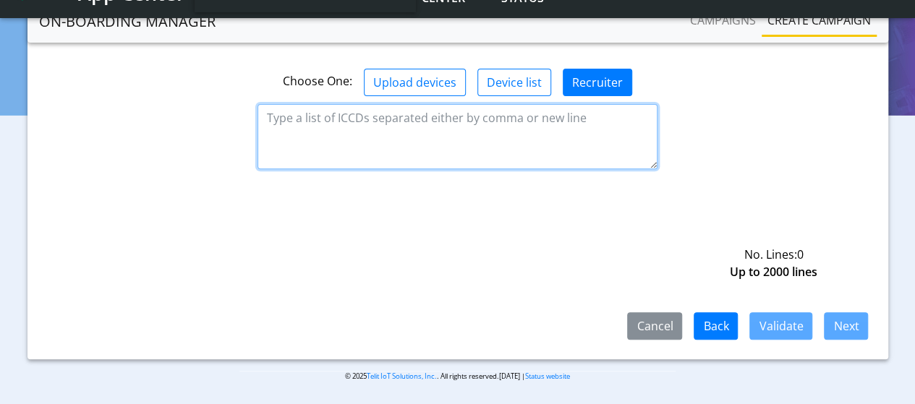
click at [351, 104] on textarea at bounding box center [457, 136] width 400 height 65
paste textarea "8935711001000080120"
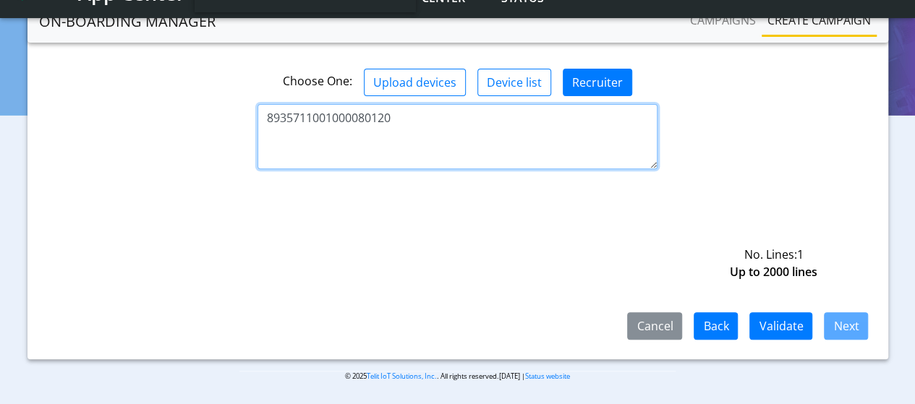
paste textarea "8935711001000080120"
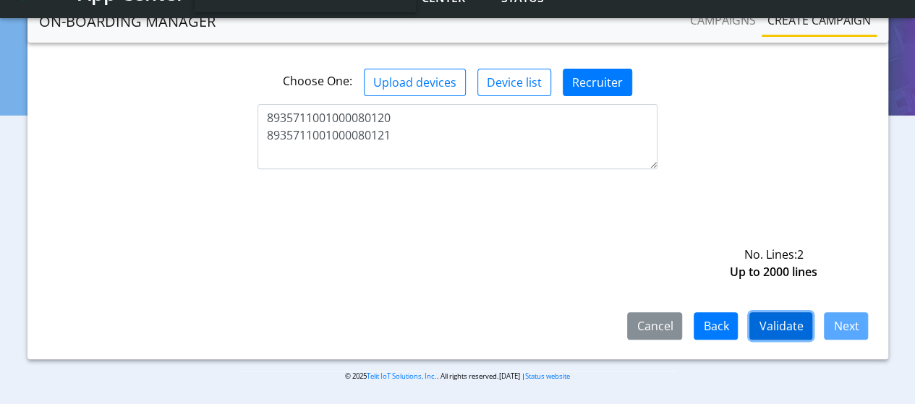
click at [788, 326] on button "Validate" at bounding box center [780, 325] width 63 height 27
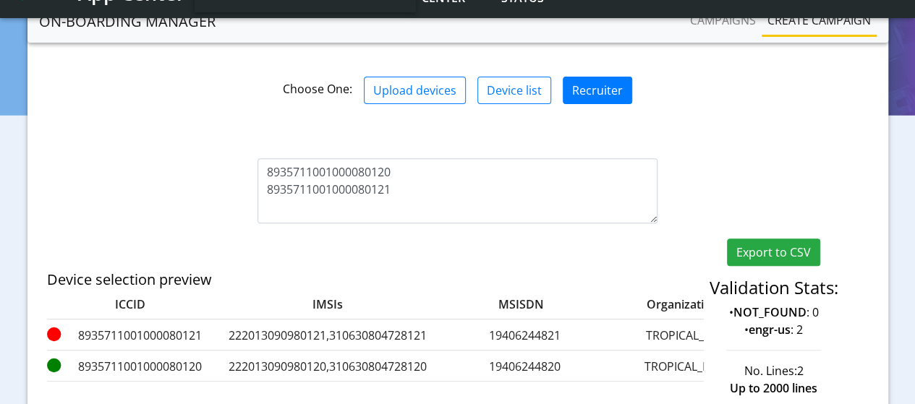
scroll to position [208, 0]
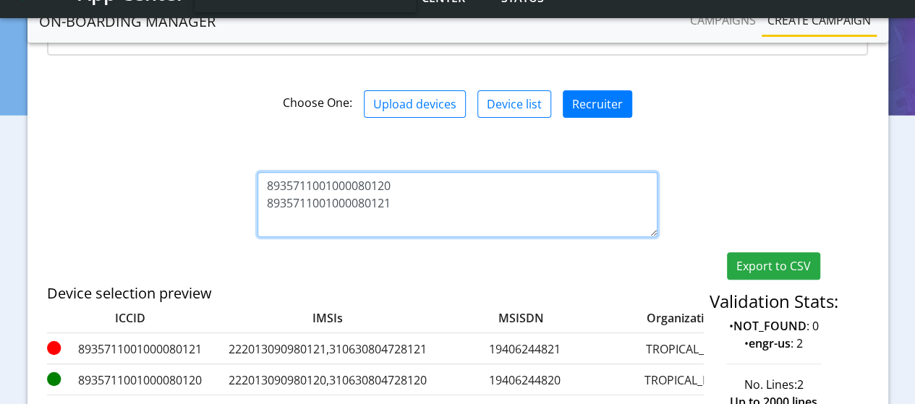
click at [412, 189] on textarea "8935711001000080120 8935711001000080121" at bounding box center [457, 204] width 400 height 65
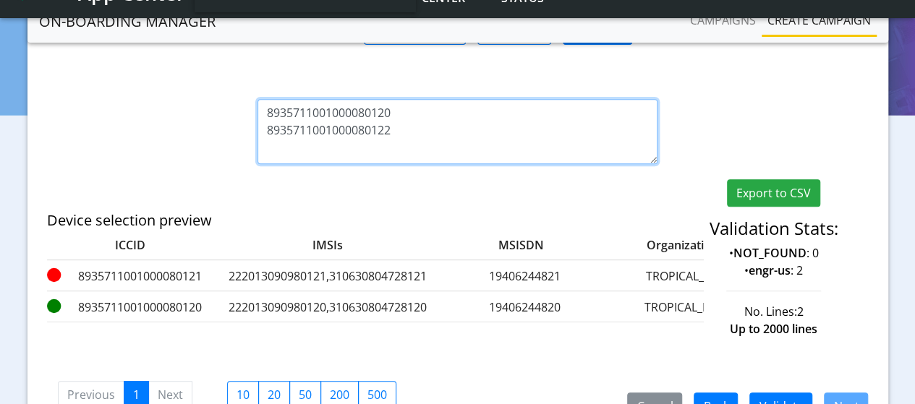
scroll to position [353, 0]
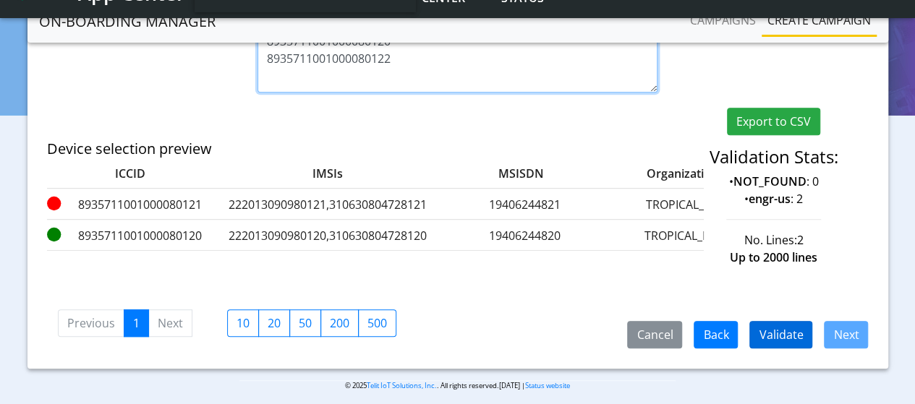
type textarea "8935711001000080120 8935711001000080122"
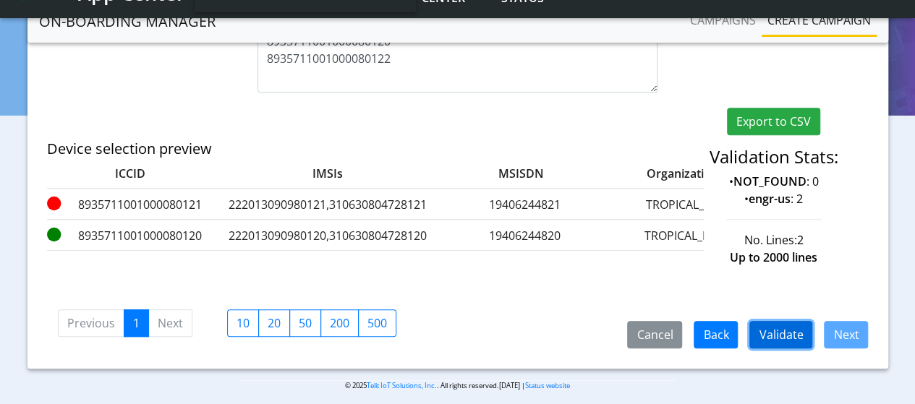
click at [779, 335] on button "Validate" at bounding box center [780, 334] width 63 height 27
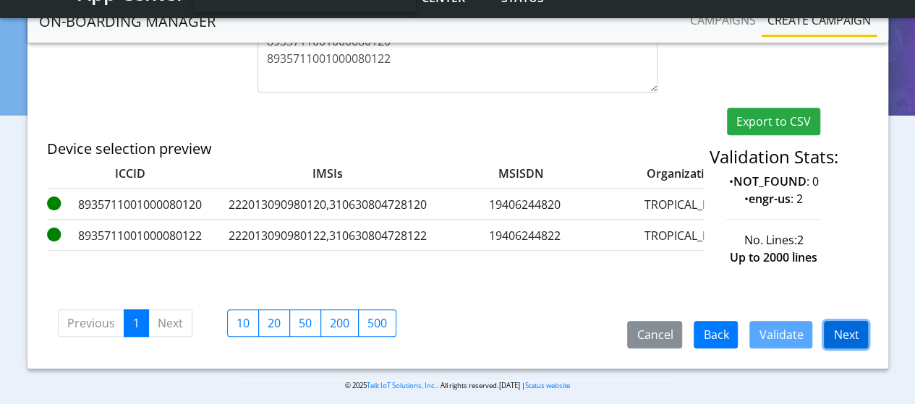
click at [859, 331] on button "Next" at bounding box center [846, 334] width 44 height 27
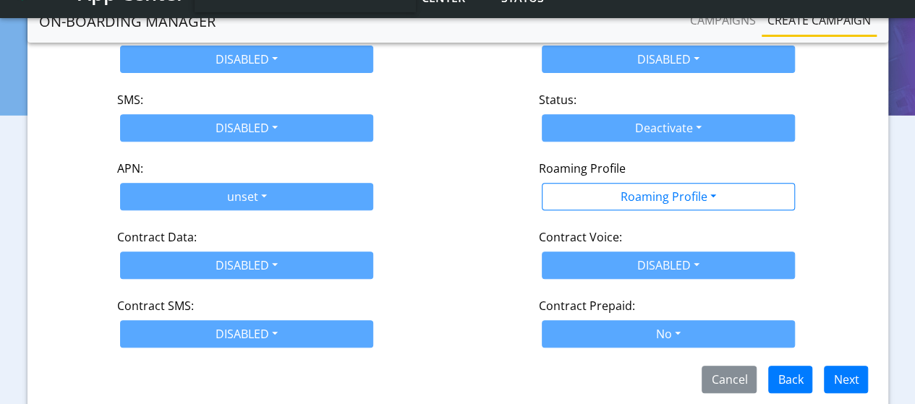
scroll to position [286, 0]
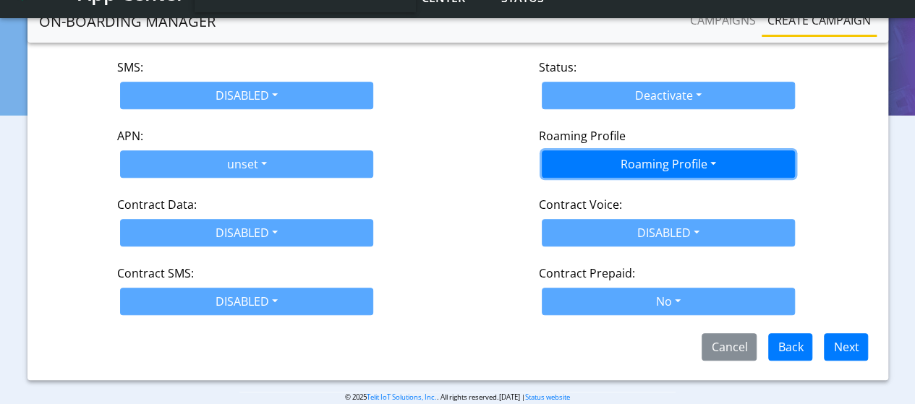
click at [567, 150] on button "Roaming Profile" at bounding box center [668, 163] width 253 height 27
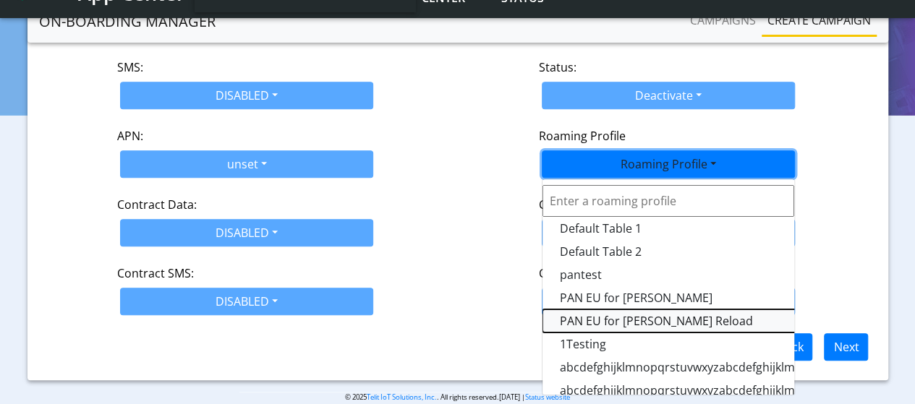
click at [628, 309] on Profile-dropdown "PAN EU for Yulian Oifa Reload" at bounding box center [723, 320] width 362 height 23
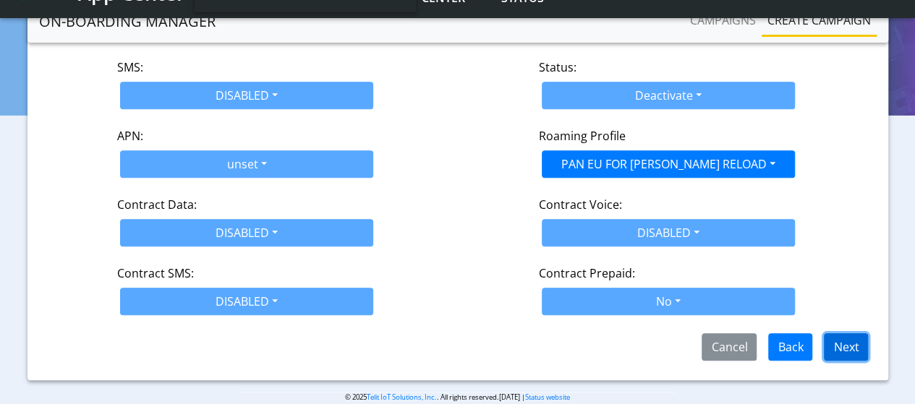
click at [856, 333] on button "Next" at bounding box center [846, 346] width 44 height 27
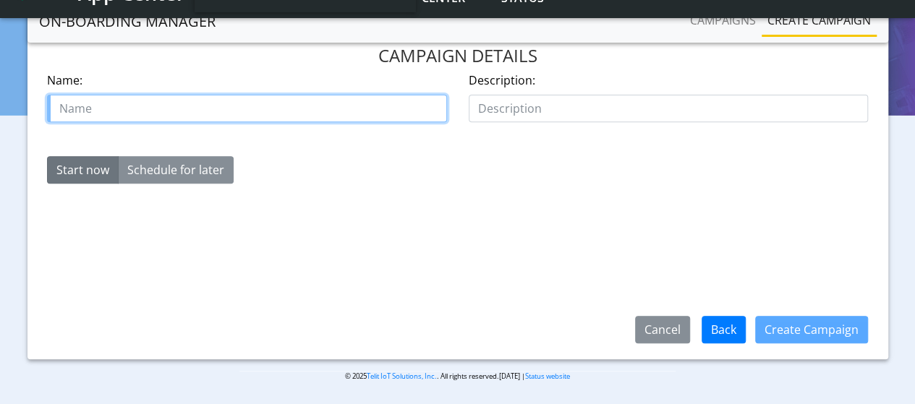
click at [130, 98] on input "text" at bounding box center [247, 108] width 400 height 27
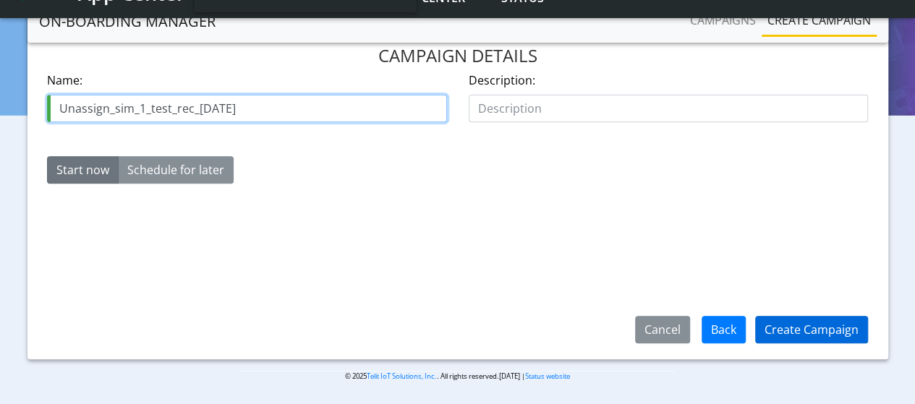
type input "Unassign_sim_1_test_rec_12Aug"
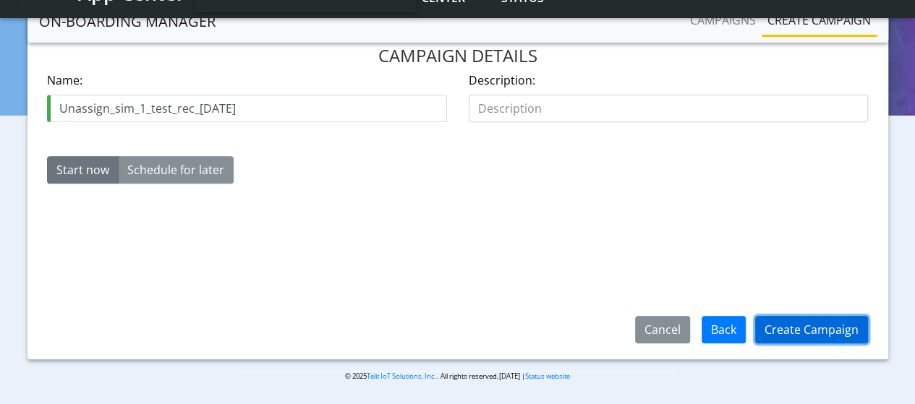
click at [785, 327] on button "Create Campaign" at bounding box center [811, 329] width 113 height 27
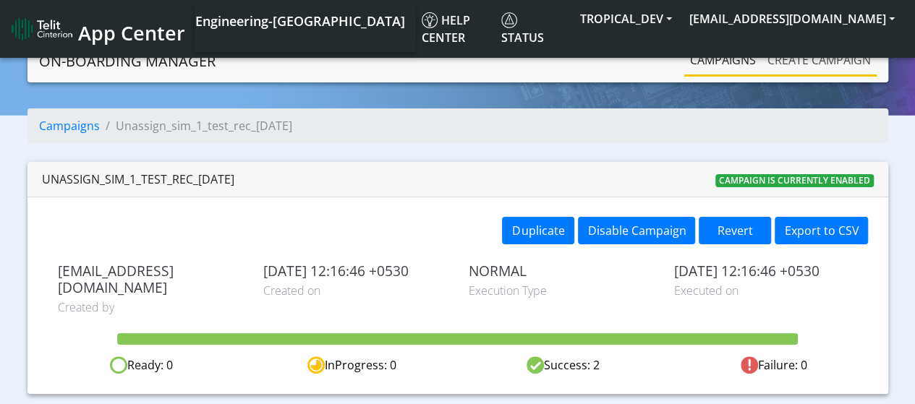
click at [849, 61] on link "Create campaign" at bounding box center [818, 60] width 115 height 29
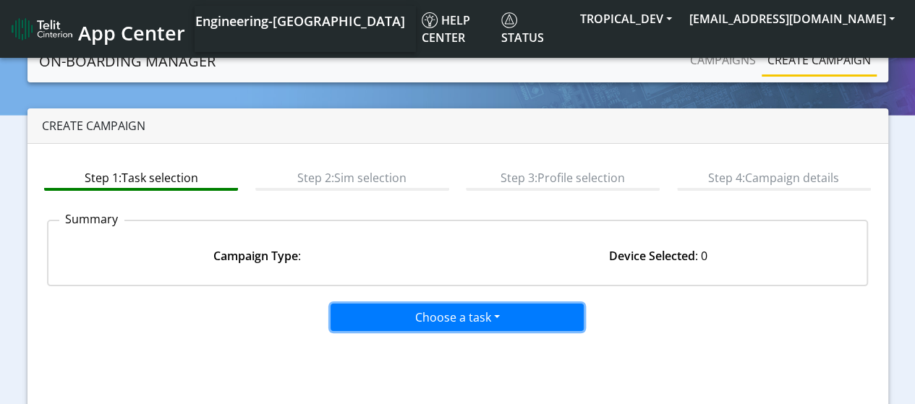
click at [445, 325] on button "Choose a task" at bounding box center [456, 317] width 253 height 27
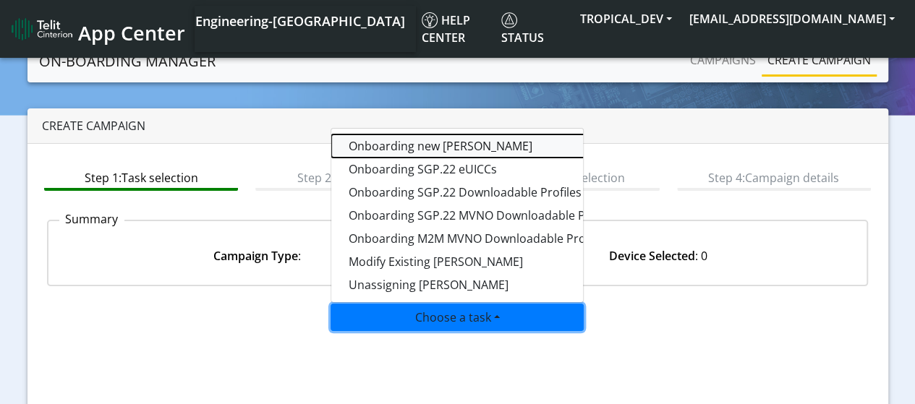
click at [432, 145] on tasktoes-dropdown "Onboarding new SIMs" at bounding box center [512, 145] width 362 height 23
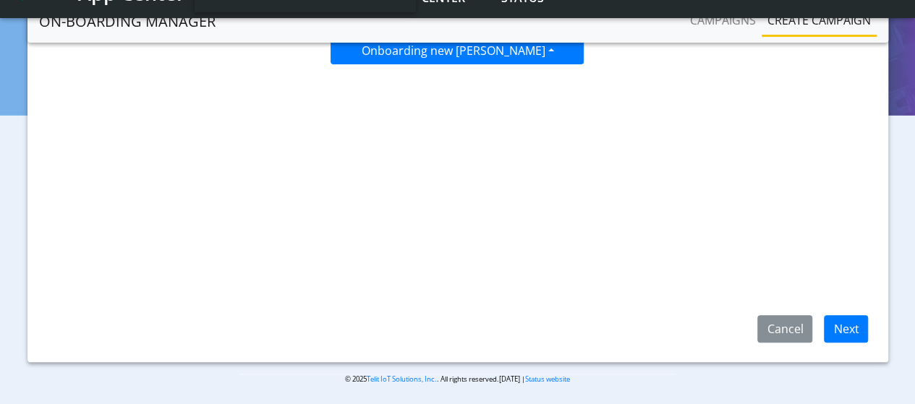
scroll to position [230, 0]
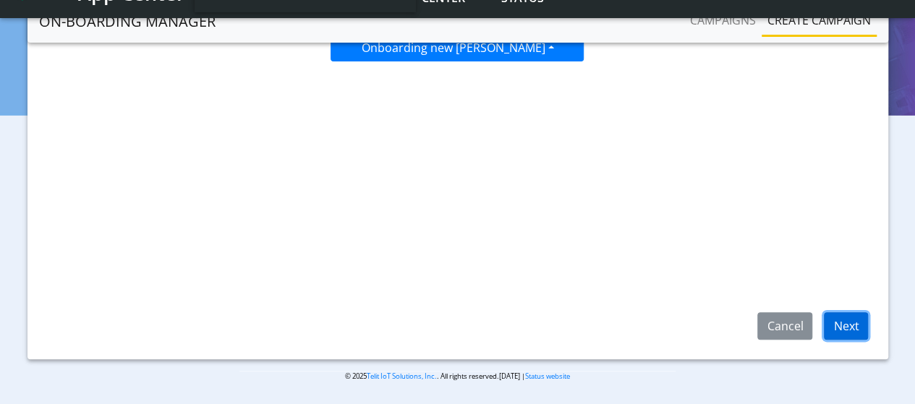
click at [856, 328] on button "Next" at bounding box center [846, 325] width 44 height 27
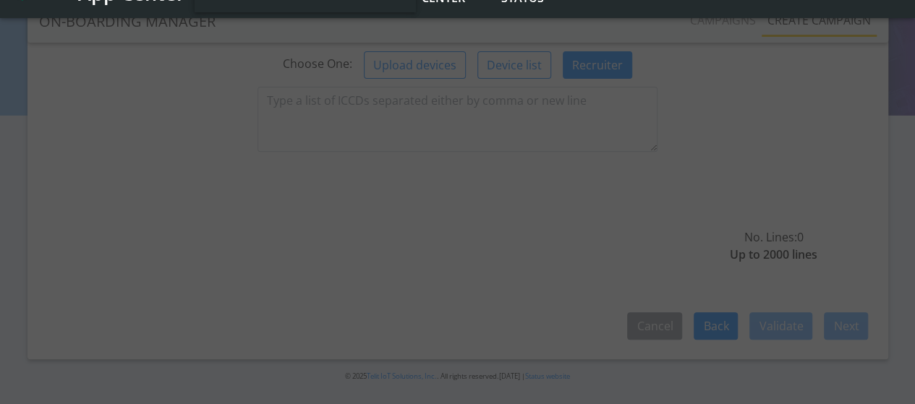
click at [312, 99] on div at bounding box center [457, 202] width 915 height 404
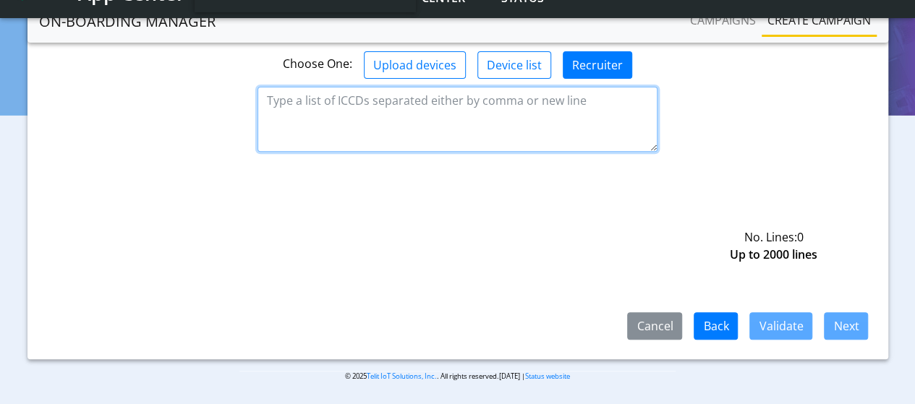
click at [305, 99] on textarea at bounding box center [457, 119] width 400 height 65
paste textarea "8935711001000080120"
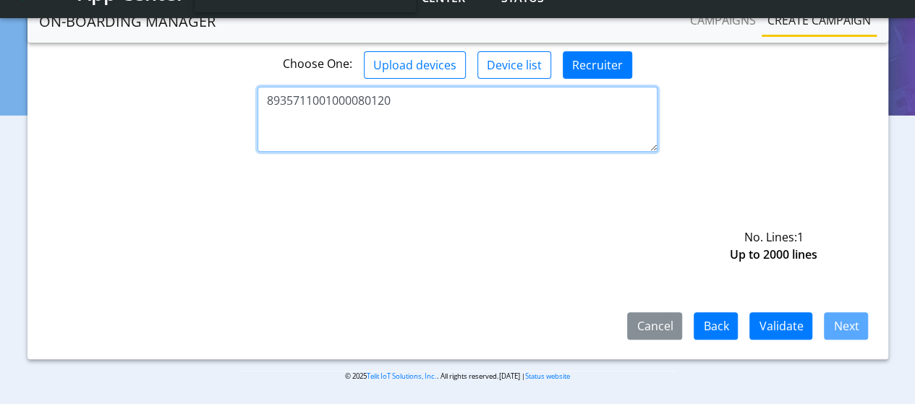
paste textarea "8935711001000080120"
type textarea "8935711001000080120 8935711001000080122"
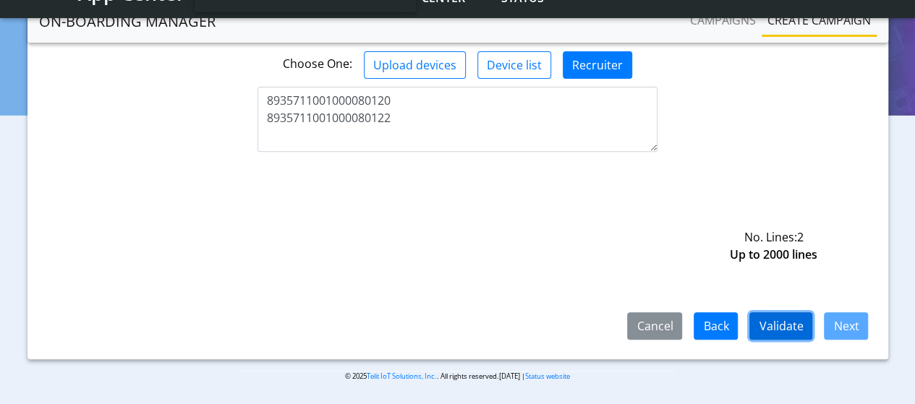
click at [792, 332] on button "Validate" at bounding box center [780, 325] width 63 height 27
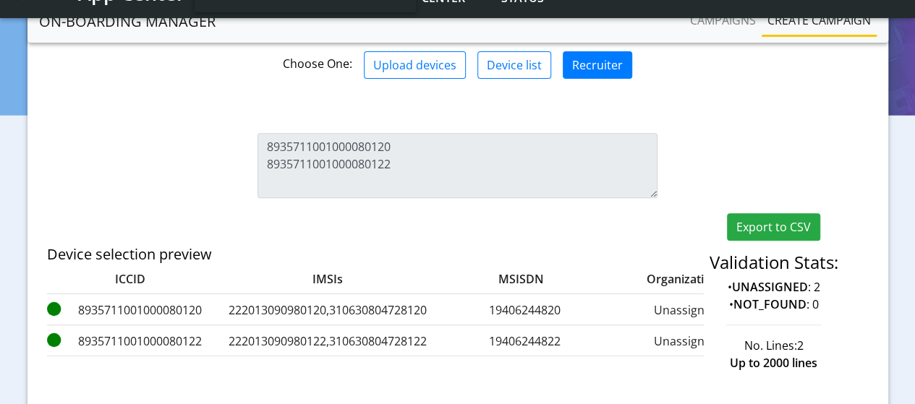
scroll to position [353, 0]
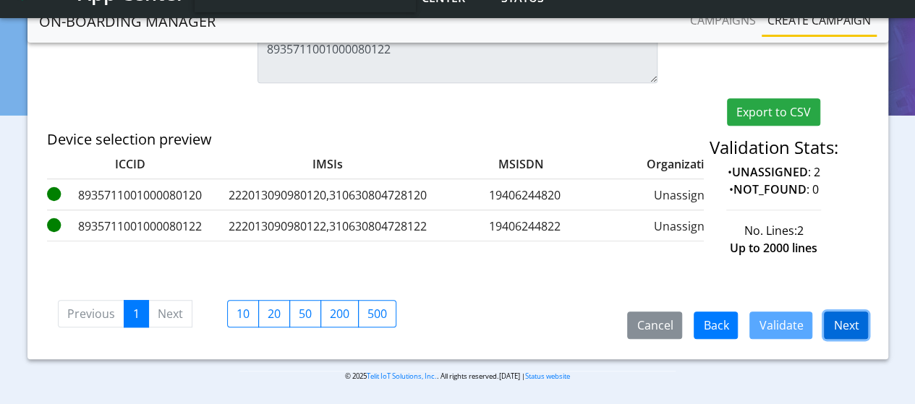
click at [841, 322] on button "Next" at bounding box center [846, 325] width 44 height 27
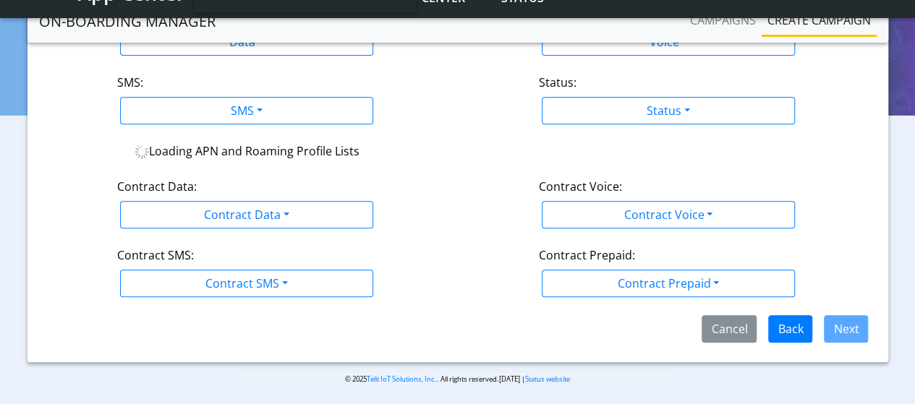
scroll to position [108, 0]
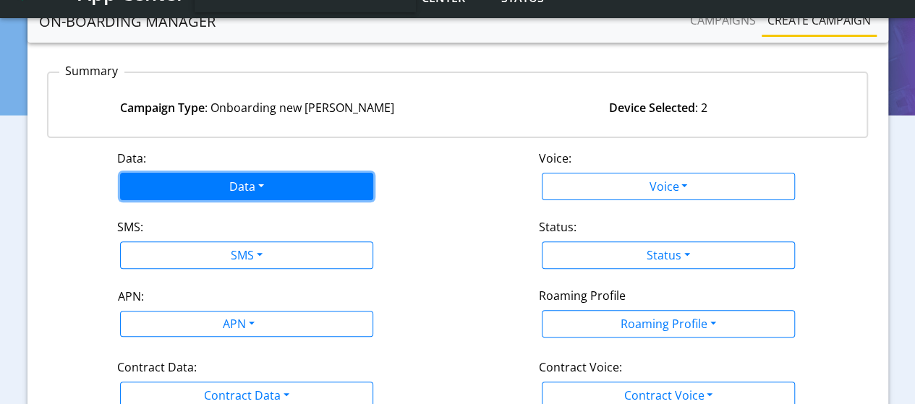
click at [205, 196] on button "Data" at bounding box center [246, 186] width 253 height 27
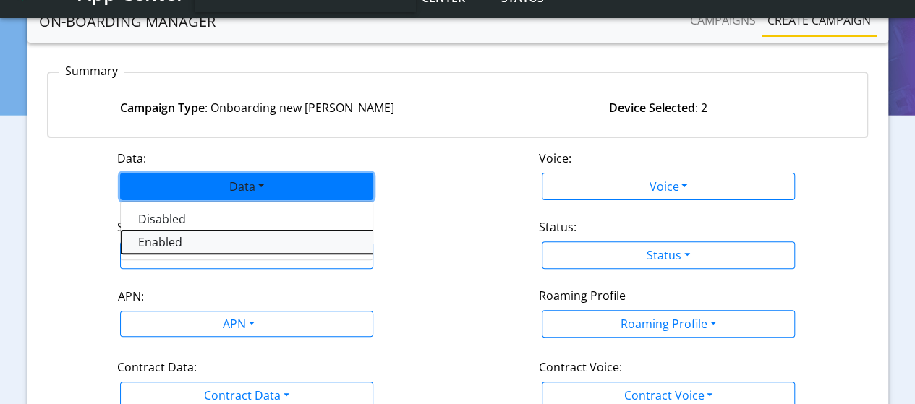
click at [169, 241] on button "Enabled" at bounding box center [302, 242] width 362 height 23
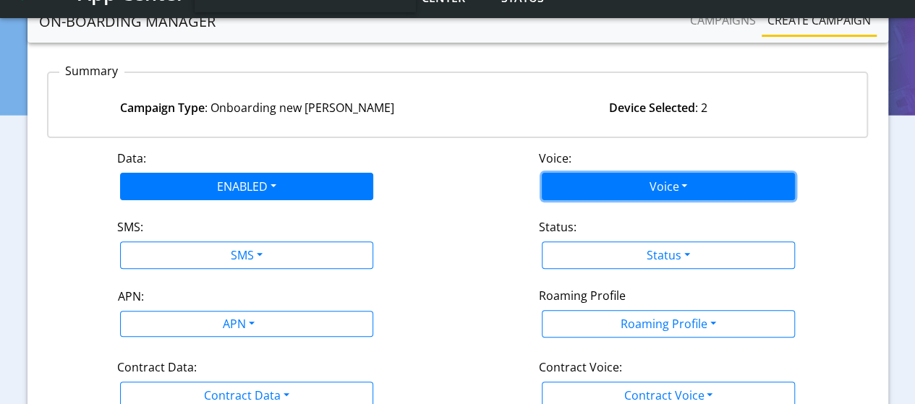
click at [636, 179] on button "Voice" at bounding box center [668, 186] width 253 height 27
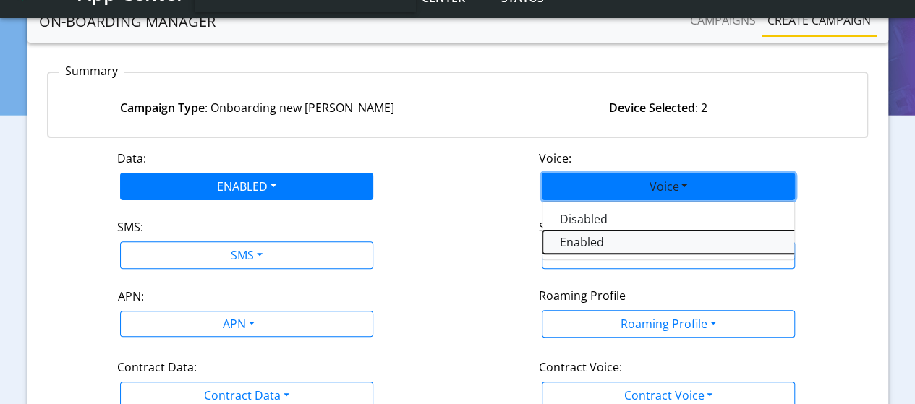
click at [590, 242] on button "Enabled" at bounding box center [723, 242] width 362 height 23
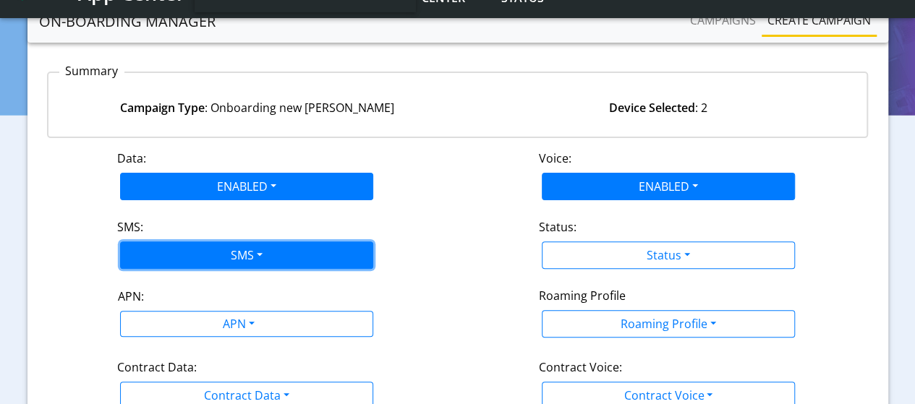
click at [233, 254] on button "SMS" at bounding box center [246, 255] width 253 height 27
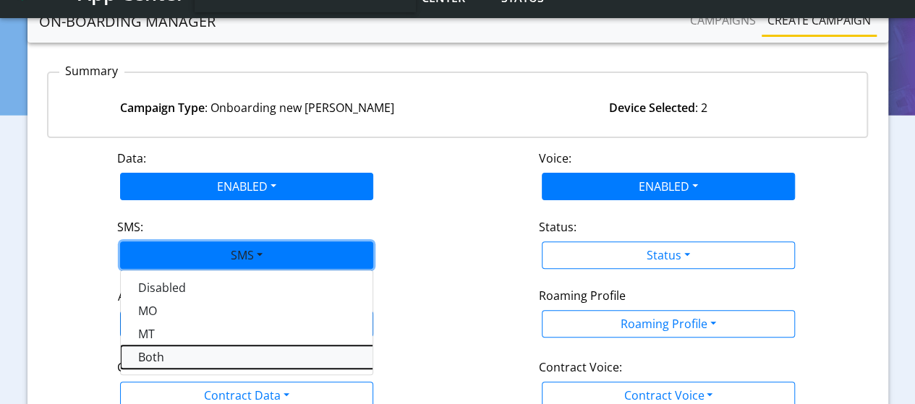
click at [177, 354] on button "Both" at bounding box center [302, 357] width 362 height 23
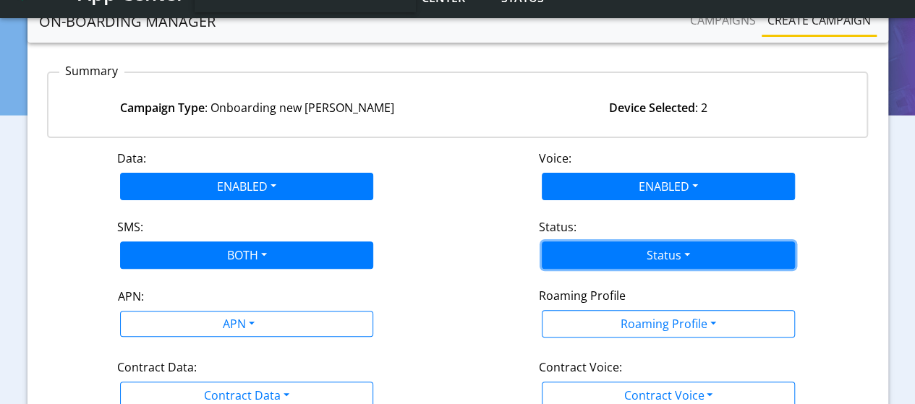
click at [581, 261] on button "Status" at bounding box center [668, 255] width 253 height 27
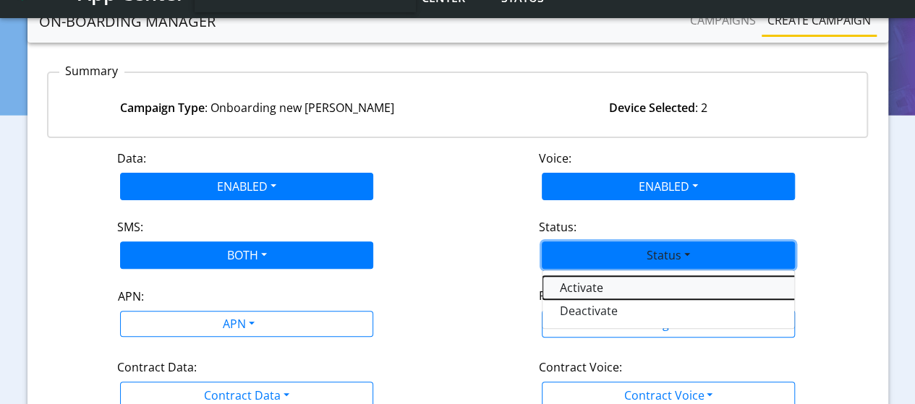
click at [577, 289] on button "Activate" at bounding box center [723, 287] width 362 height 23
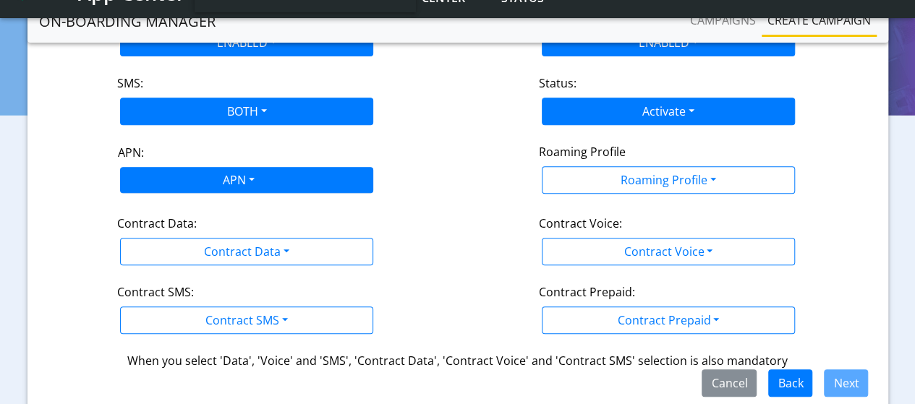
scroll to position [253, 0]
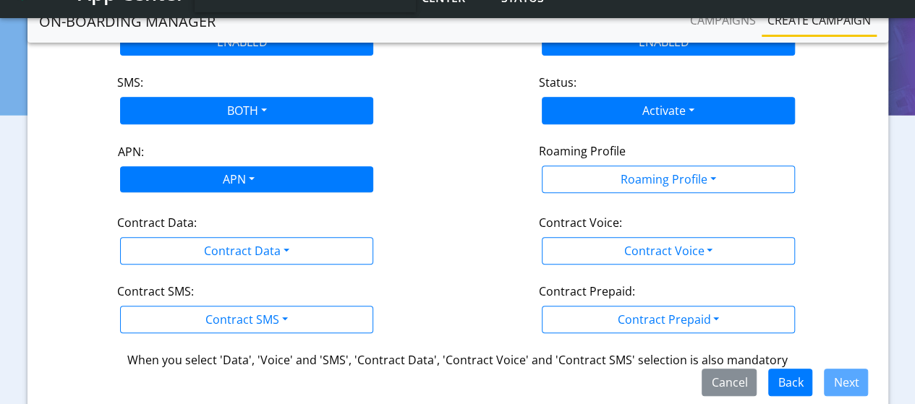
click at [268, 184] on div "APN" at bounding box center [237, 181] width 267 height 28
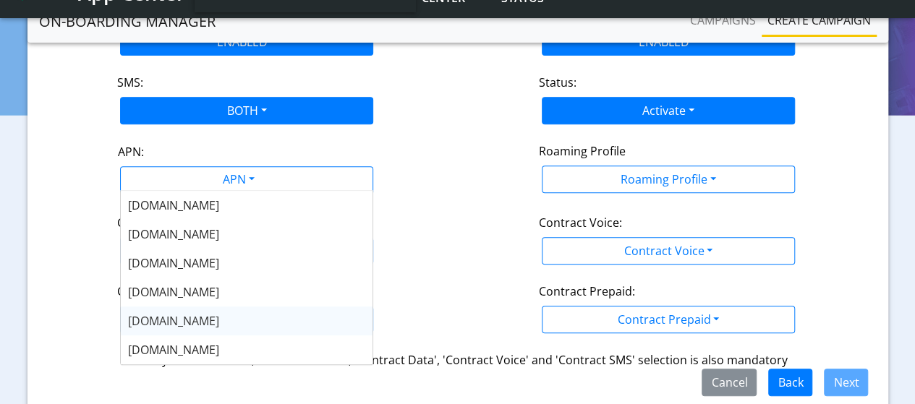
click at [166, 317] on span "[DOMAIN_NAME]" at bounding box center [173, 321] width 91 height 16
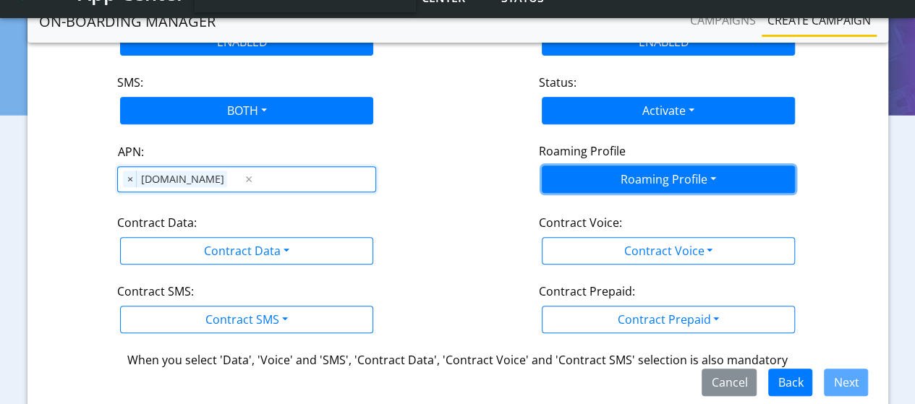
click at [633, 176] on button "Roaming Profile" at bounding box center [668, 179] width 253 height 27
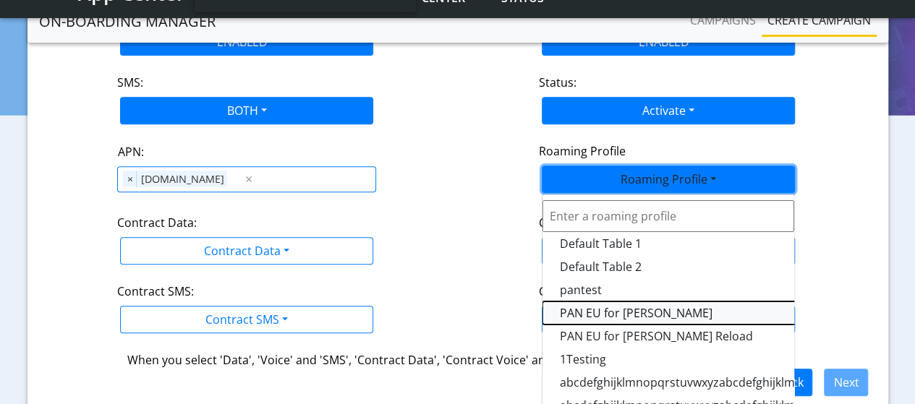
click at [599, 313] on Profile-dropdown "PAN EU for [PERSON_NAME]" at bounding box center [723, 313] width 362 height 23
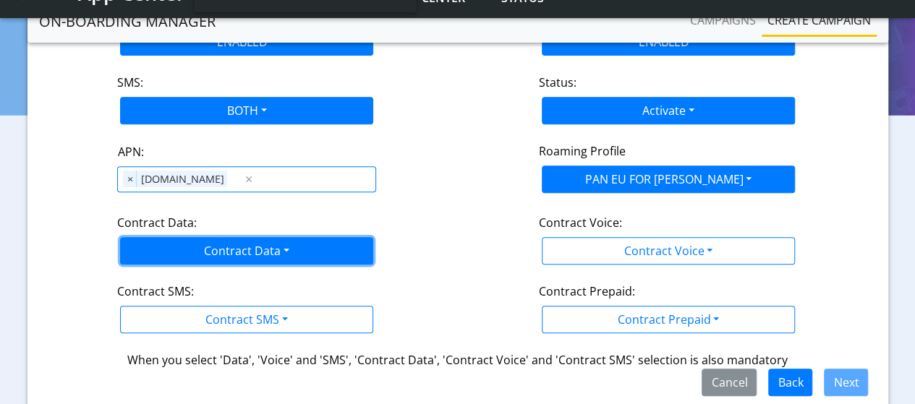
click at [207, 254] on button "Contract Data" at bounding box center [246, 250] width 253 height 27
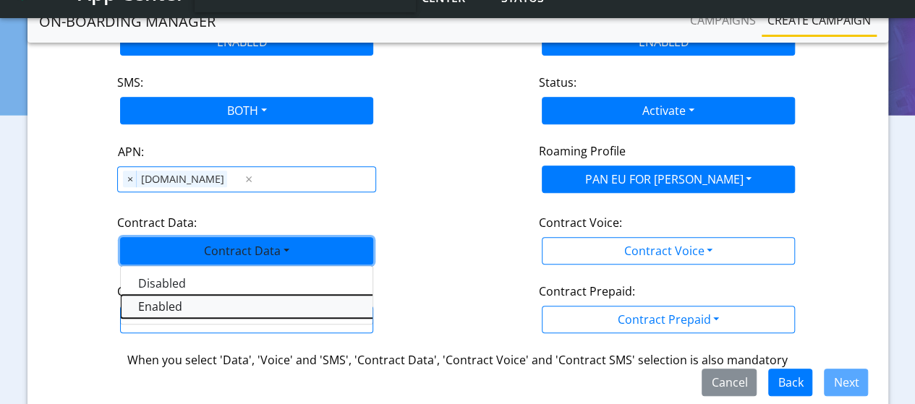
click at [189, 300] on Dataenabled-dropdown "Enabled" at bounding box center [302, 306] width 362 height 23
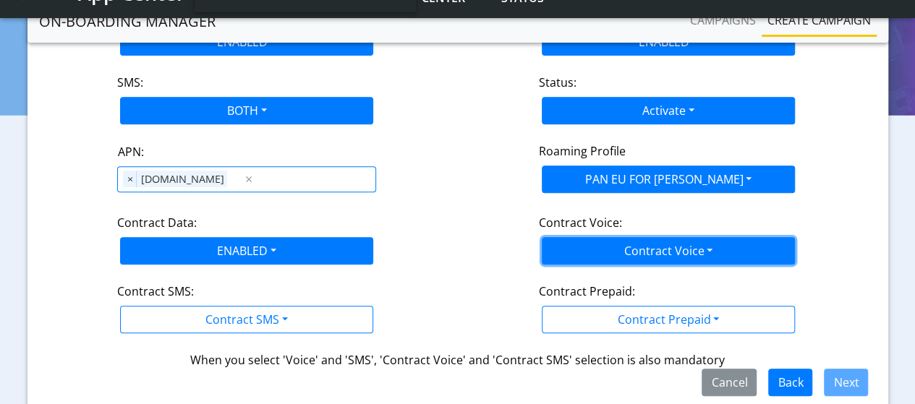
click at [621, 261] on button "Contract Voice" at bounding box center [668, 250] width 253 height 27
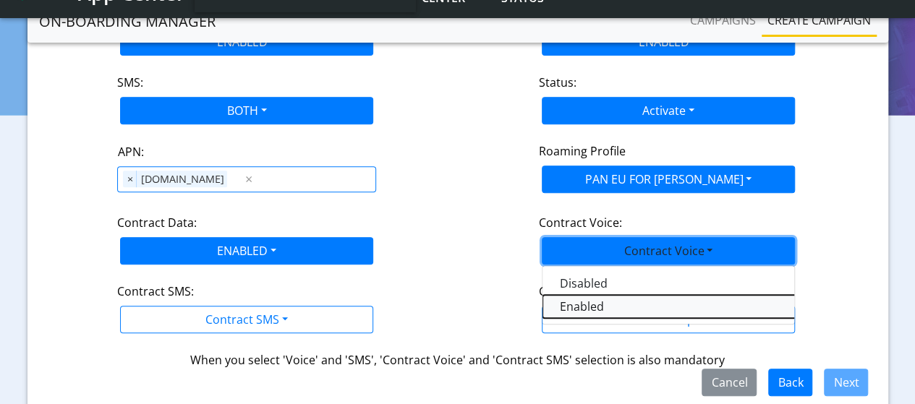
click at [581, 310] on Voiceenabled-dropdown "Enabled" at bounding box center [723, 306] width 362 height 23
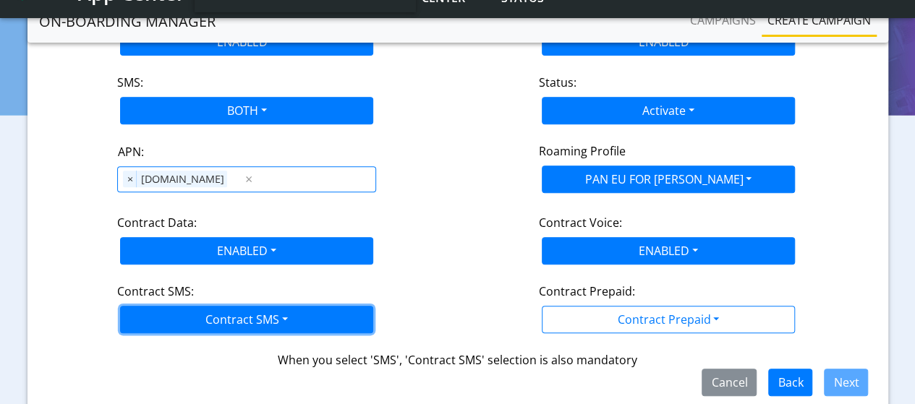
click at [273, 312] on button "Contract SMS" at bounding box center [246, 319] width 253 height 27
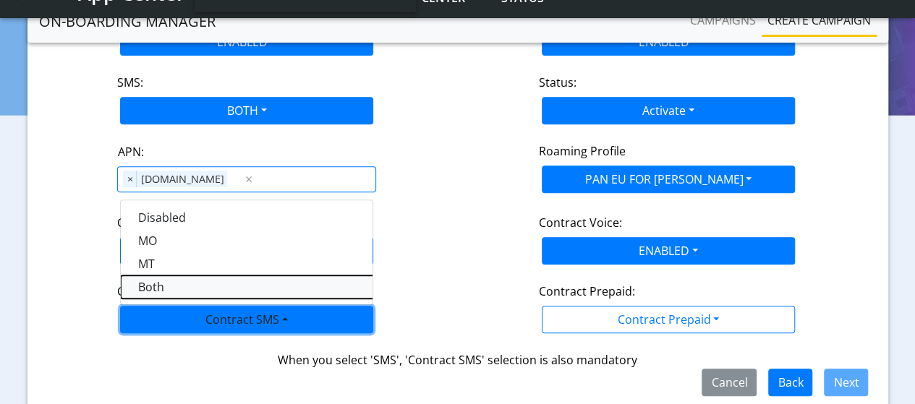
click at [192, 284] on SMSboth-dropdown "Both" at bounding box center [302, 287] width 362 height 23
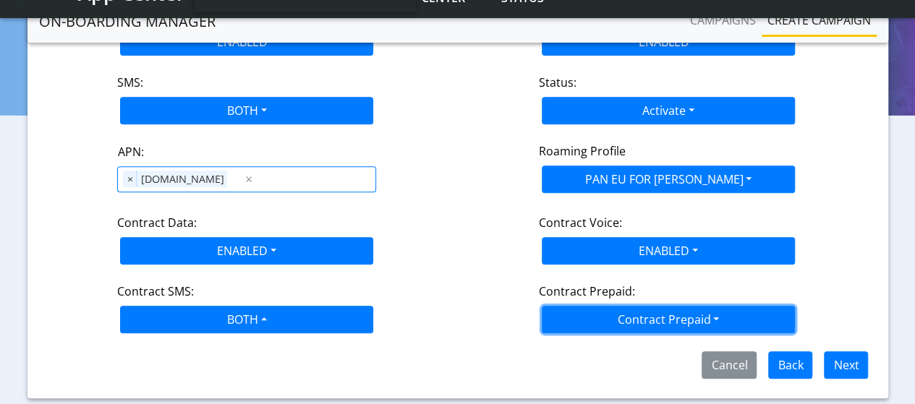
click at [680, 313] on button "Contract Prepaid" at bounding box center [668, 319] width 253 height 27
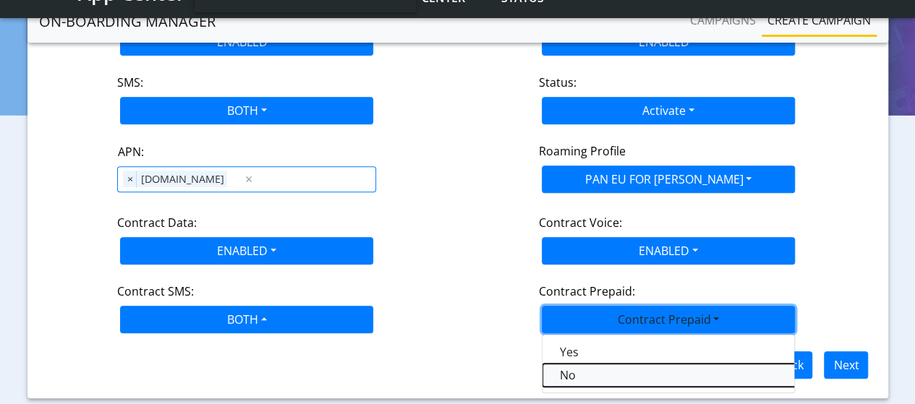
click at [592, 369] on Prepaidnotprepaid-dropdown "No" at bounding box center [723, 375] width 362 height 23
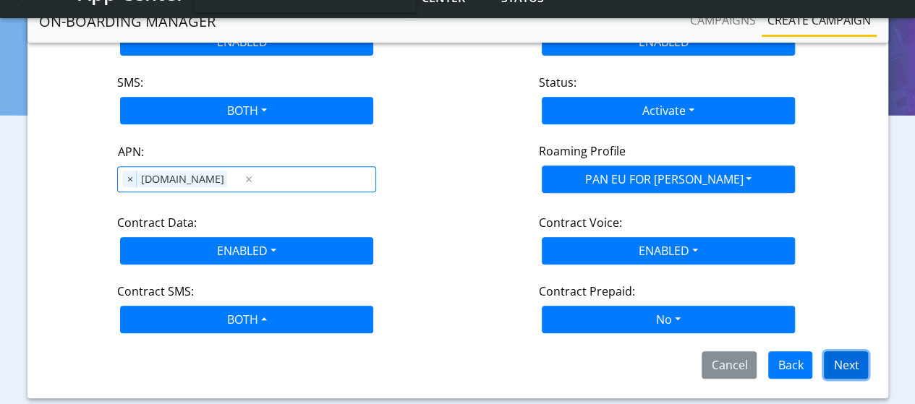
click at [836, 356] on button "Next" at bounding box center [846, 364] width 44 height 27
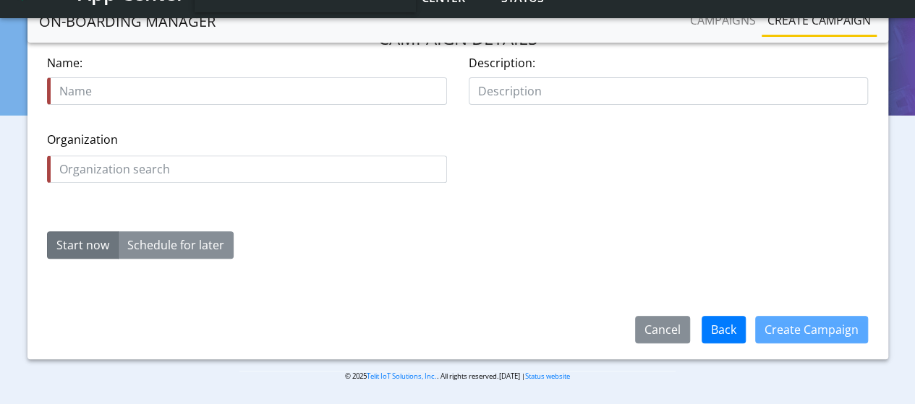
click at [179, 90] on input "text" at bounding box center [247, 90] width 400 height 27
type input "Onboard_sim_rec_[DATE]"
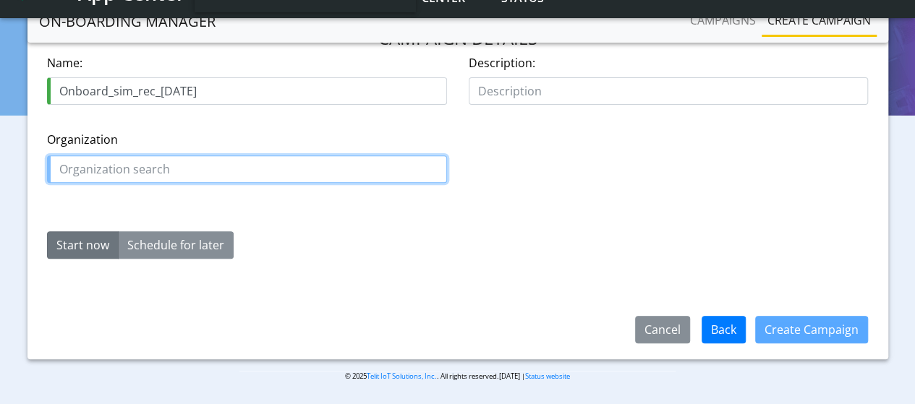
click at [188, 167] on input "text" at bounding box center [247, 168] width 400 height 27
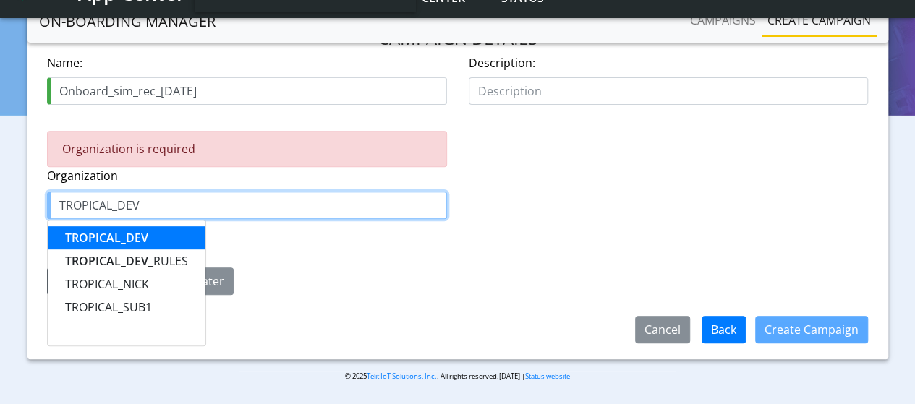
click at [163, 244] on button "TROPICAL_DEV" at bounding box center [127, 237] width 158 height 23
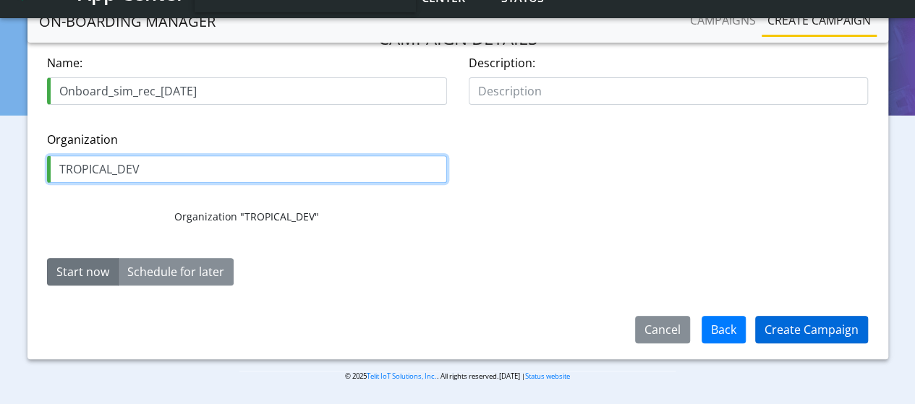
type input "TROPICAL_DEV"
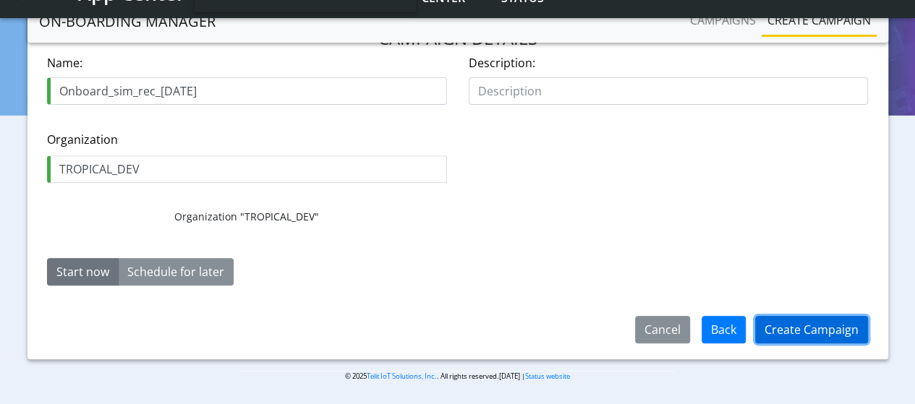
click at [837, 328] on button "Create Campaign" at bounding box center [811, 329] width 113 height 27
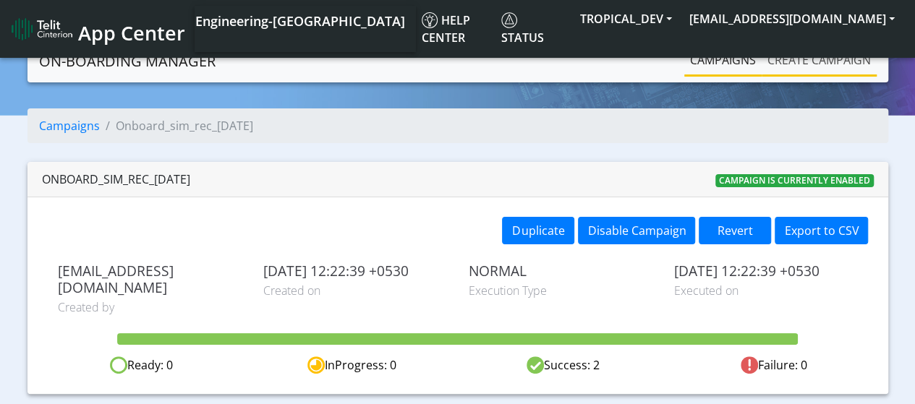
click at [793, 63] on link "Create campaign" at bounding box center [818, 60] width 115 height 29
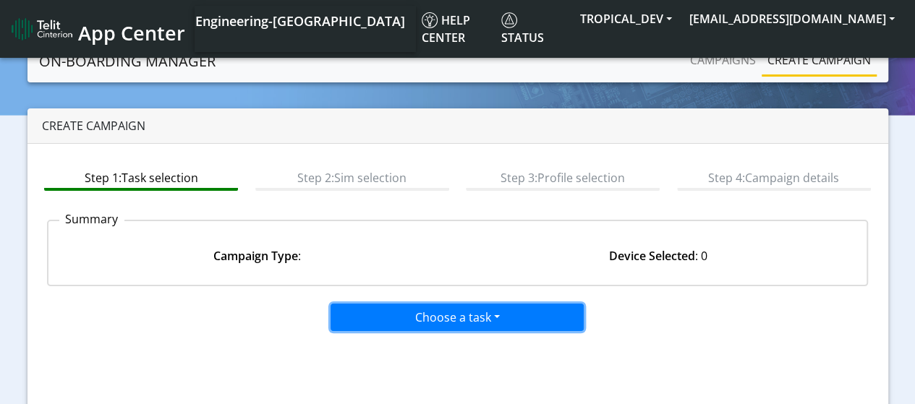
click at [414, 310] on button "Choose a task" at bounding box center [456, 317] width 253 height 27
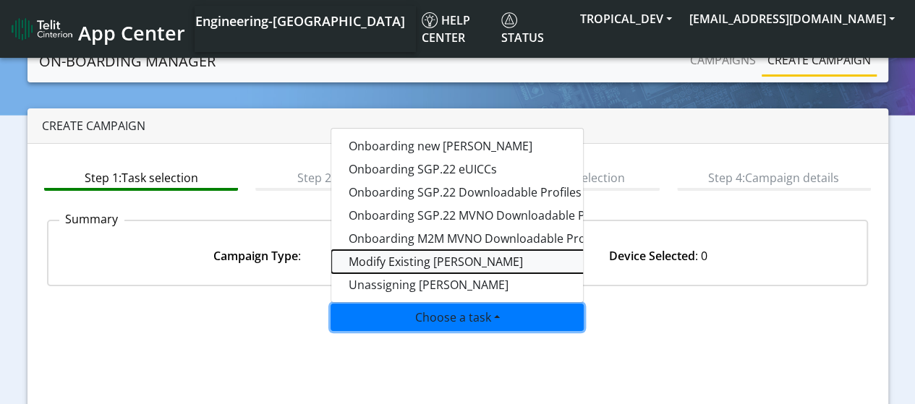
click at [390, 257] on taskiotp-dropdown "Modify Existing [PERSON_NAME]" at bounding box center [512, 261] width 362 height 23
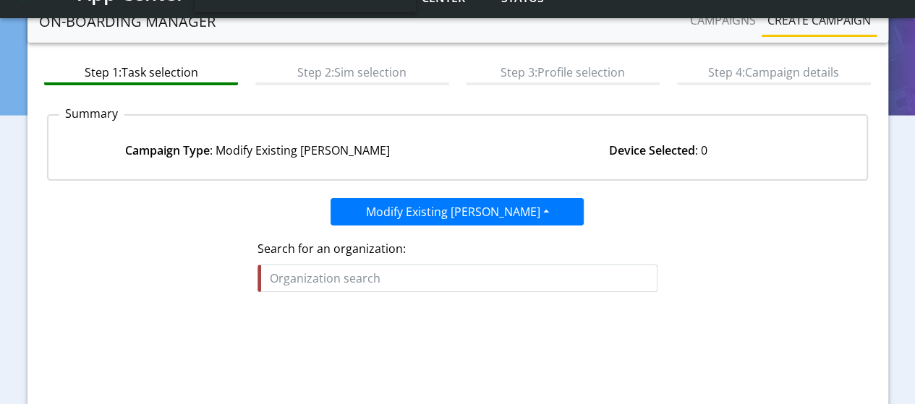
scroll to position [145, 0]
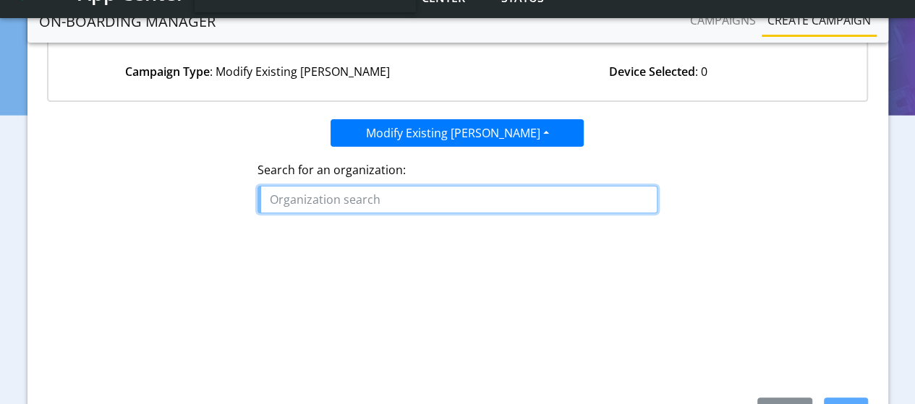
click at [392, 203] on input "text" at bounding box center [457, 199] width 400 height 27
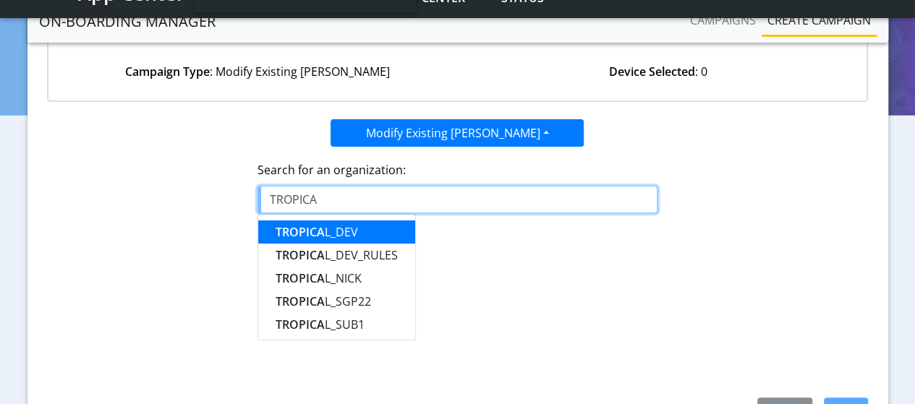
click at [354, 231] on ngb-highlight "TROPICA L_DEV" at bounding box center [317, 232] width 82 height 16
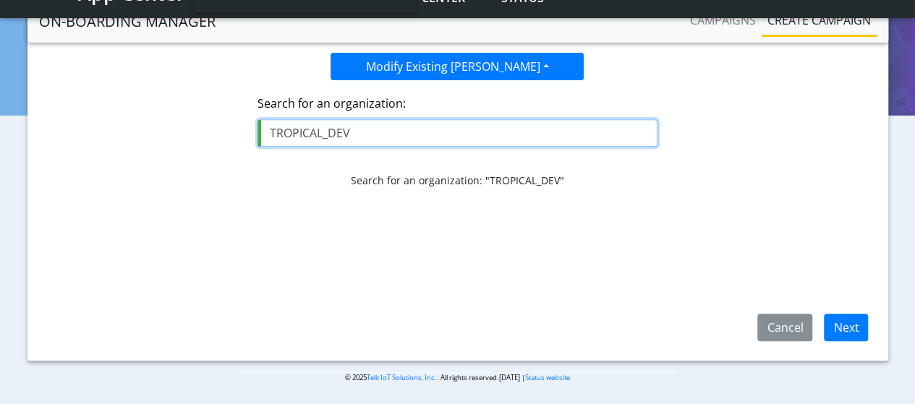
scroll to position [230, 0]
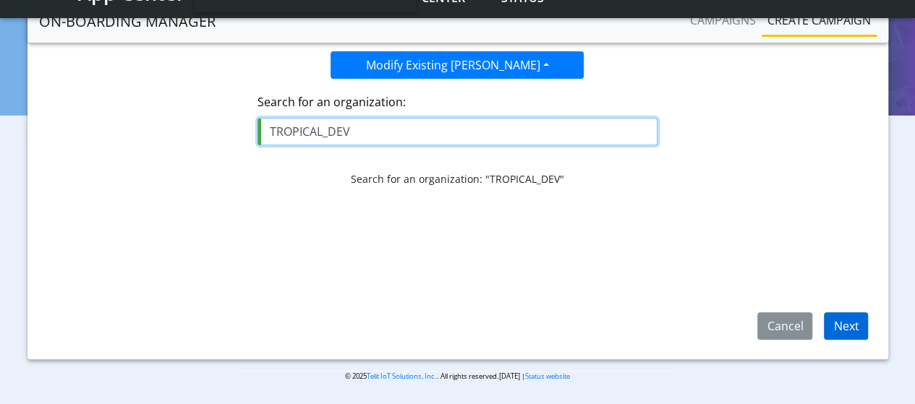
type input "TROPICAL_DEV"
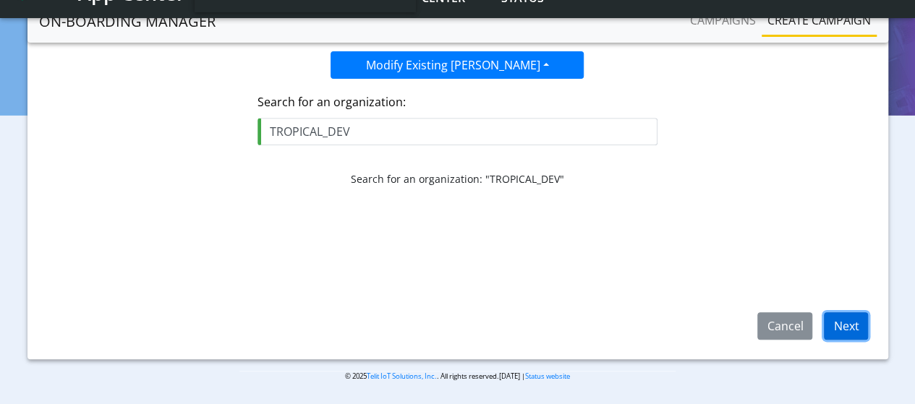
click at [849, 322] on button "Next" at bounding box center [846, 325] width 44 height 27
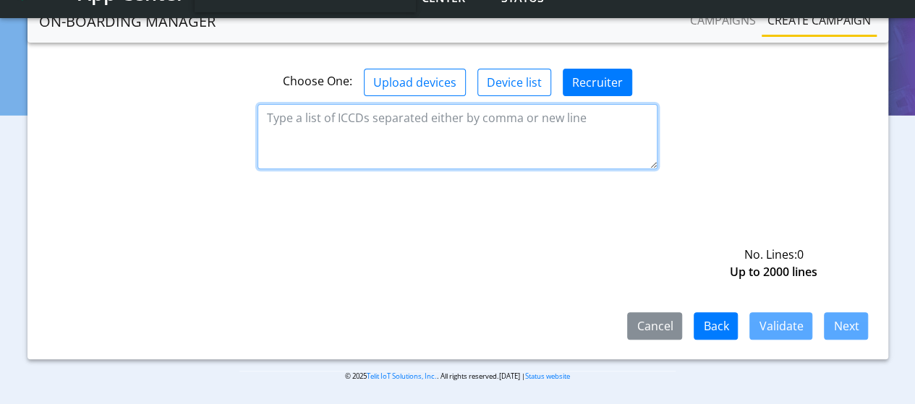
click at [366, 104] on textarea at bounding box center [457, 136] width 400 height 65
paste textarea "8935711001000080120 8935711001000080121 8935711001000080122"
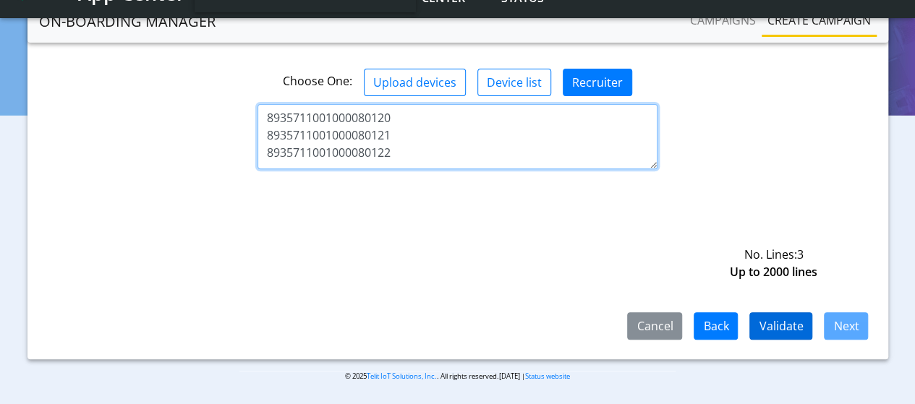
type textarea "8935711001000080120 8935711001000080121 8935711001000080122"
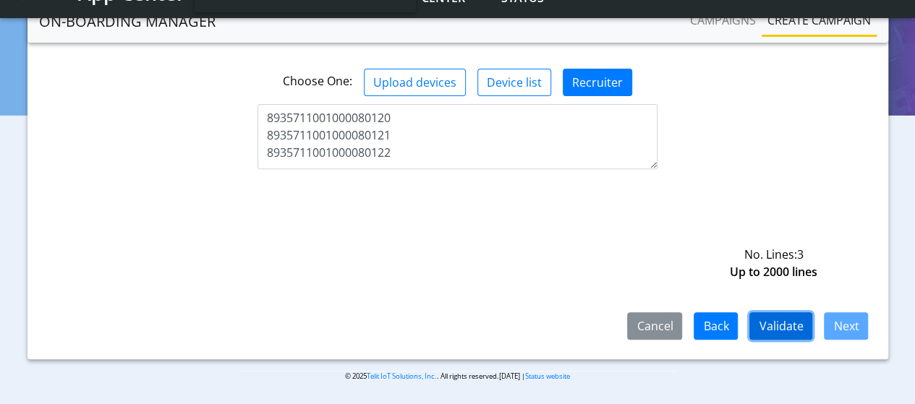
click at [786, 330] on button "Validate" at bounding box center [780, 325] width 63 height 27
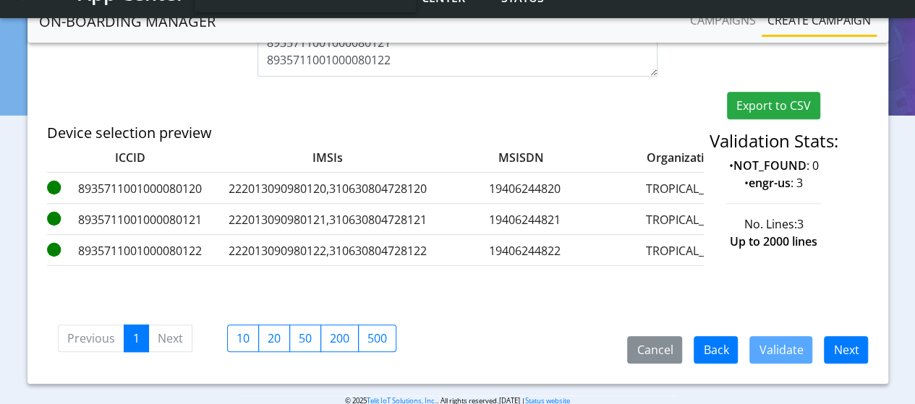
scroll to position [375, 0]
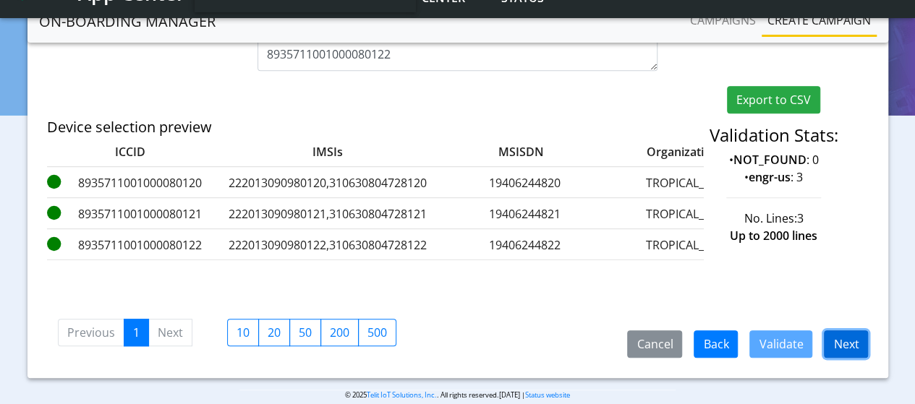
click at [845, 337] on button "Next" at bounding box center [846, 343] width 44 height 27
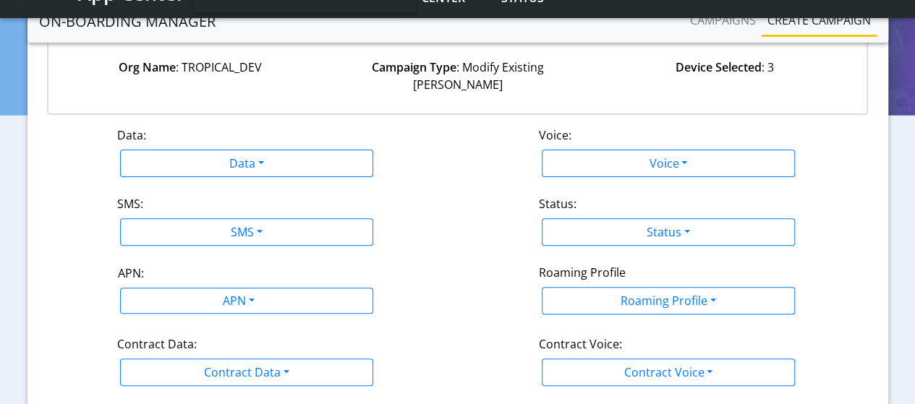
scroll to position [144, 0]
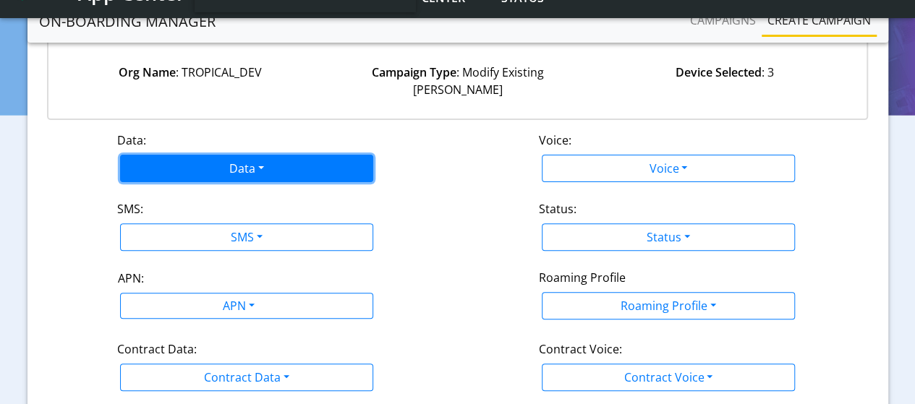
click at [236, 158] on button "Data" at bounding box center [246, 168] width 253 height 27
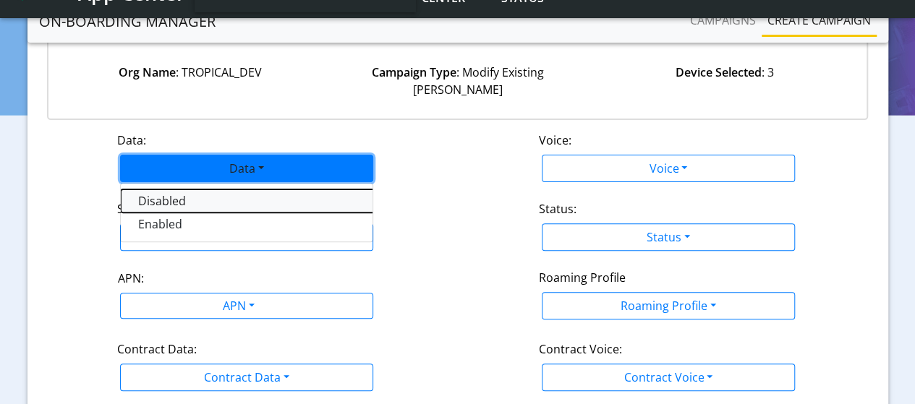
click at [158, 189] on button "Disabled" at bounding box center [302, 200] width 362 height 23
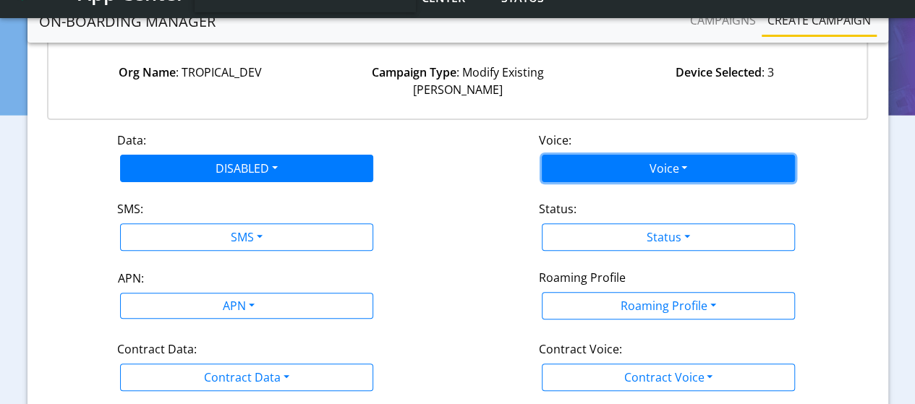
click at [567, 155] on button "Voice" at bounding box center [668, 168] width 253 height 27
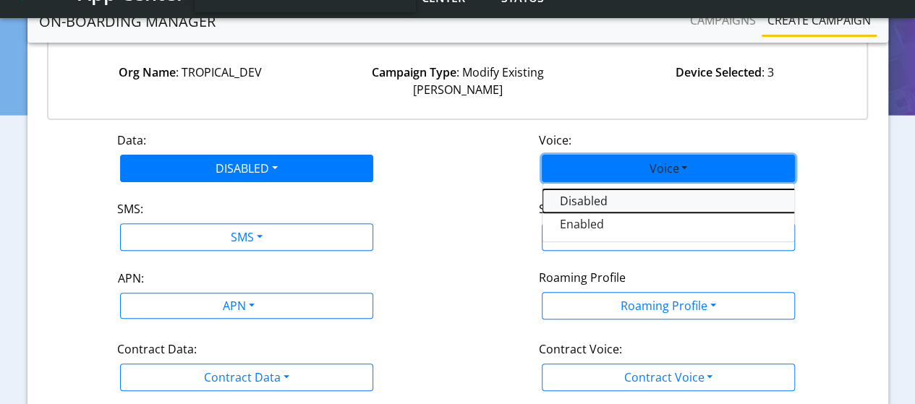
click at [564, 189] on button "Disabled" at bounding box center [723, 200] width 362 height 23
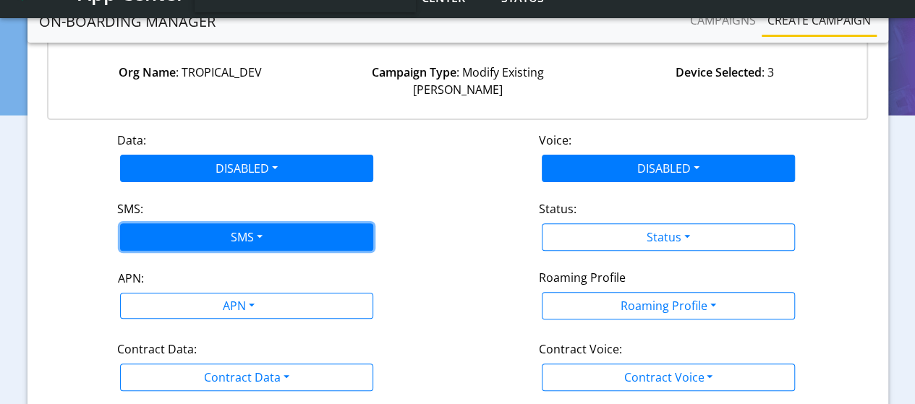
click at [305, 223] on button "SMS" at bounding box center [246, 236] width 253 height 27
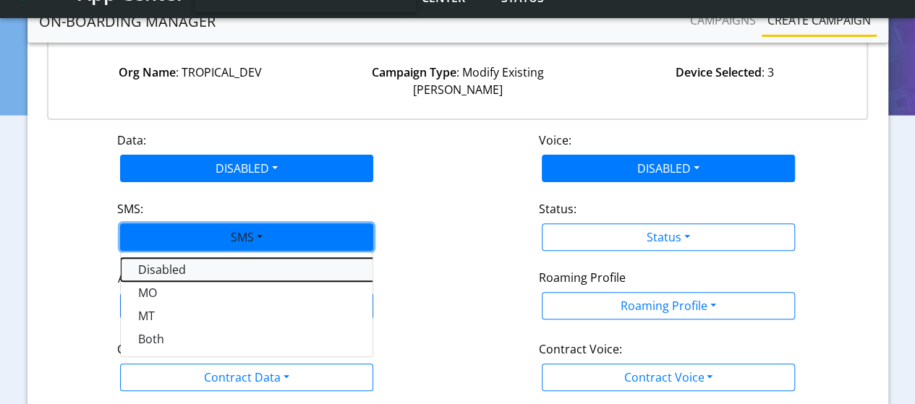
click at [160, 258] on button "Disabled" at bounding box center [302, 269] width 362 height 23
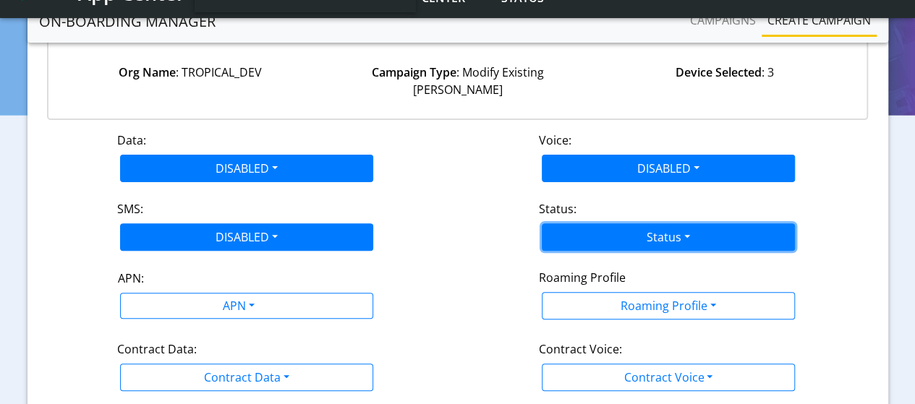
click at [653, 223] on button "Status" at bounding box center [668, 236] width 253 height 27
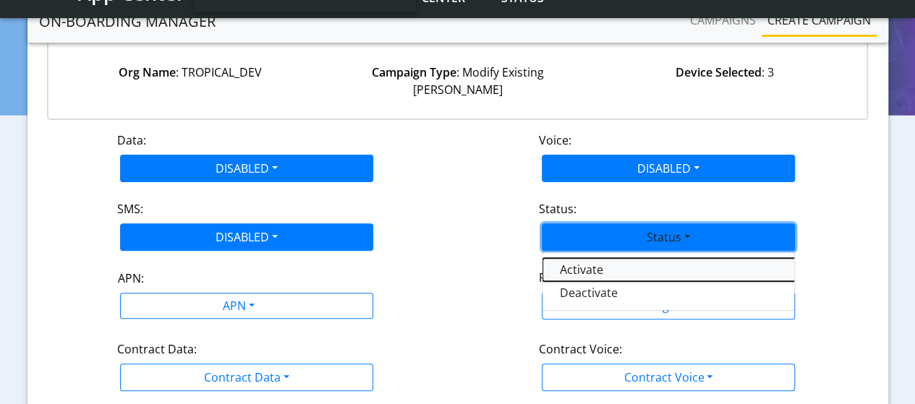
click at [589, 258] on button "Activate" at bounding box center [723, 269] width 362 height 23
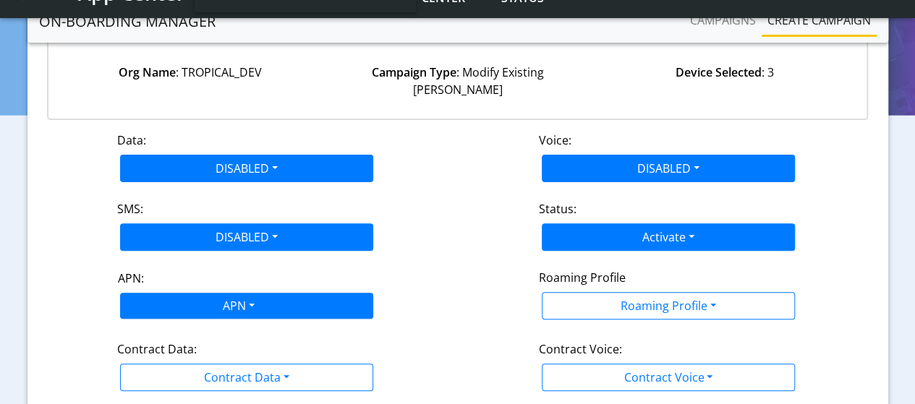
click at [291, 226] on body "App Center Engineering-US Help center Status TROPICAL_DEV sadminuser@example.com" at bounding box center [457, 41] width 915 height 370
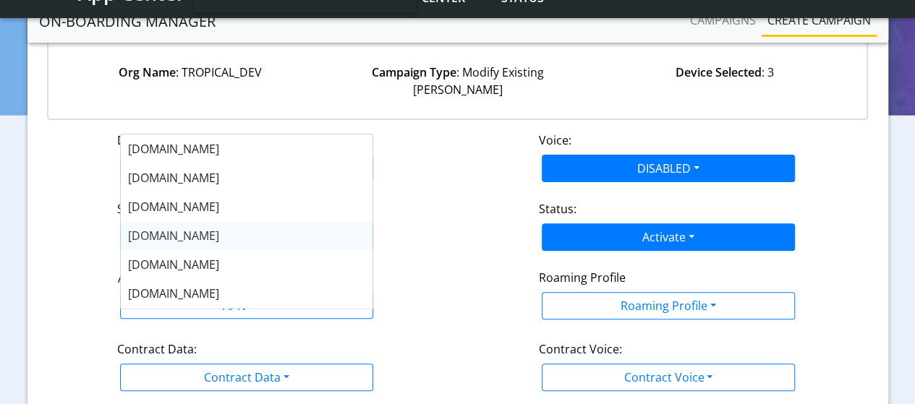
click at [160, 239] on span "NXT17.NET" at bounding box center [173, 236] width 91 height 16
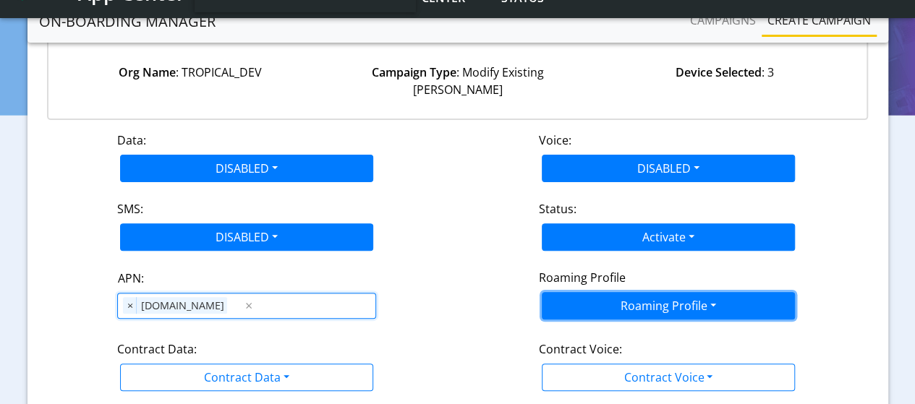
click at [646, 292] on button "Roaming Profile" at bounding box center [668, 305] width 253 height 27
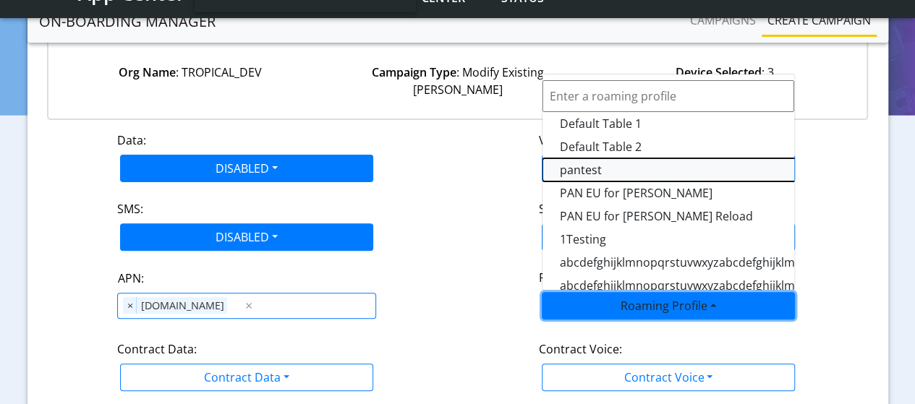
click at [593, 158] on Profile-dropdown "pantest" at bounding box center [723, 169] width 362 height 23
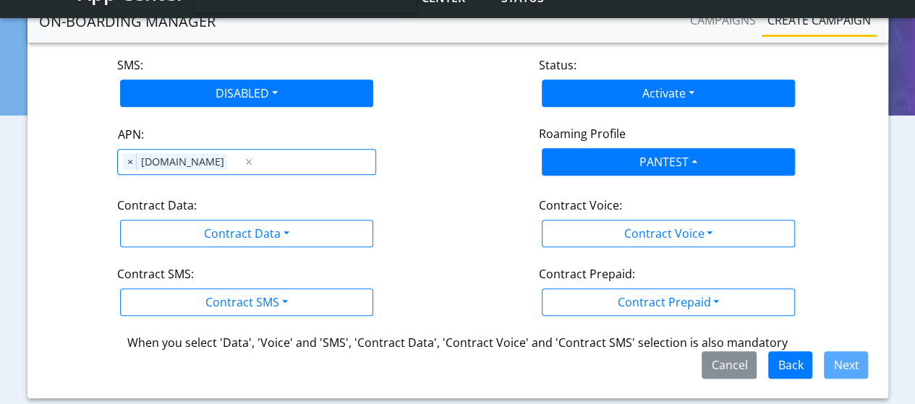
scroll to position [289, 0]
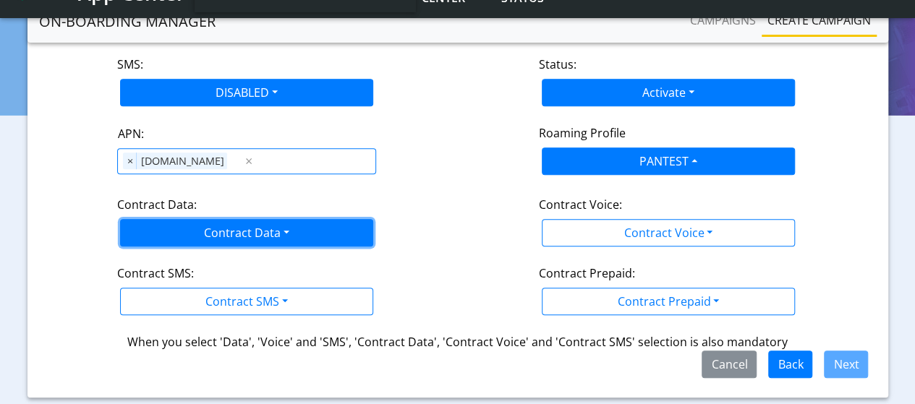
click at [220, 219] on button "Contract Data" at bounding box center [246, 232] width 253 height 27
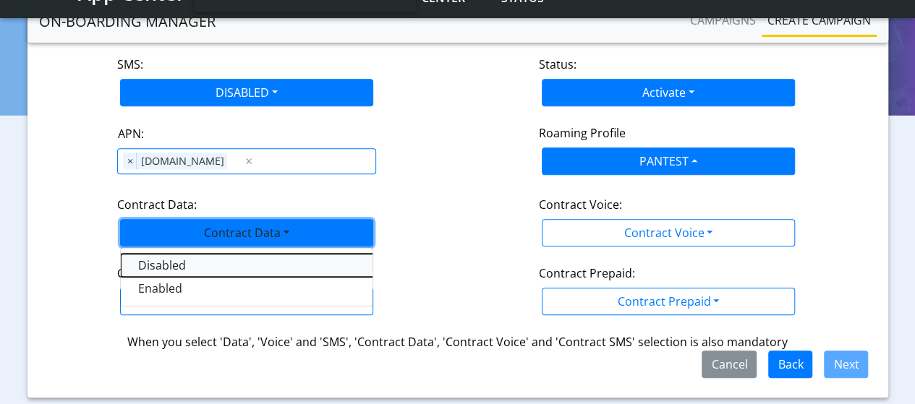
click at [150, 254] on Datadisabled-dropdown "Disabled" at bounding box center [302, 265] width 362 height 23
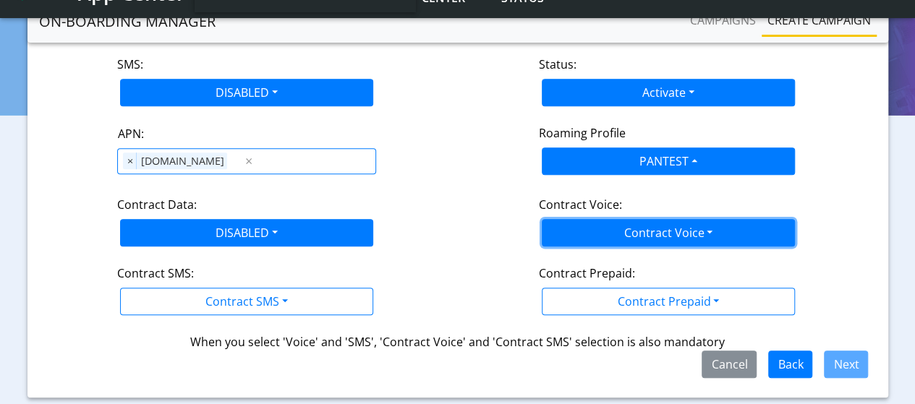
click at [678, 219] on button "Contract Voice" at bounding box center [668, 232] width 253 height 27
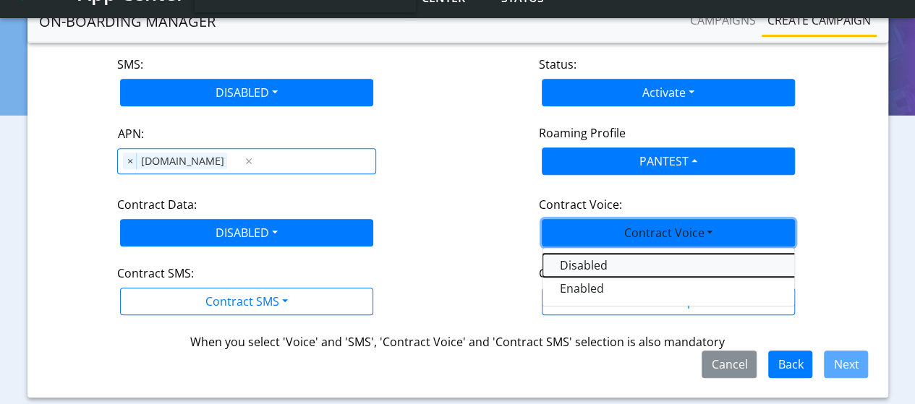
click at [602, 254] on Voicedisabled-dropdown "Disabled" at bounding box center [723, 265] width 362 height 23
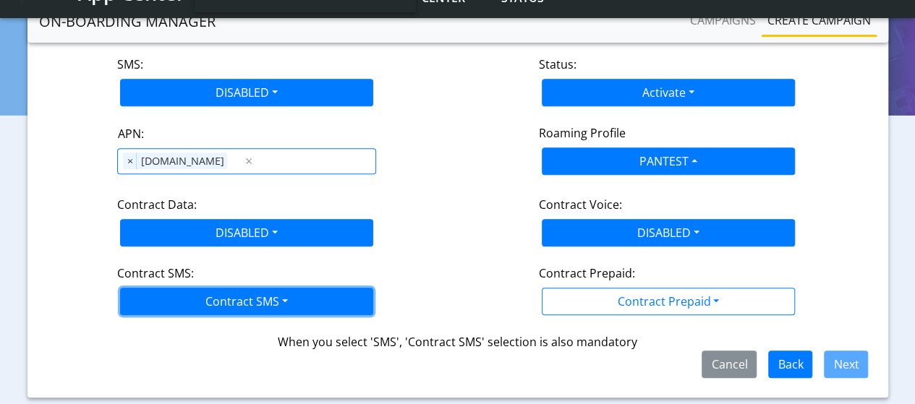
click at [257, 288] on button "Contract SMS" at bounding box center [246, 301] width 253 height 27
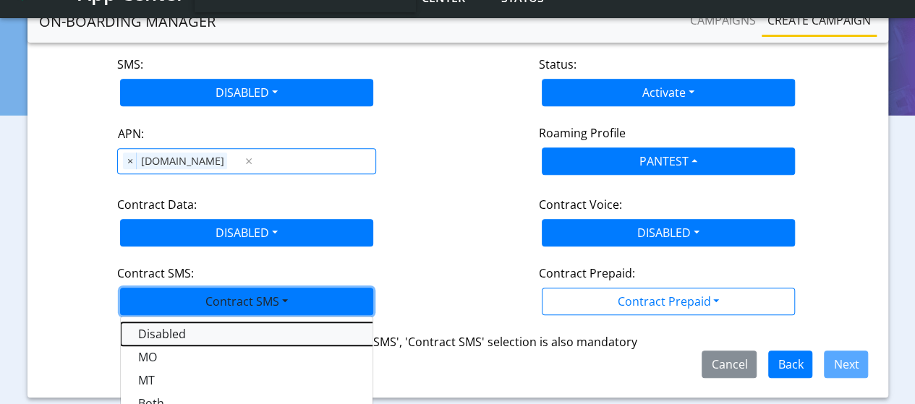
click at [142, 323] on SMSdisabled-dropdown "Disabled" at bounding box center [302, 334] width 362 height 23
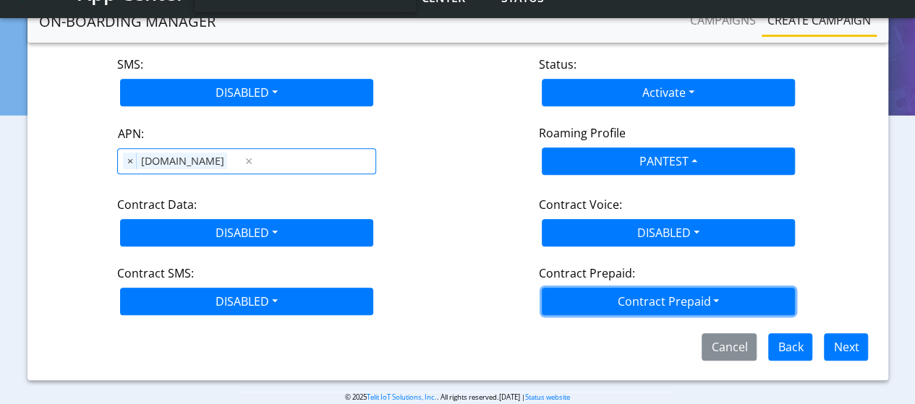
click at [643, 288] on button "Contract Prepaid" at bounding box center [668, 301] width 253 height 27
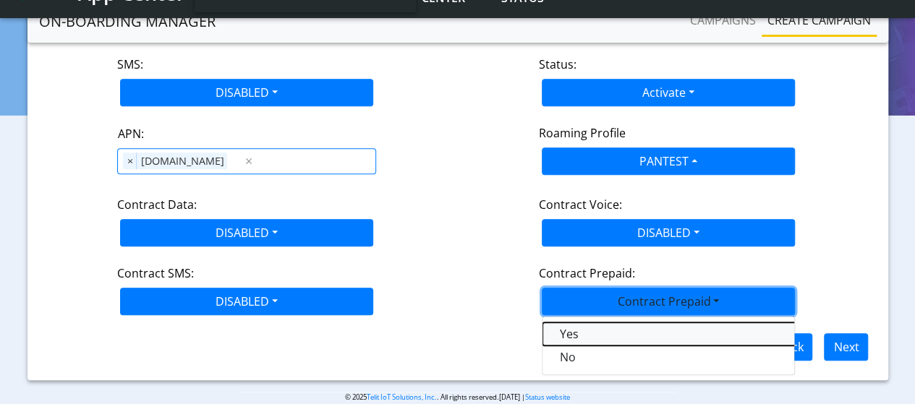
click at [580, 323] on Prepaidprepaid-dropdown "Yes" at bounding box center [723, 334] width 362 height 23
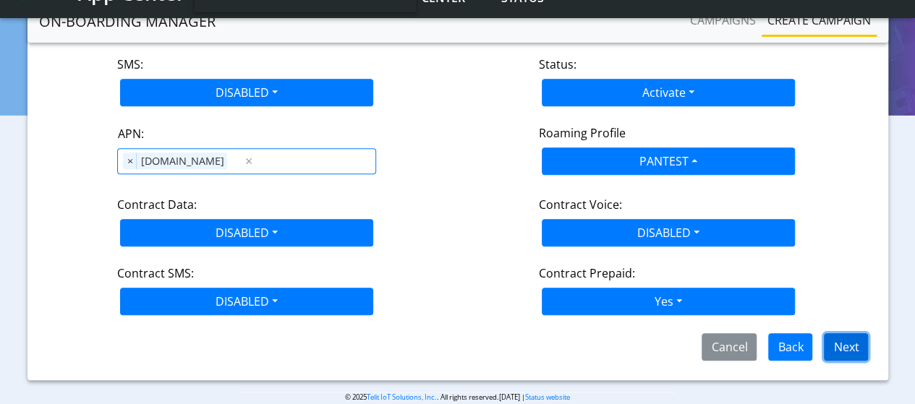
click at [854, 333] on button "Next" at bounding box center [846, 346] width 44 height 27
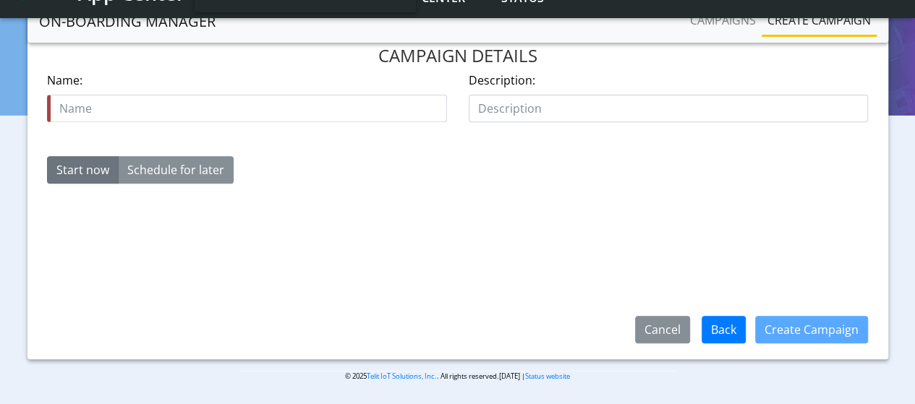
scroll to position [230, 0]
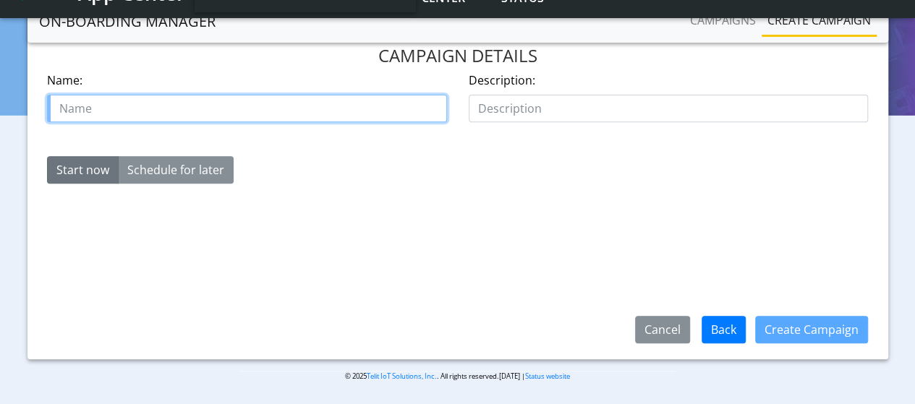
click at [124, 95] on input "text" at bounding box center [247, 108] width 400 height 27
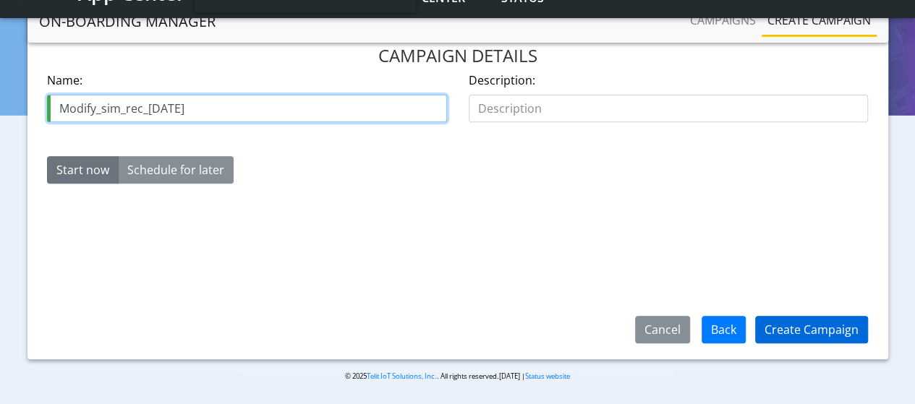
type input "Modify_sim_rec_[DATE]"
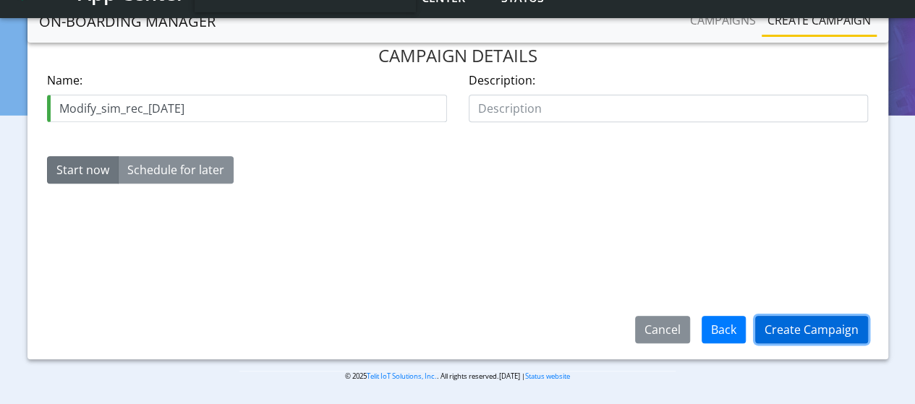
click at [821, 329] on button "Create Campaign" at bounding box center [811, 329] width 113 height 27
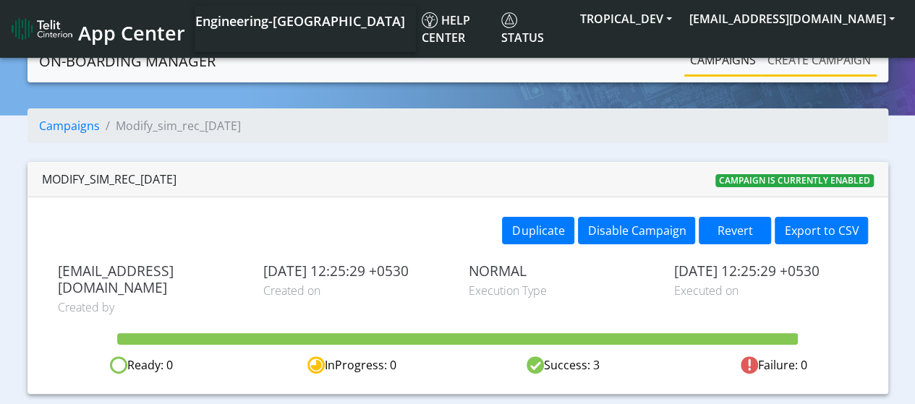
click at [791, 63] on link "Create campaign" at bounding box center [818, 60] width 115 height 29
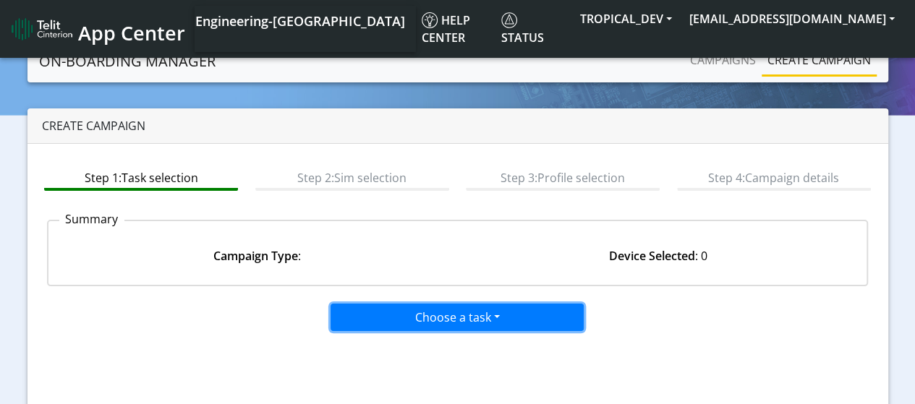
click at [405, 313] on button "Choose a task" at bounding box center [456, 317] width 253 height 27
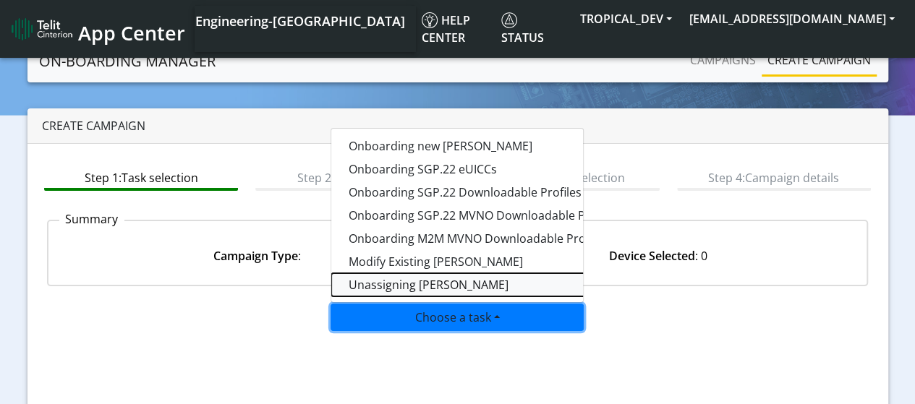
click at [409, 281] on taskunassign-dropdown "Unassigning [PERSON_NAME]" at bounding box center [512, 284] width 362 height 23
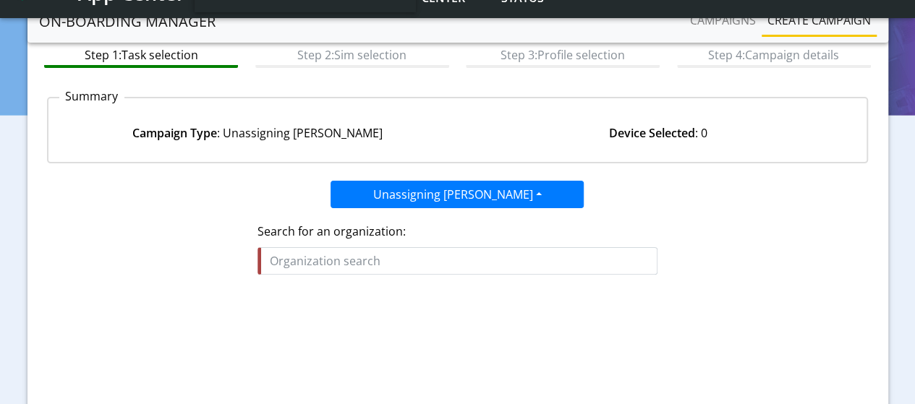
scroll to position [217, 0]
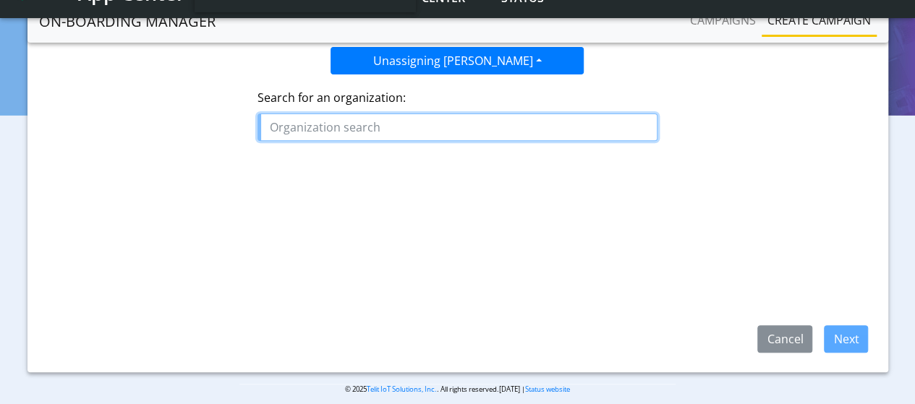
click at [355, 124] on input "text" at bounding box center [457, 127] width 400 height 27
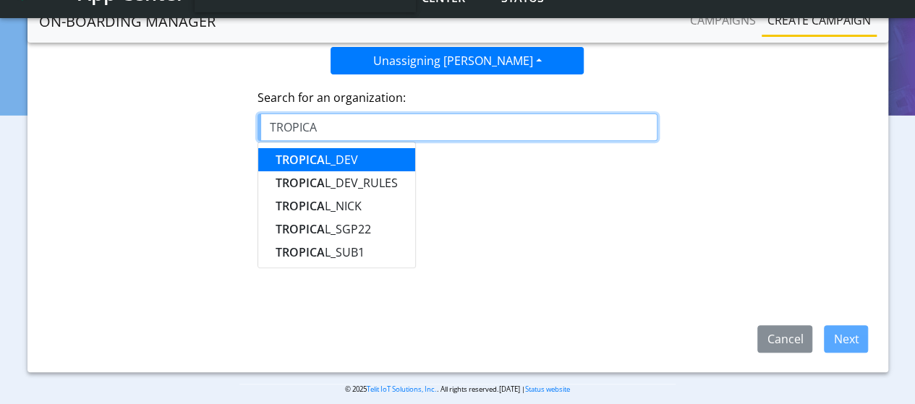
click at [331, 166] on button "TROPICA L_DEV" at bounding box center [336, 159] width 157 height 23
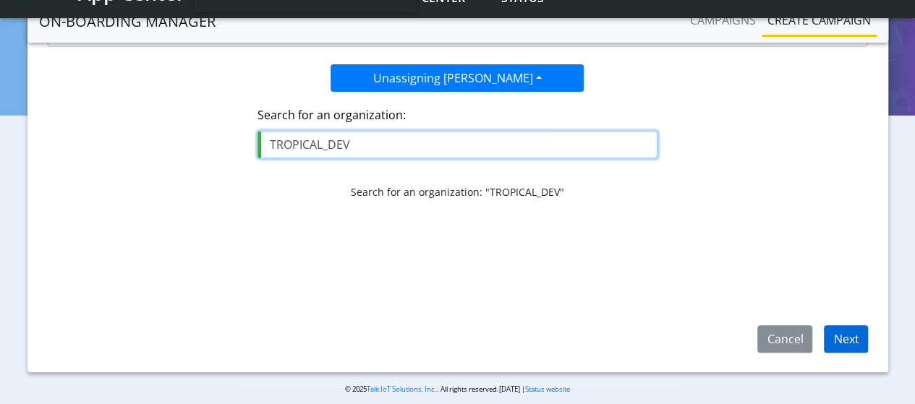
type input "TROPICAL_DEV"
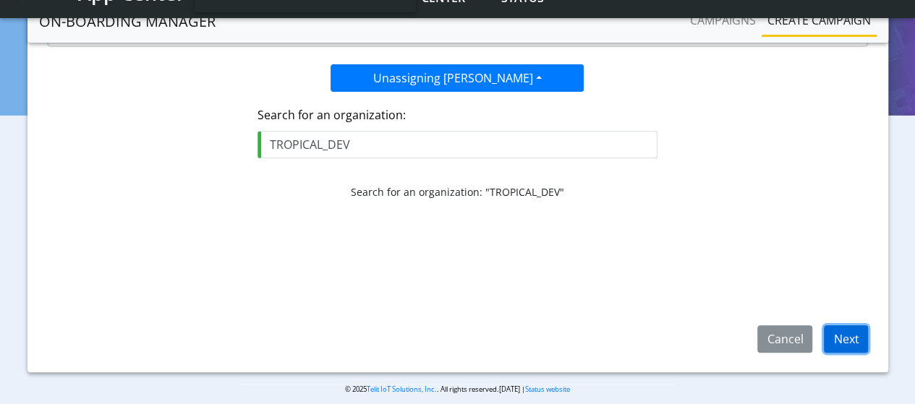
click at [849, 341] on button "Next" at bounding box center [846, 338] width 44 height 27
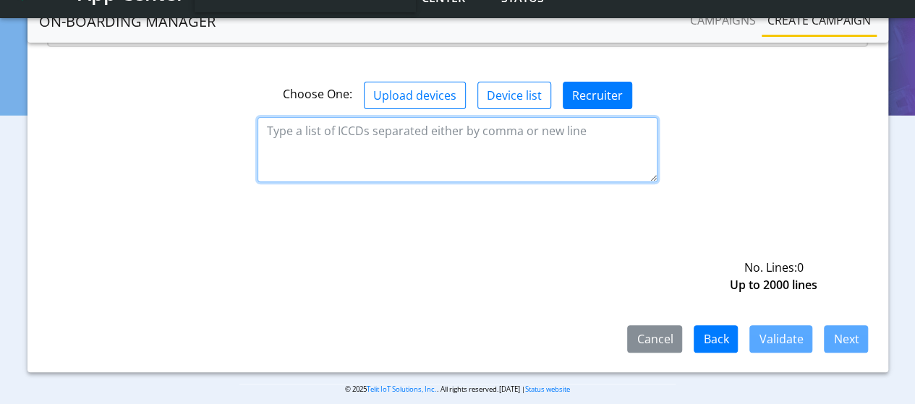
click at [288, 117] on textarea at bounding box center [457, 149] width 400 height 65
paste textarea "8935711001000080120 8935711001000080121 8935711001000080122"
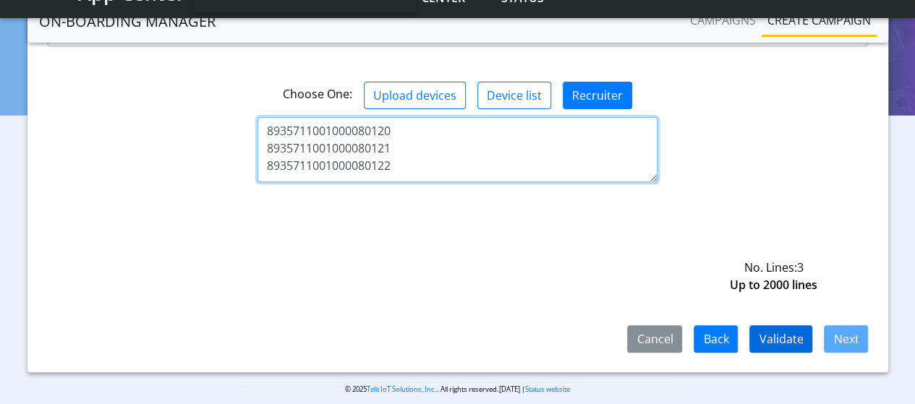
type textarea "8935711001000080120 8935711001000080121 8935711001000080122"
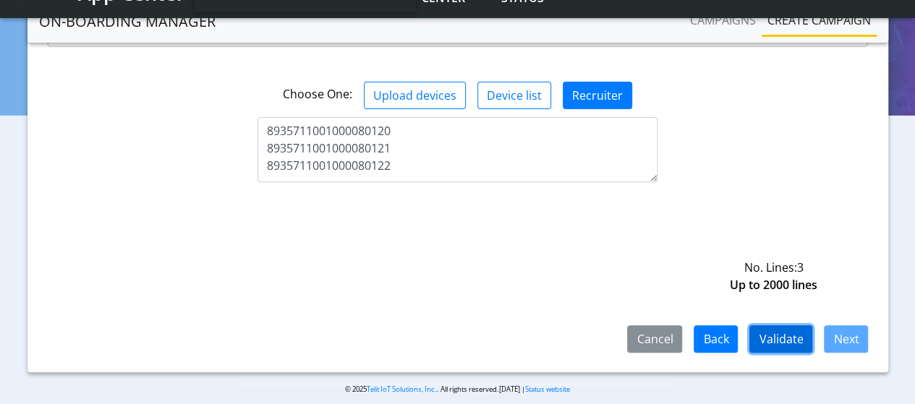
click at [782, 330] on button "Validate" at bounding box center [780, 338] width 63 height 27
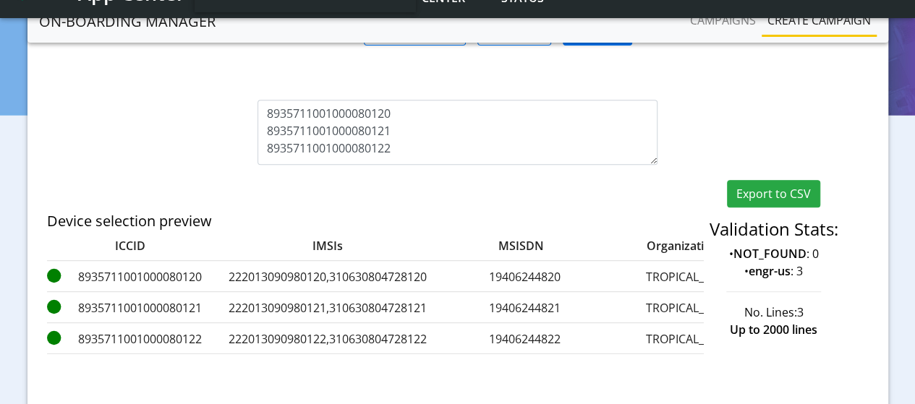
scroll to position [362, 0]
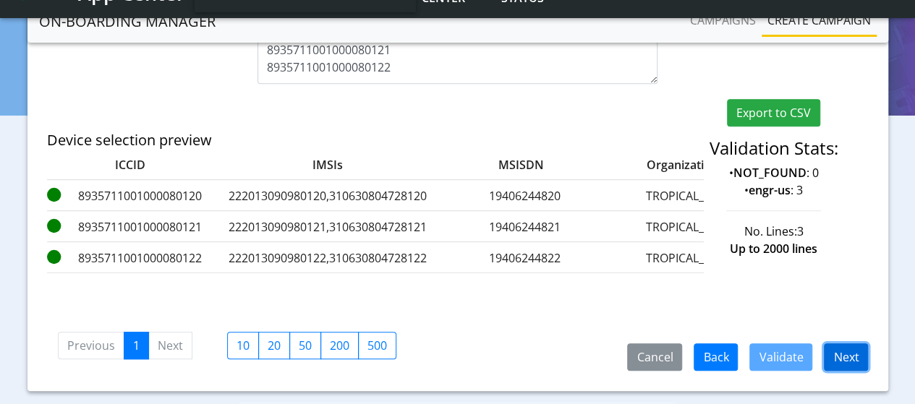
click at [837, 346] on button "Next" at bounding box center [846, 356] width 44 height 27
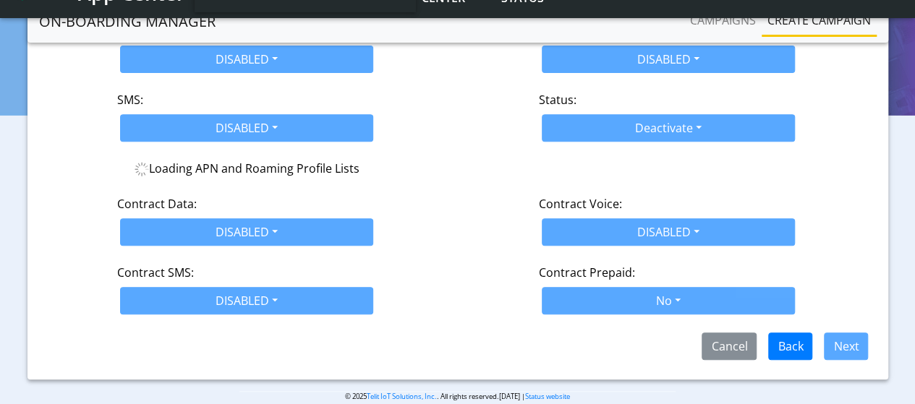
scroll to position [286, 0]
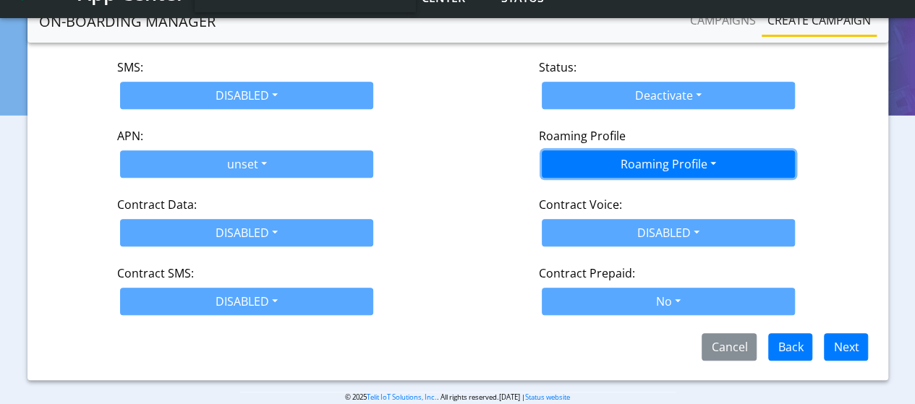
click at [631, 150] on button "Roaming Profile" at bounding box center [668, 163] width 253 height 27
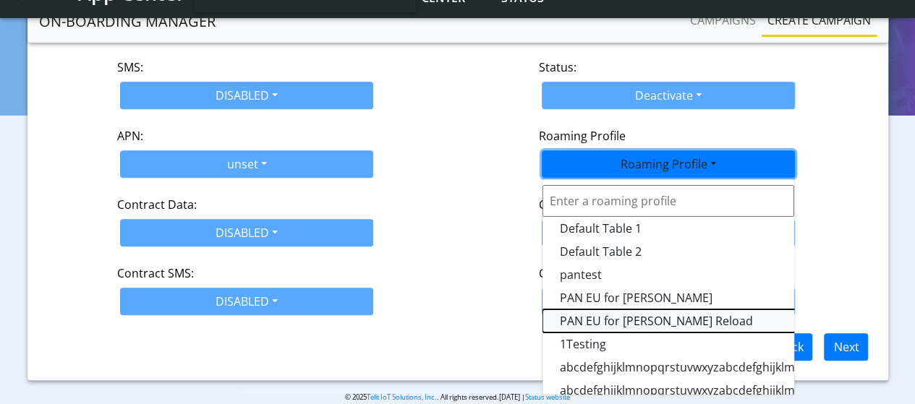
click at [614, 309] on Profile-dropdown "PAN EU for [PERSON_NAME] Reload" at bounding box center [723, 320] width 362 height 23
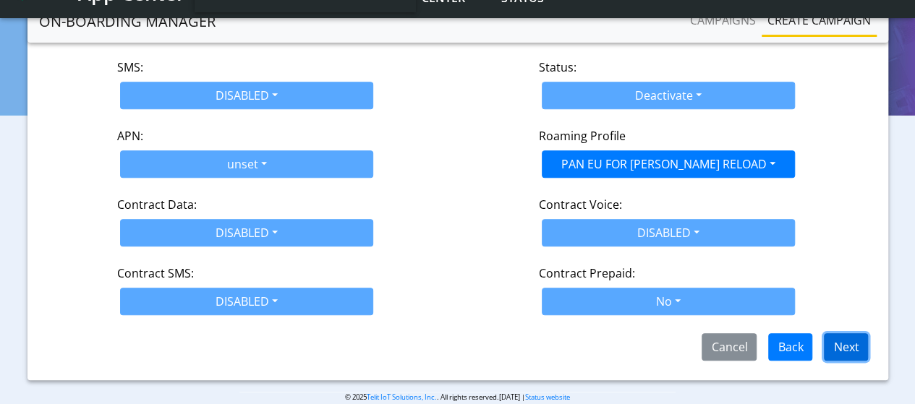
click at [844, 333] on button "Next" at bounding box center [846, 346] width 44 height 27
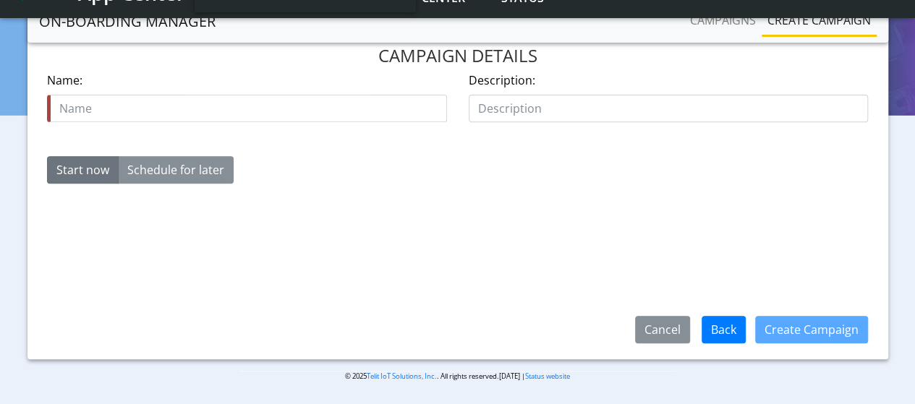
scroll to position [230, 0]
click at [362, 167] on form "Name is required Name: Description: Start now Schedule for later [DATE] Increme…" at bounding box center [457, 134] width 821 height 124
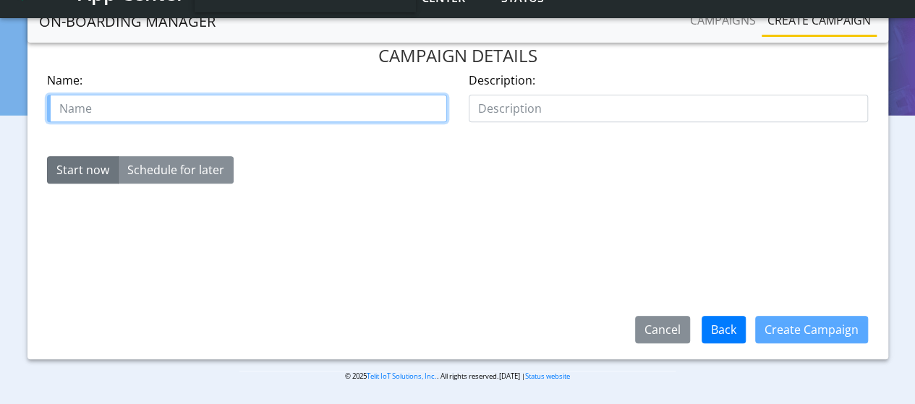
click at [124, 95] on input "text" at bounding box center [247, 108] width 400 height 27
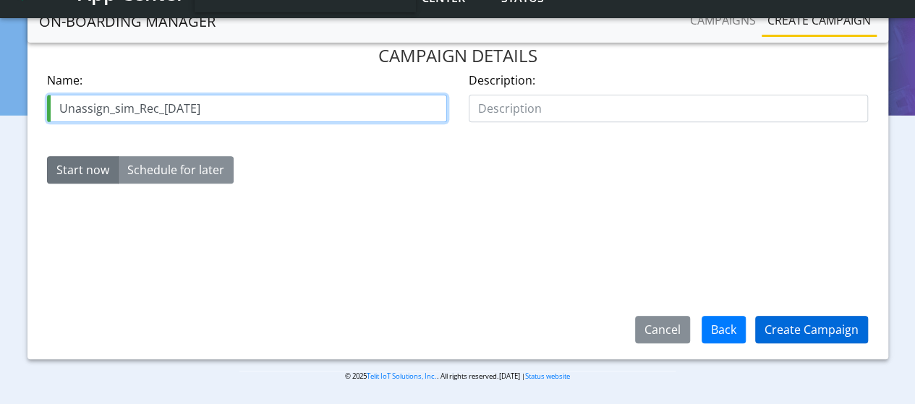
type input "Unassign_sim_Rec_[DATE]"
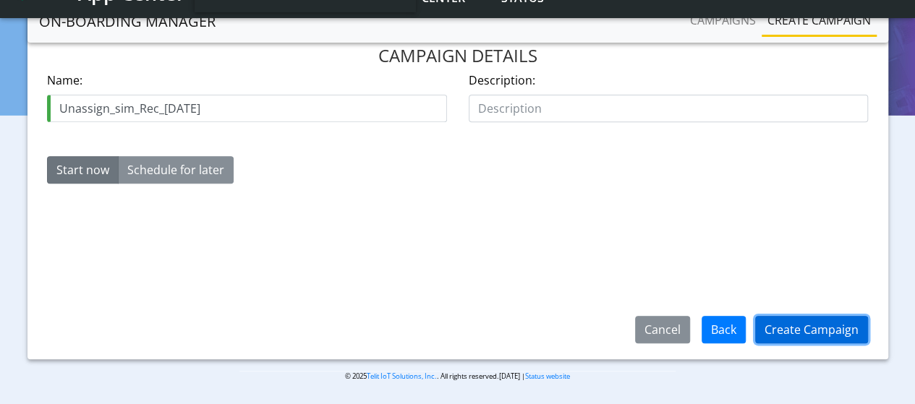
click at [847, 335] on button "Create Campaign" at bounding box center [811, 329] width 113 height 27
